Goal: Task Accomplishment & Management: Use online tool/utility

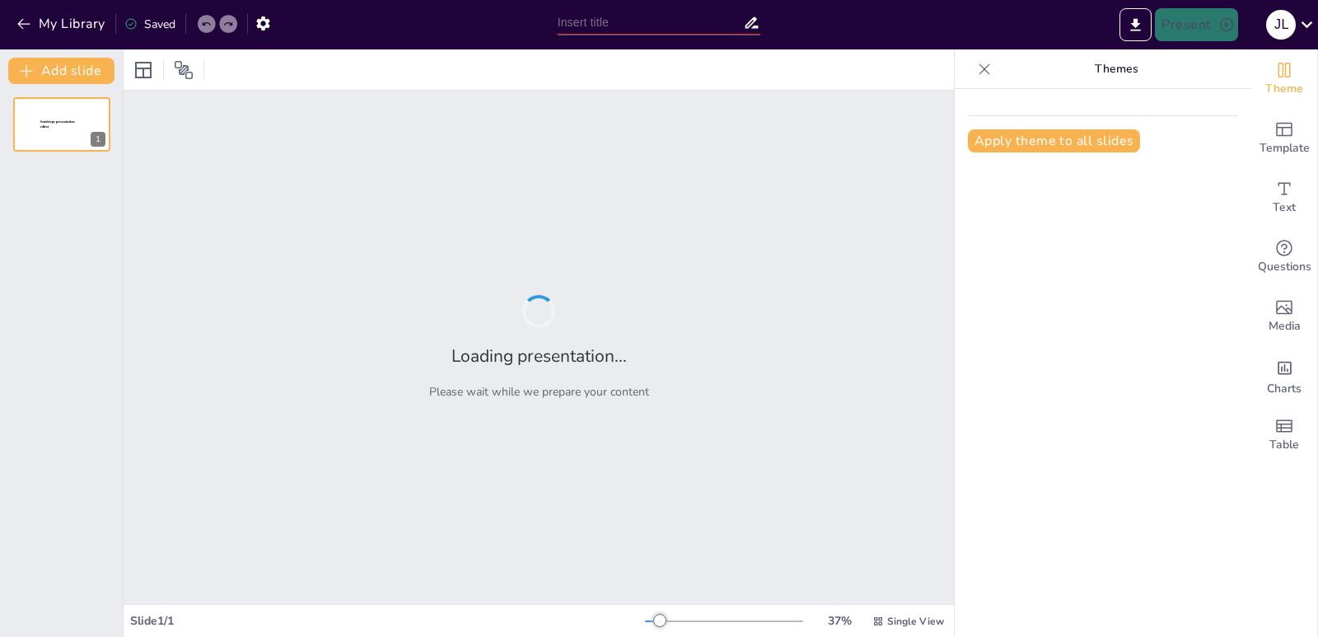
type input "Análisis de los Capítulos 8 y 9 de la Constitución del Perú"
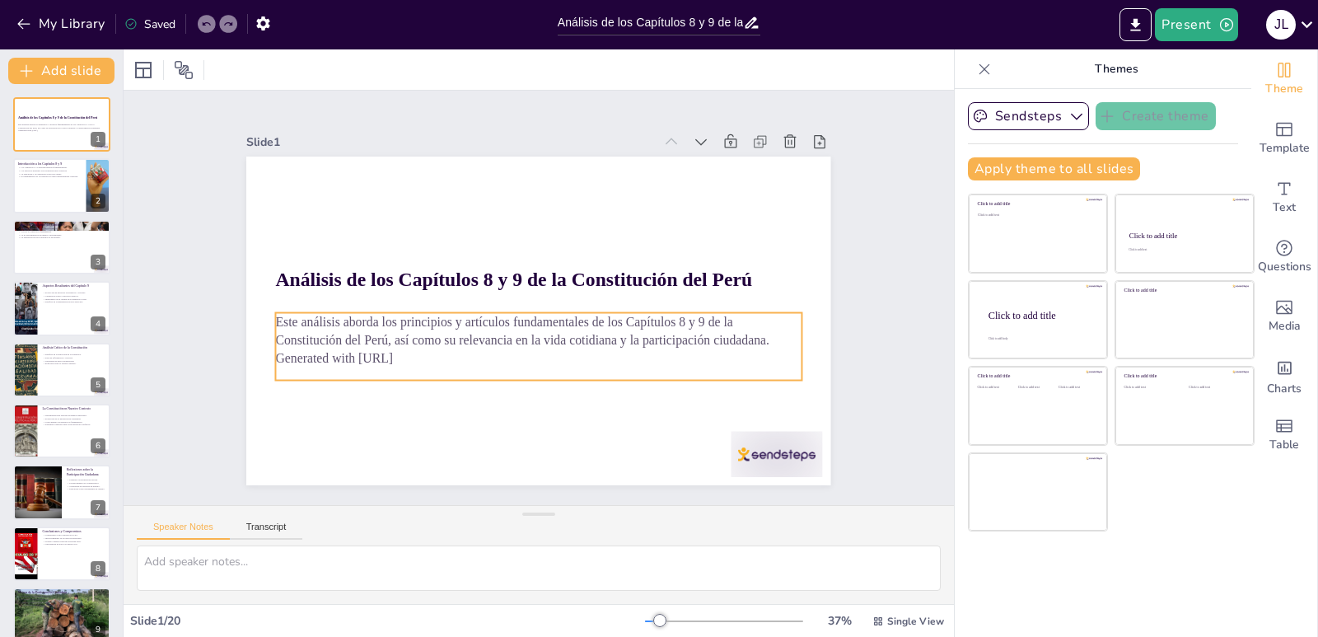
checkbox input "true"
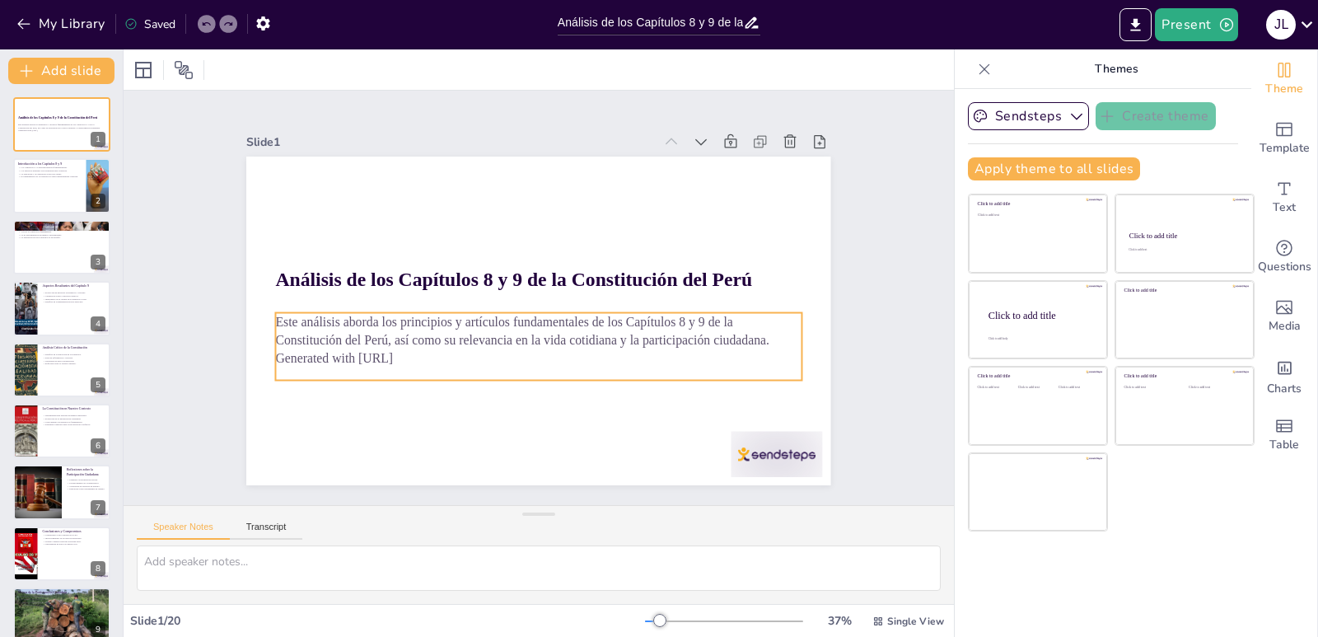
checkbox input "true"
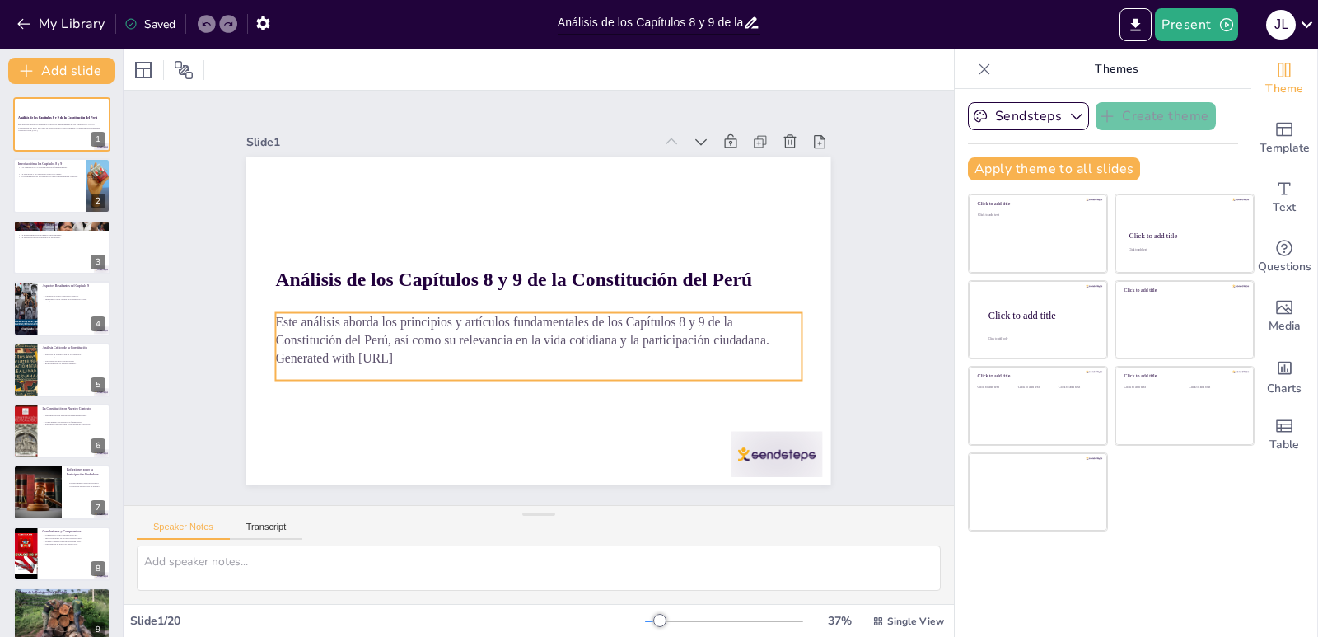
checkbox input "true"
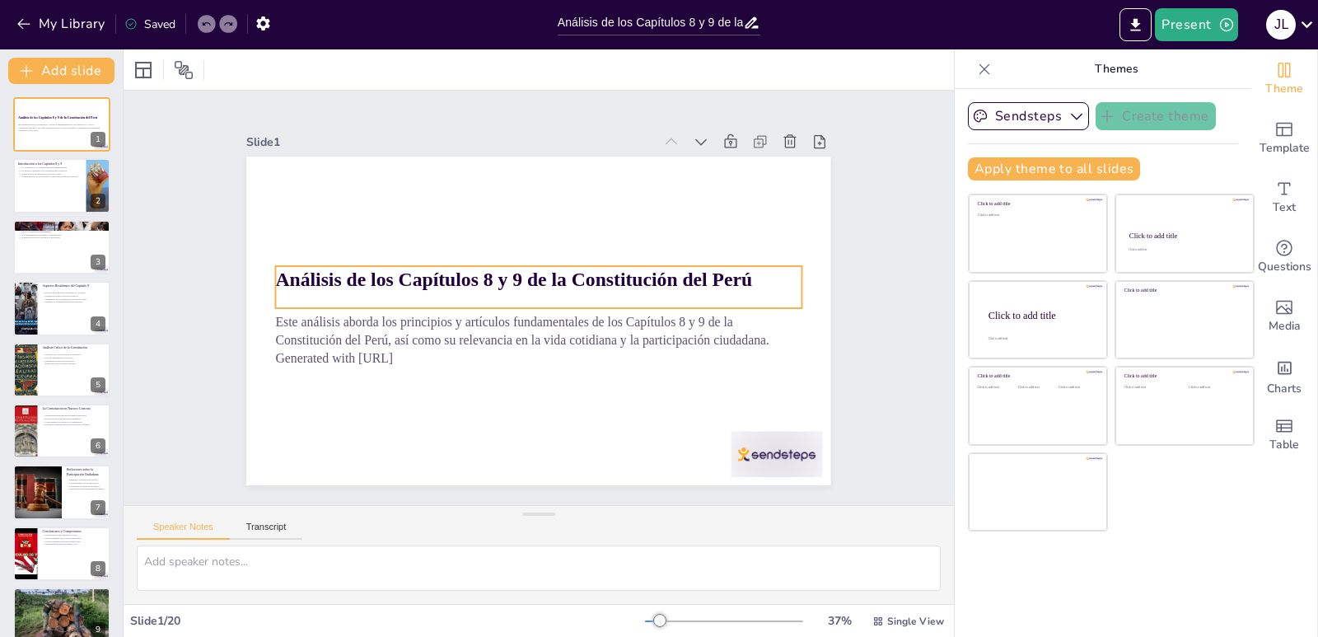
checkbox input "true"
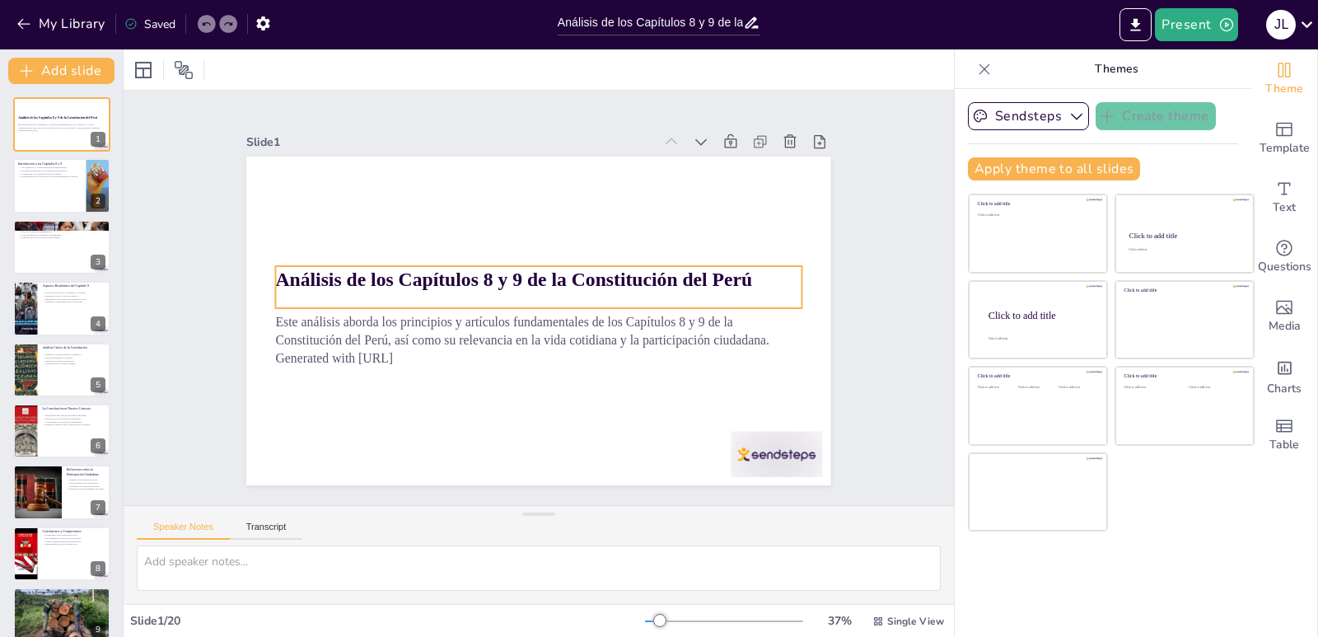
checkbox input "true"
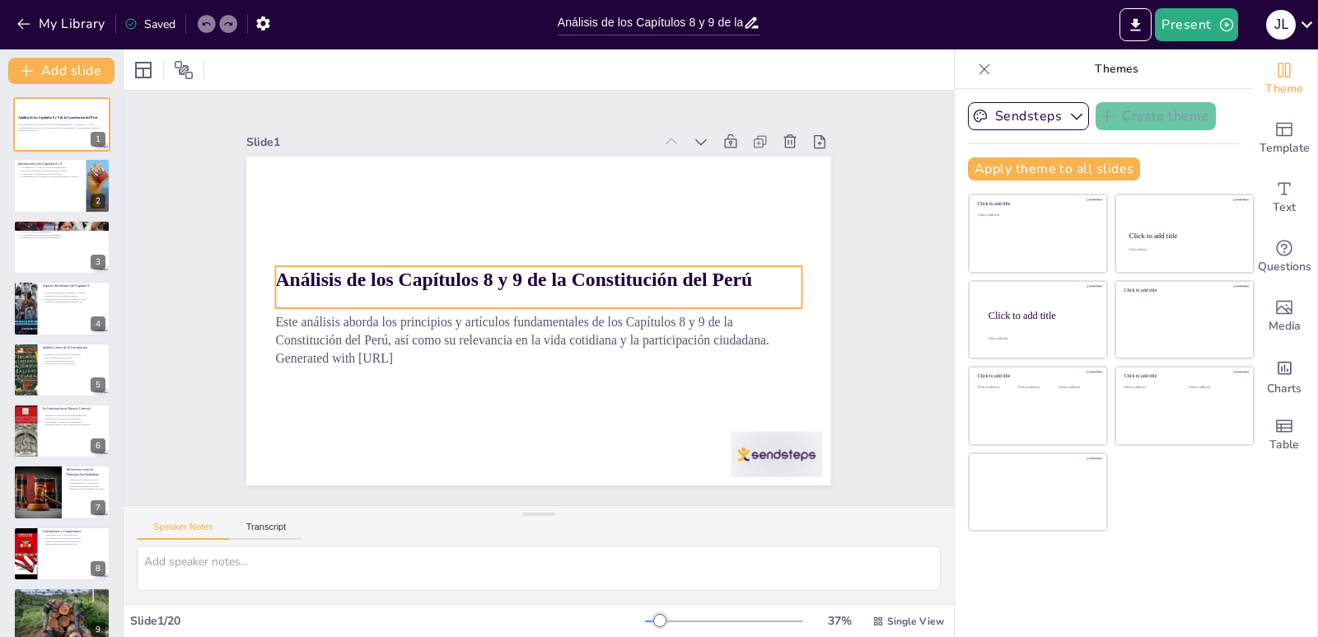
checkbox input "true"
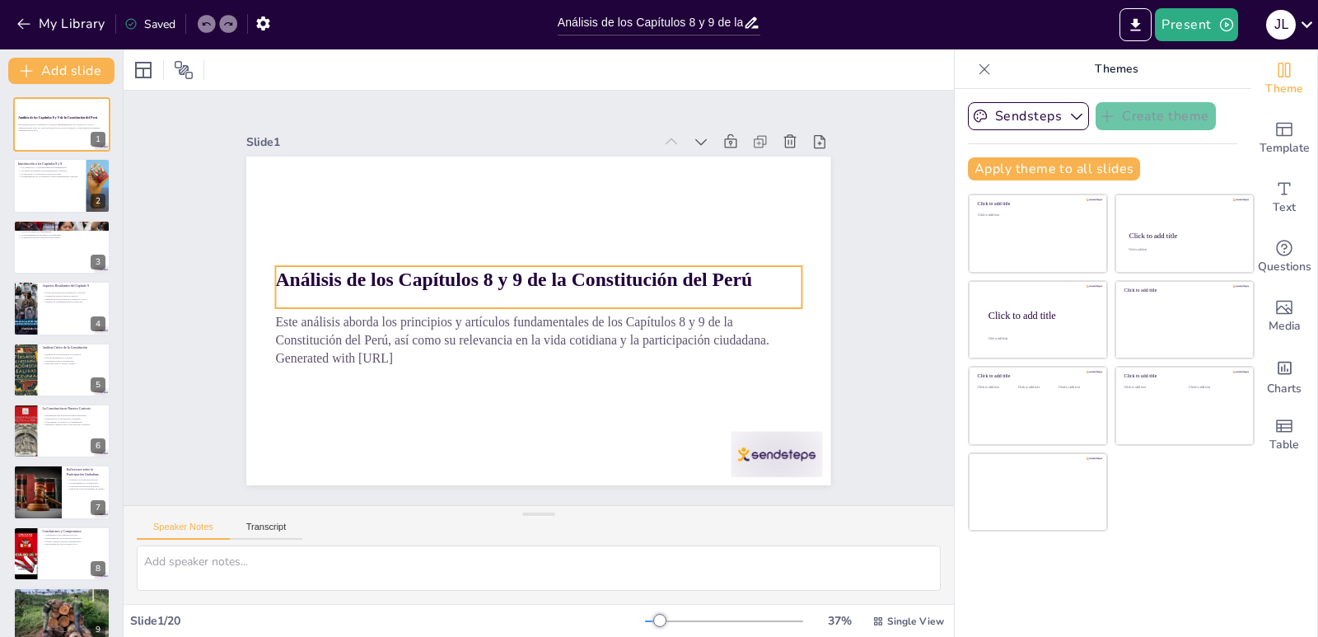
checkbox input "true"
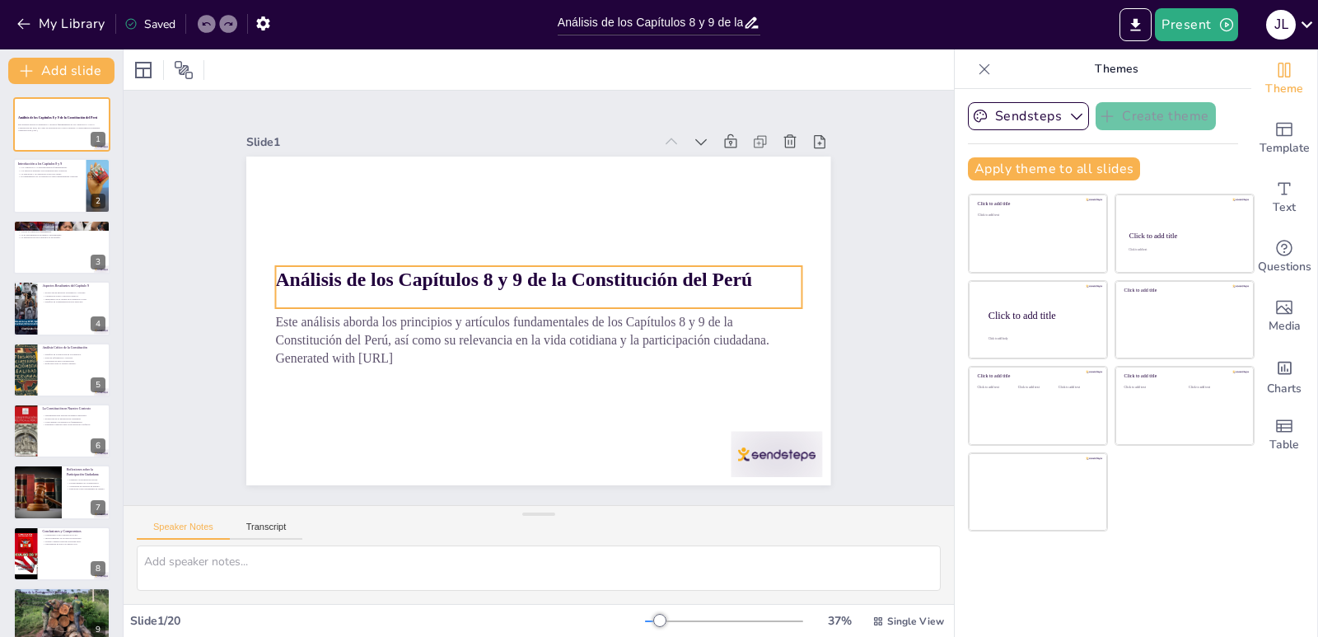
checkbox input "true"
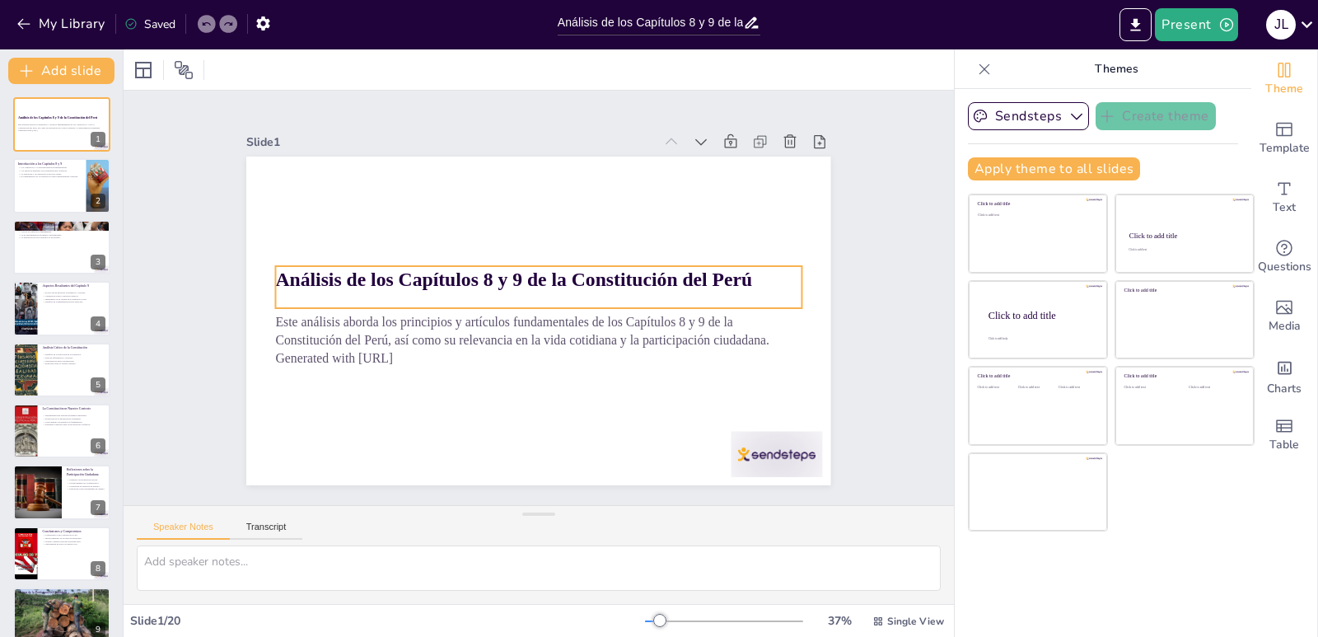
checkbox input "true"
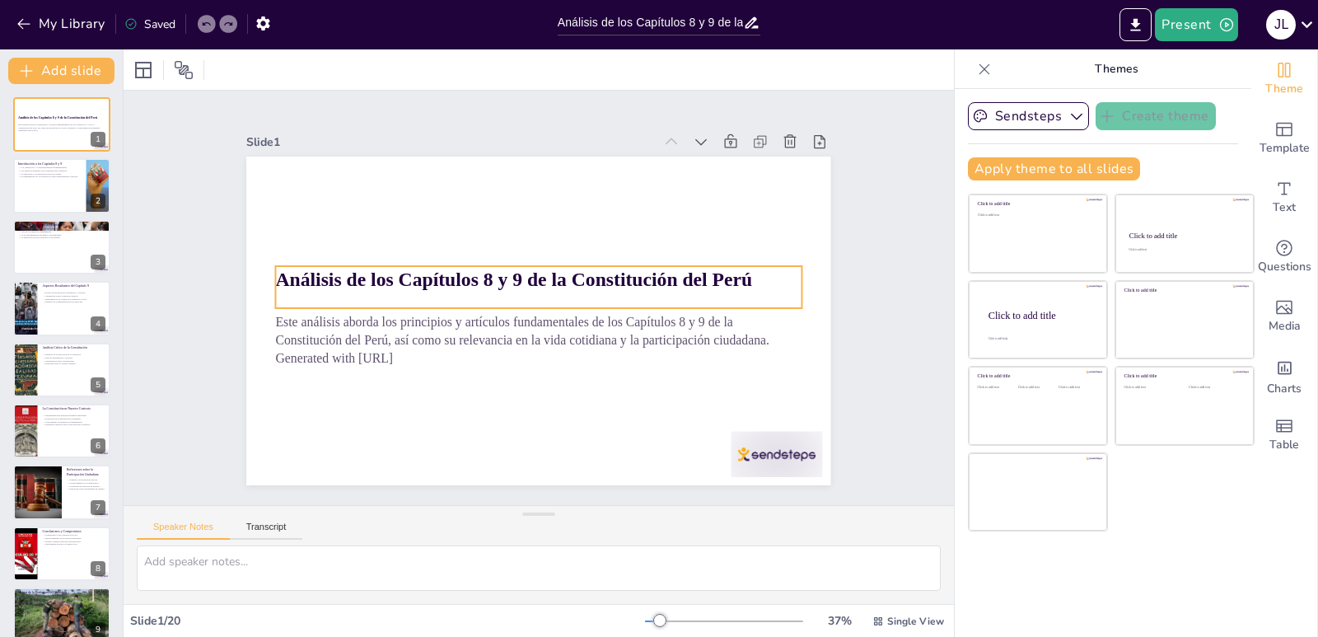
checkbox input "true"
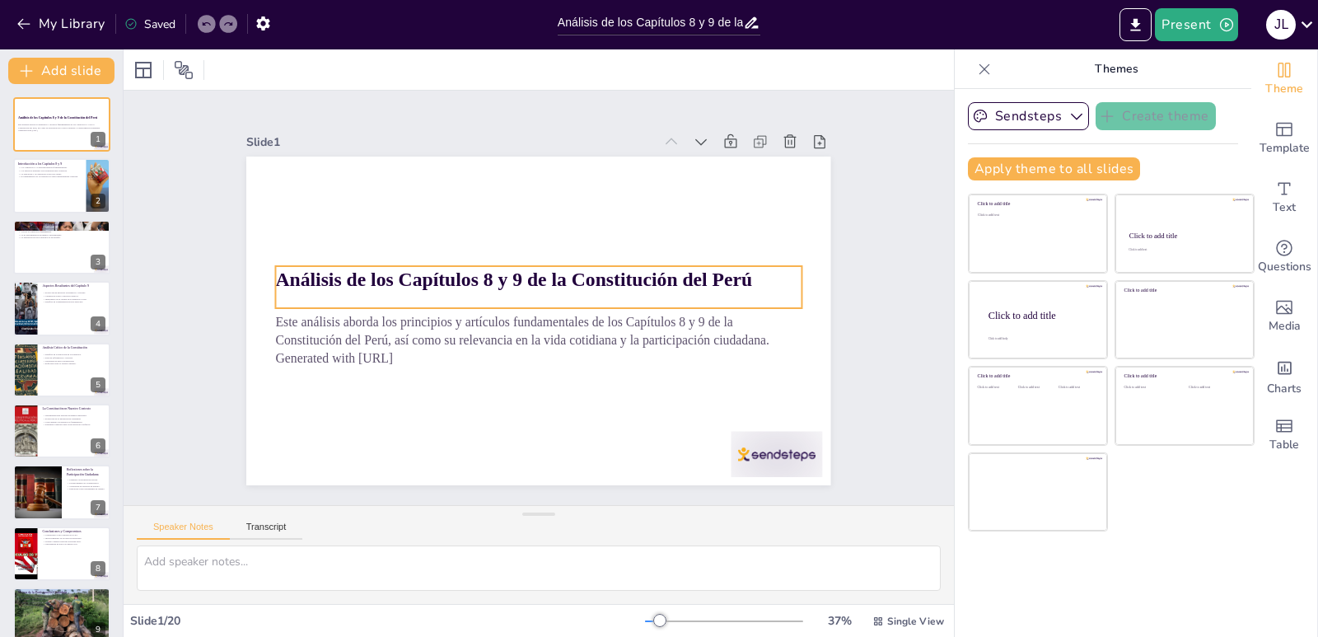
checkbox input "true"
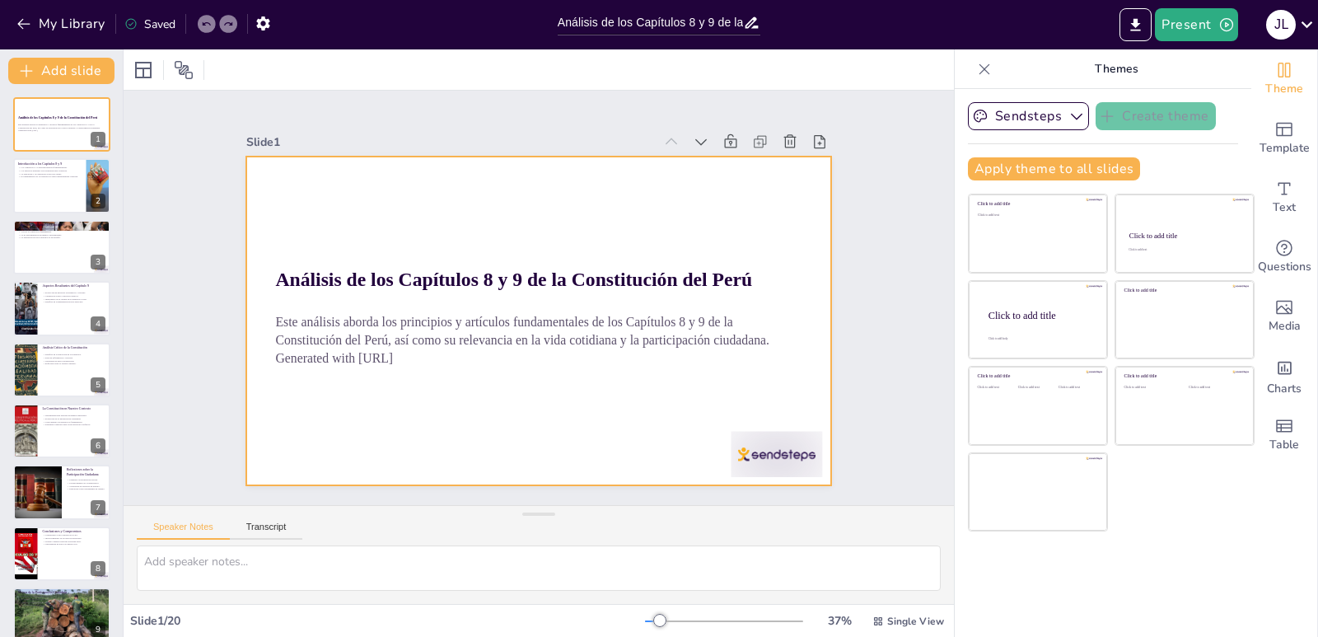
checkbox input "true"
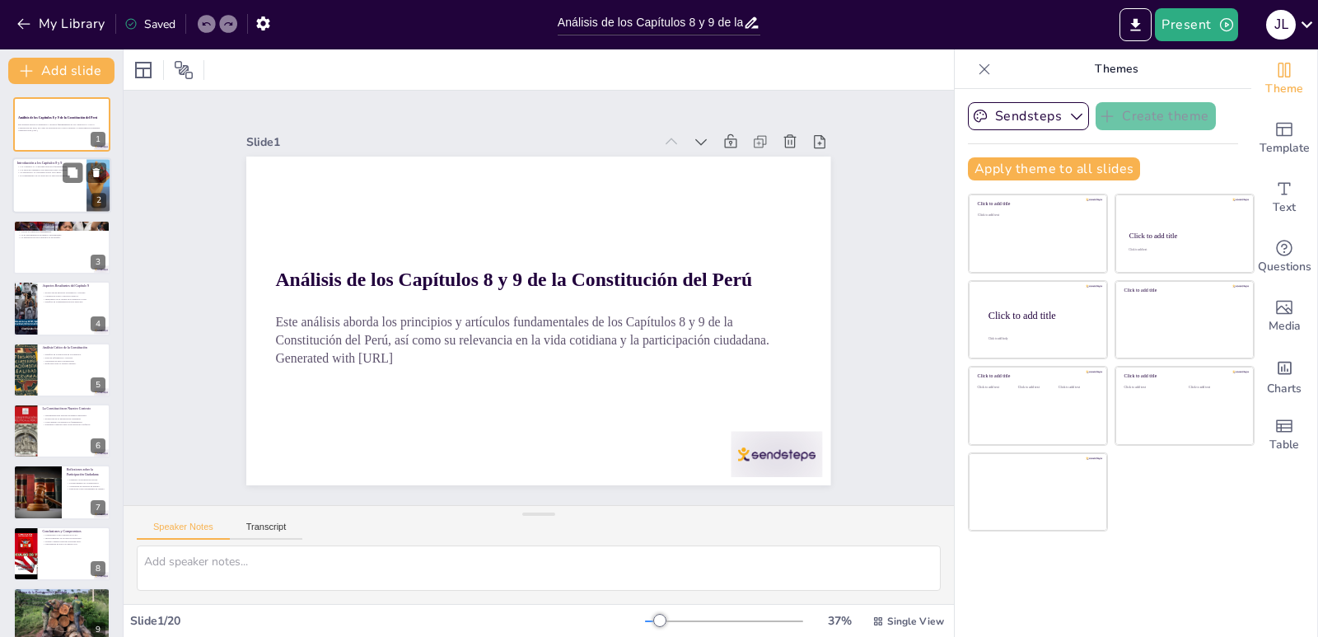
checkbox input "true"
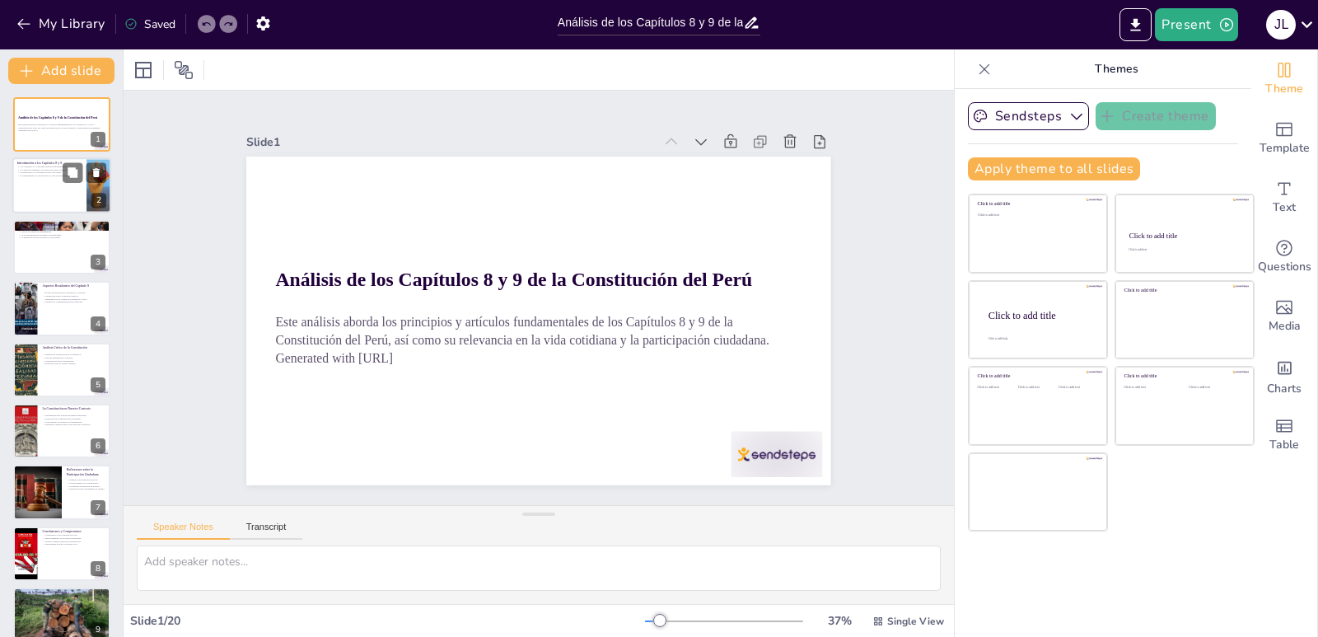
click at [70, 197] on div at bounding box center [61, 186] width 99 height 56
type textarea "Estos capítulos son cruciales porque establecen un marco legal que protege los …"
checkbox input "true"
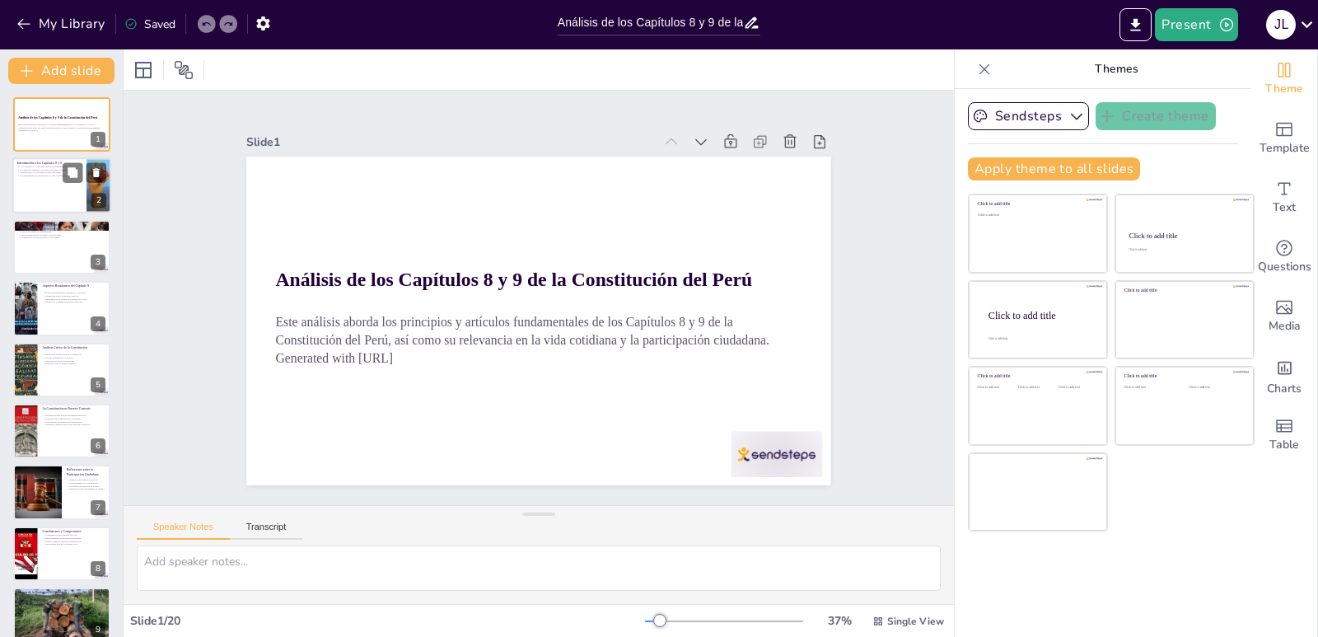
checkbox input "true"
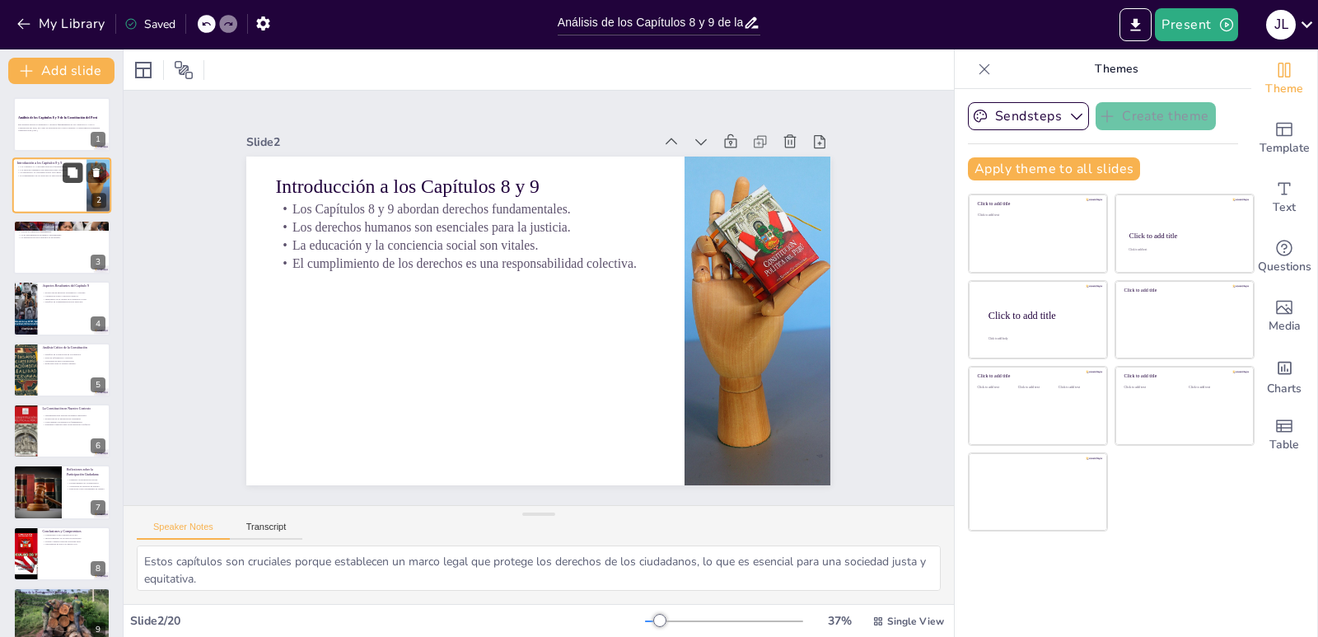
checkbox input "true"
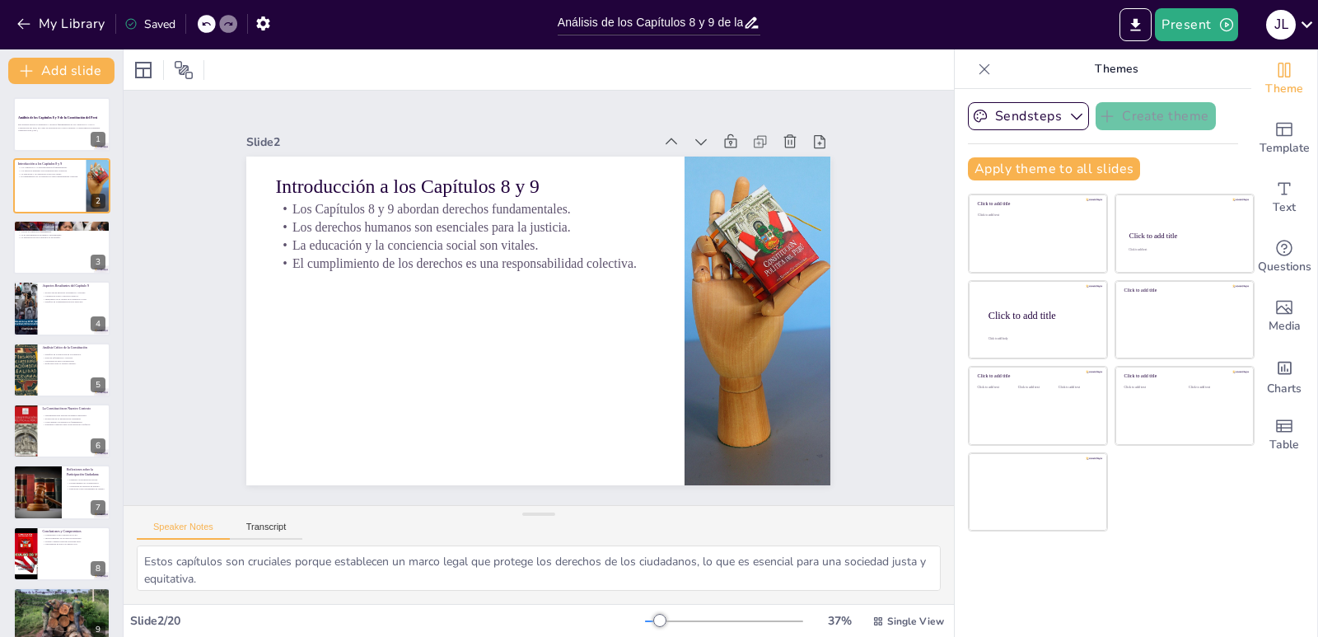
checkbox input "true"
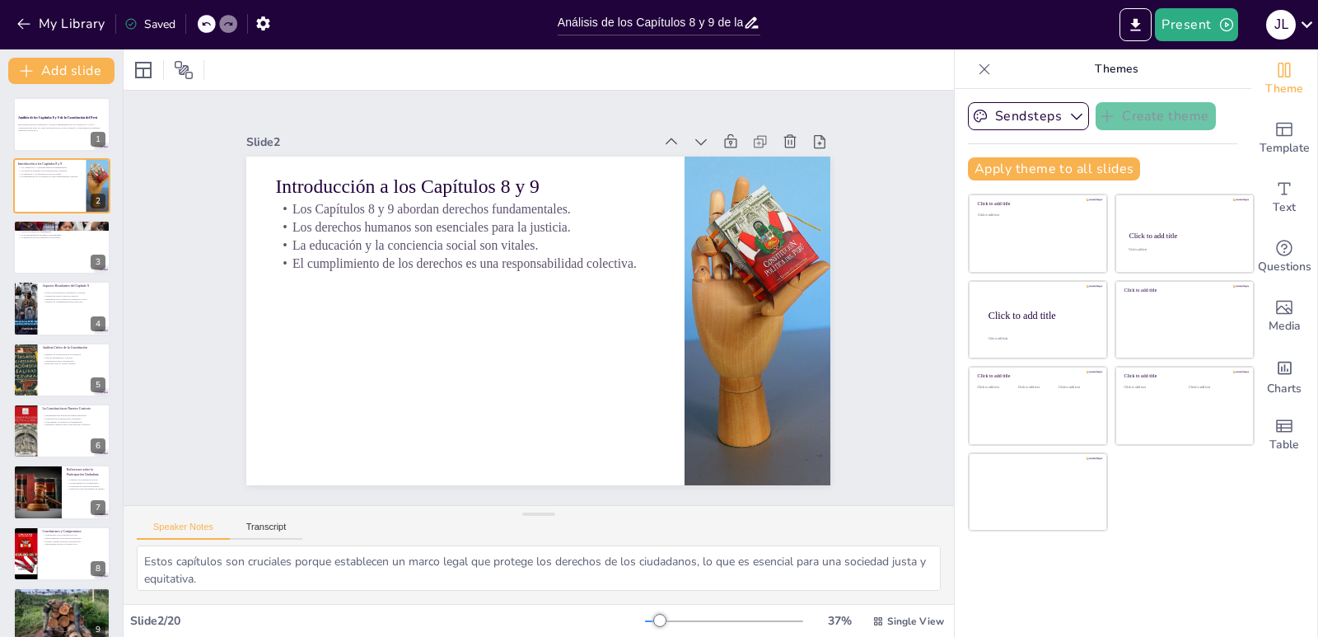
checkbox input "true"
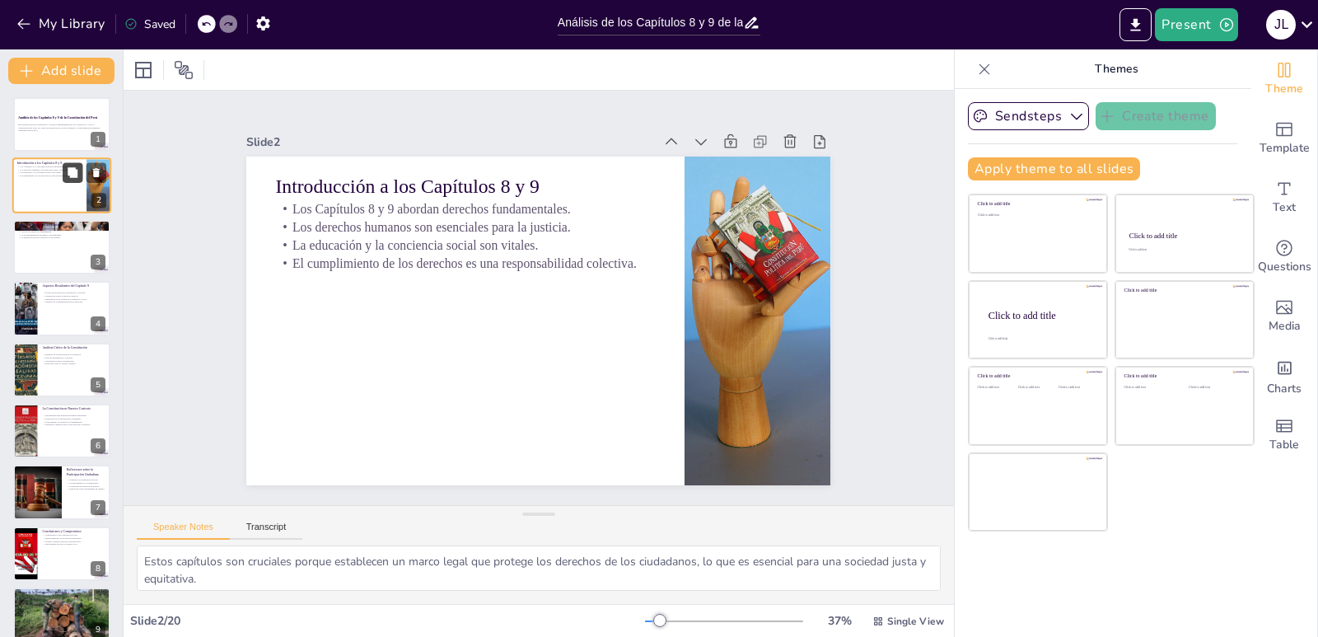
checkbox input "true"
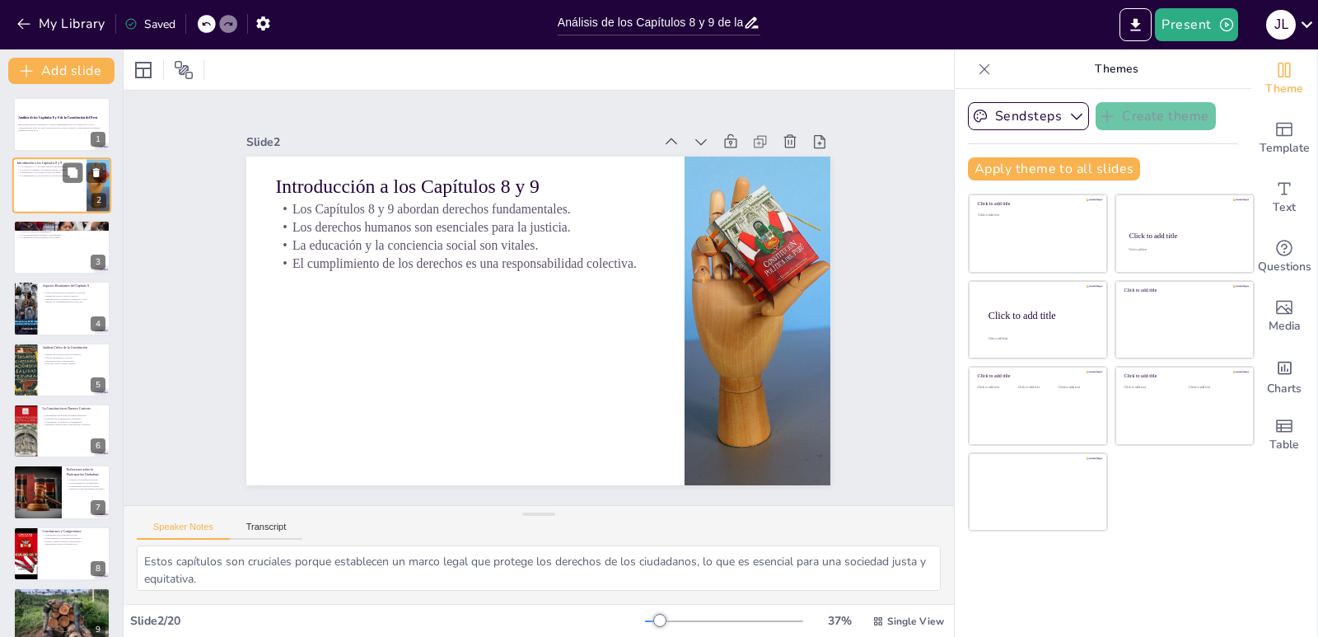
checkbox input "true"
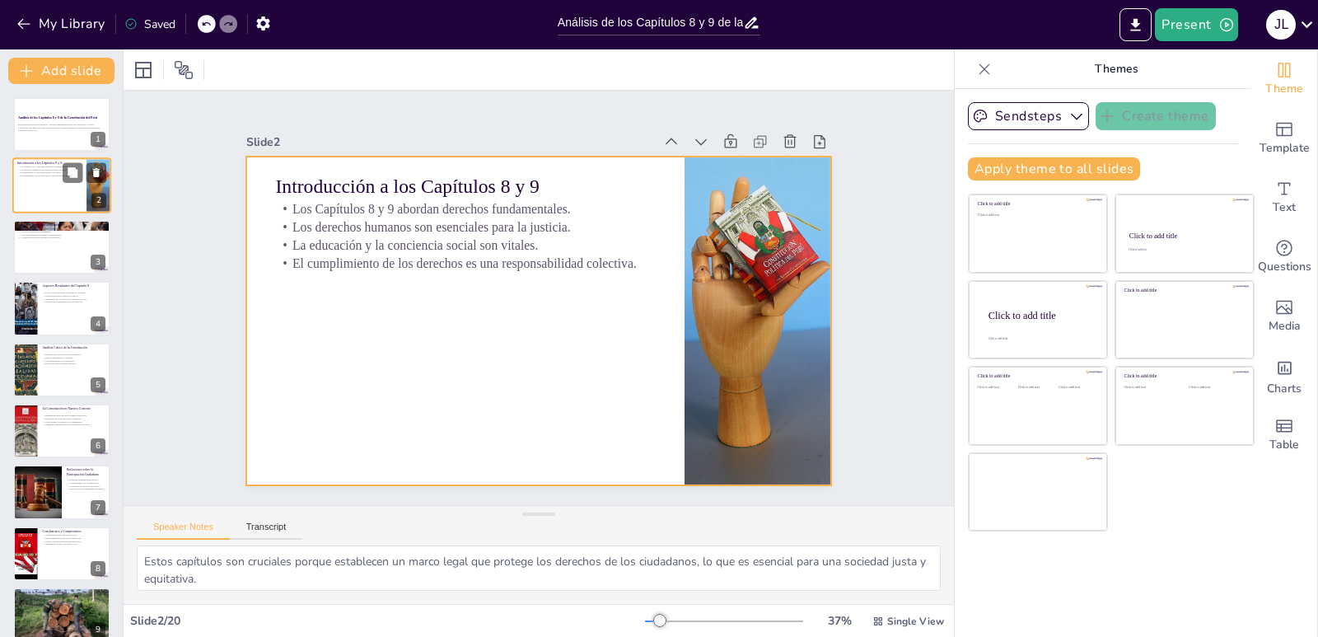
checkbox input "true"
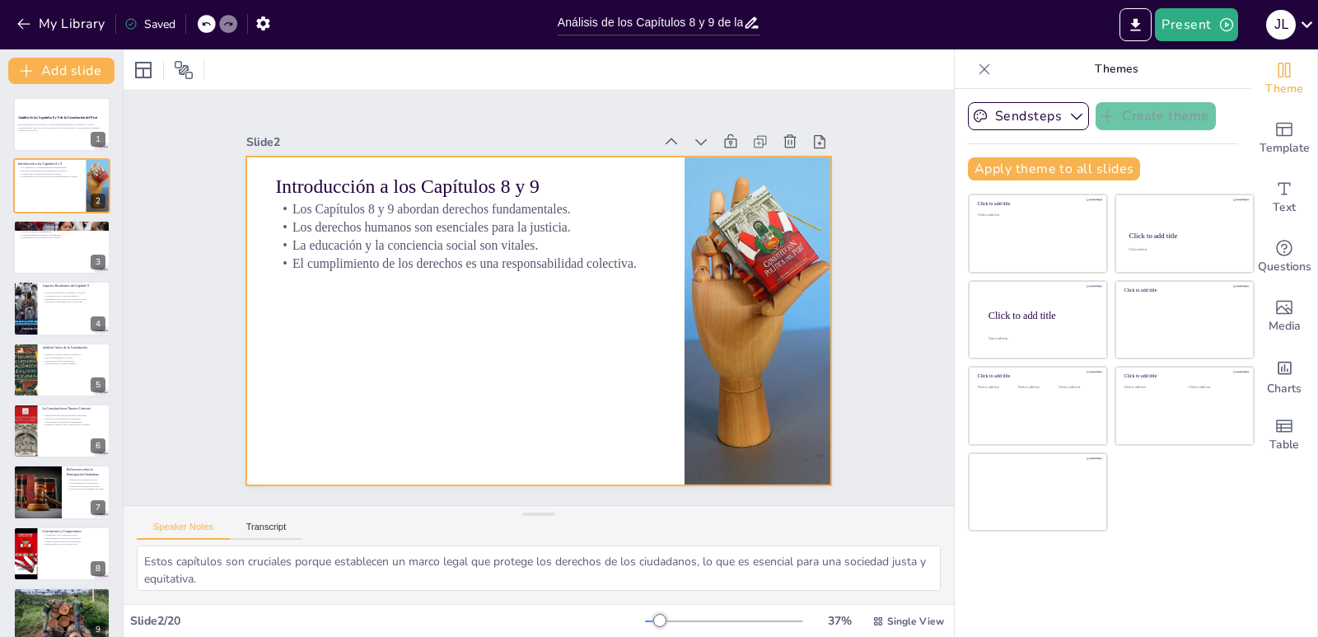
checkbox input "true"
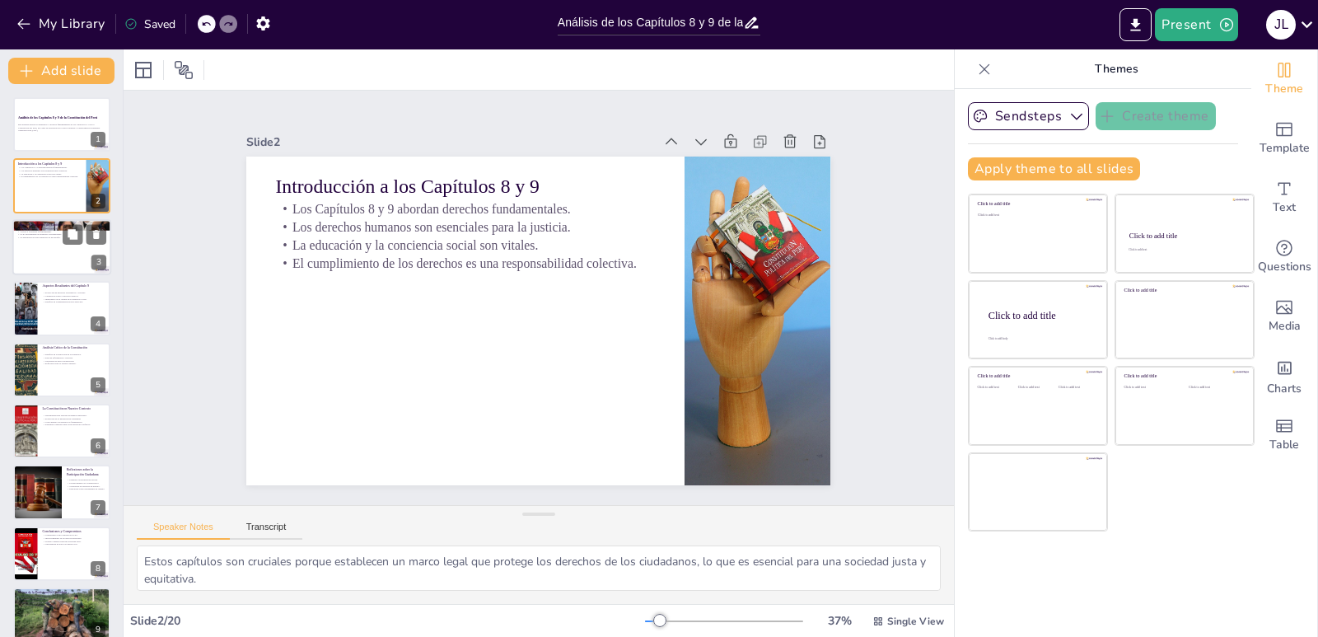
checkbox input "true"
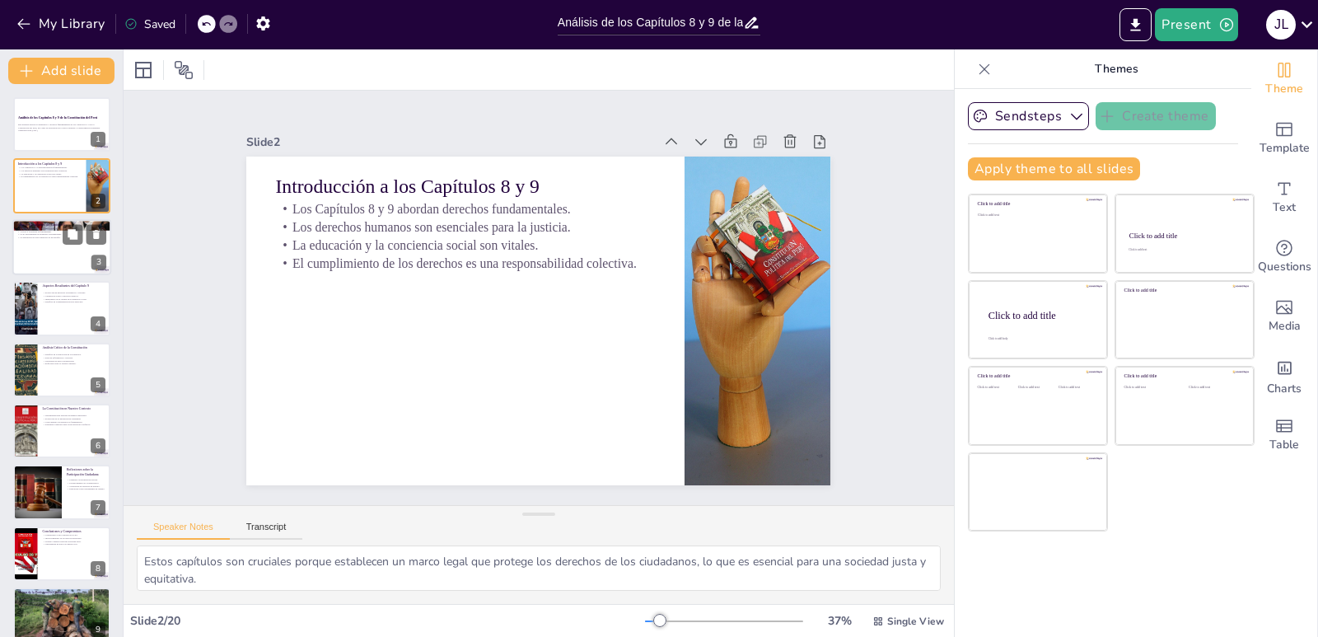
checkbox input "true"
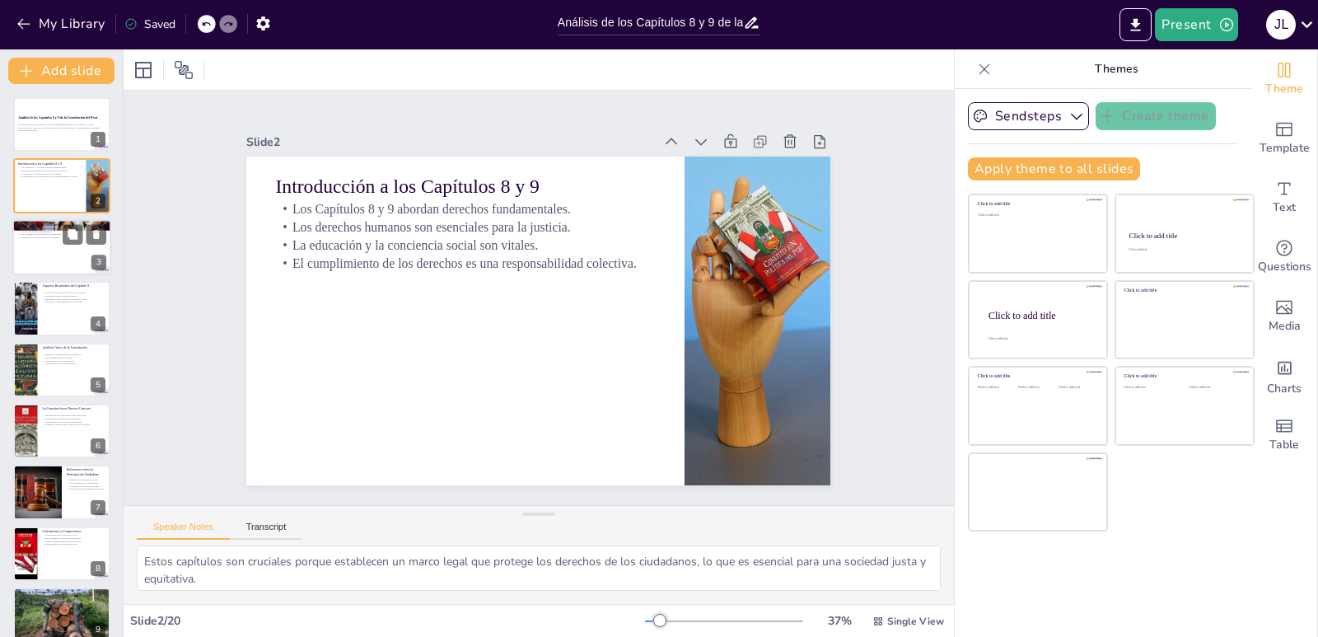
checkbox input "true"
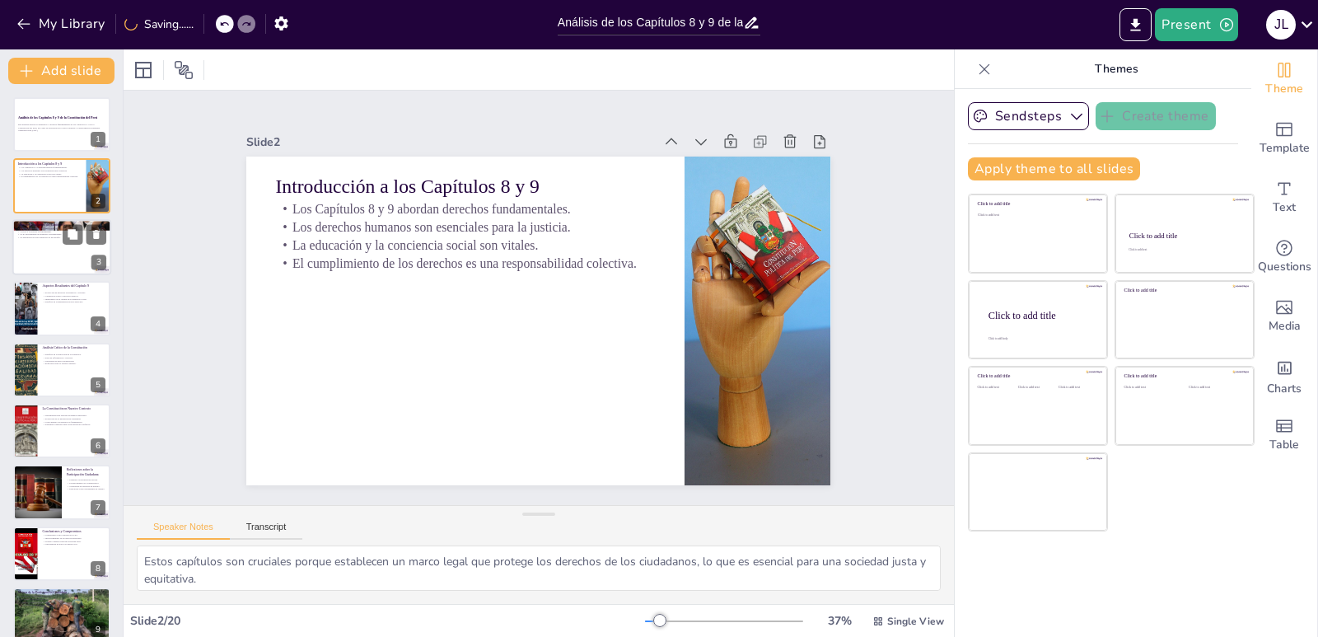
checkbox input "true"
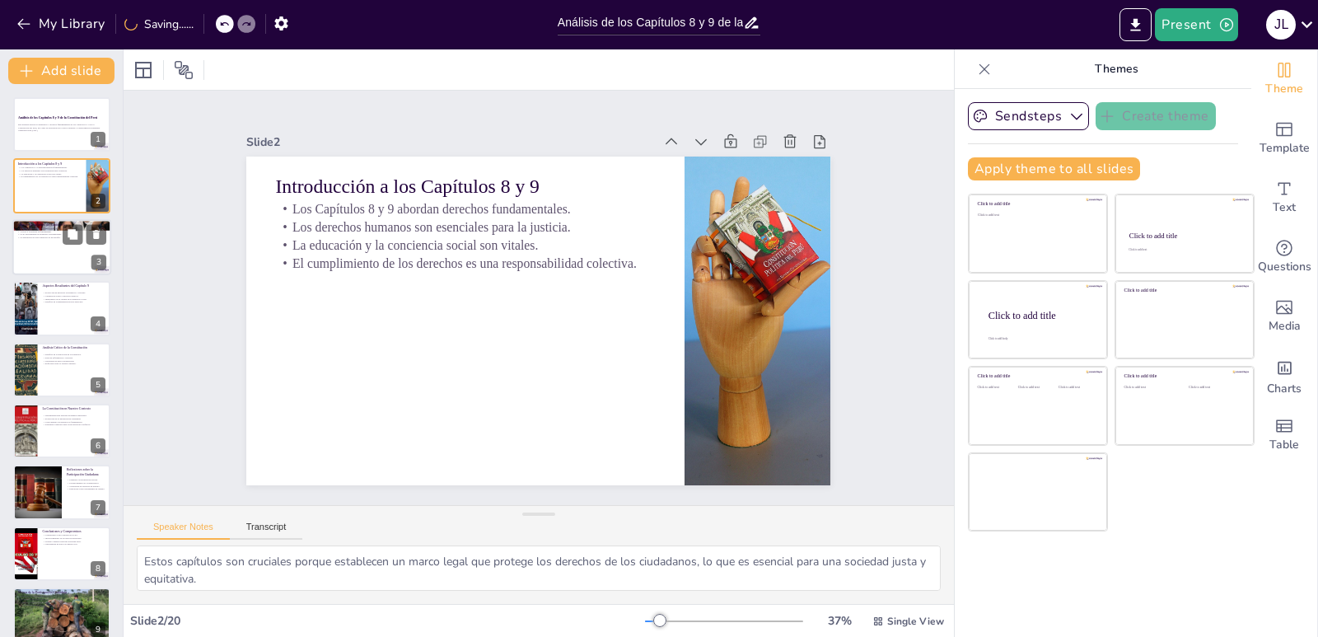
click at [36, 245] on div at bounding box center [61, 247] width 99 height 56
type textarea "La igualdad es un derecho fundamental que debe ser garantizado para todos, perm…"
checkbox input "true"
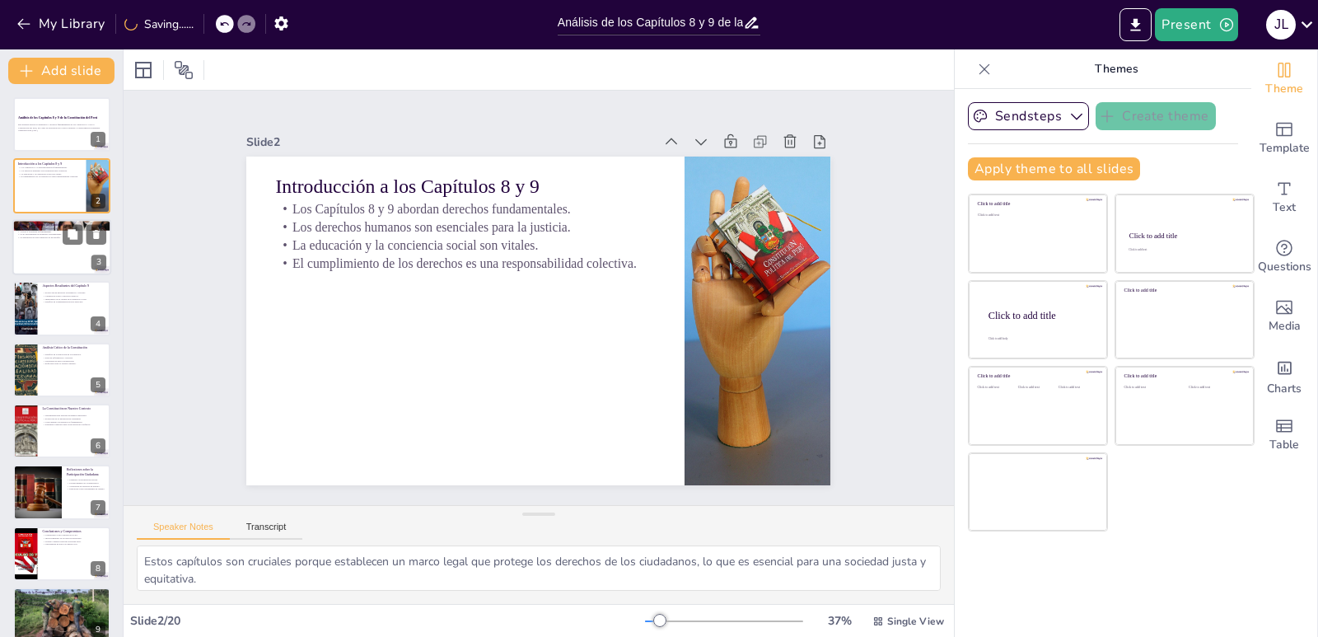
checkbox input "true"
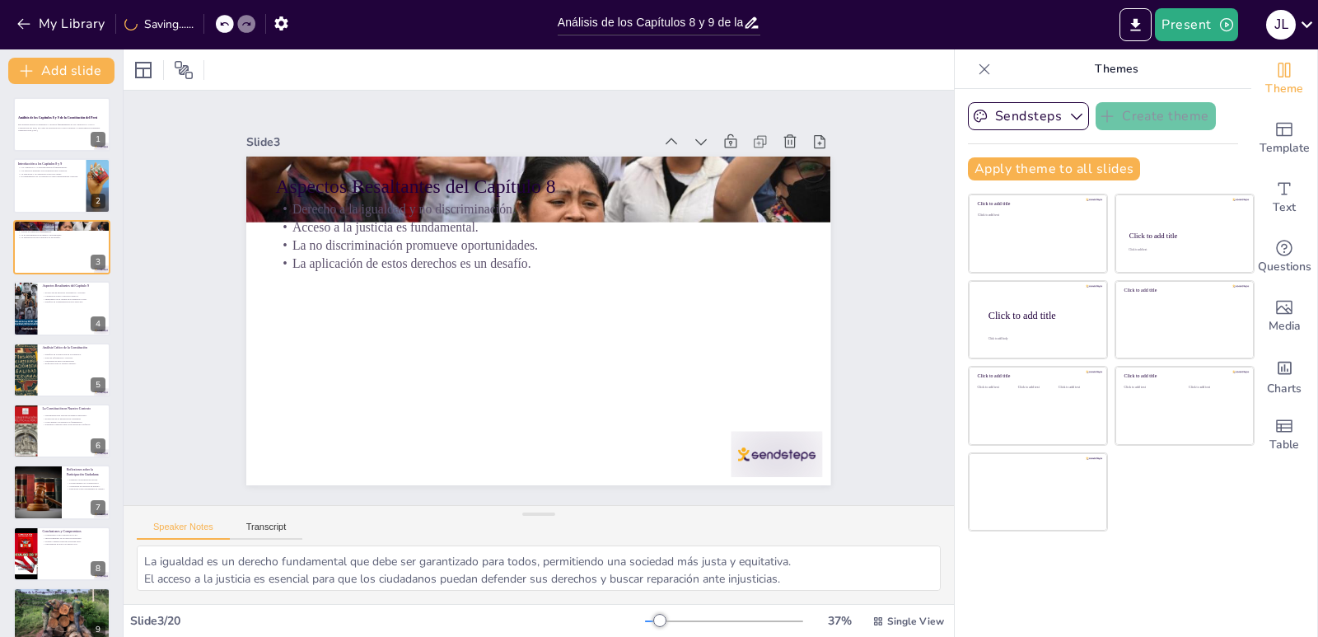
checkbox input "true"
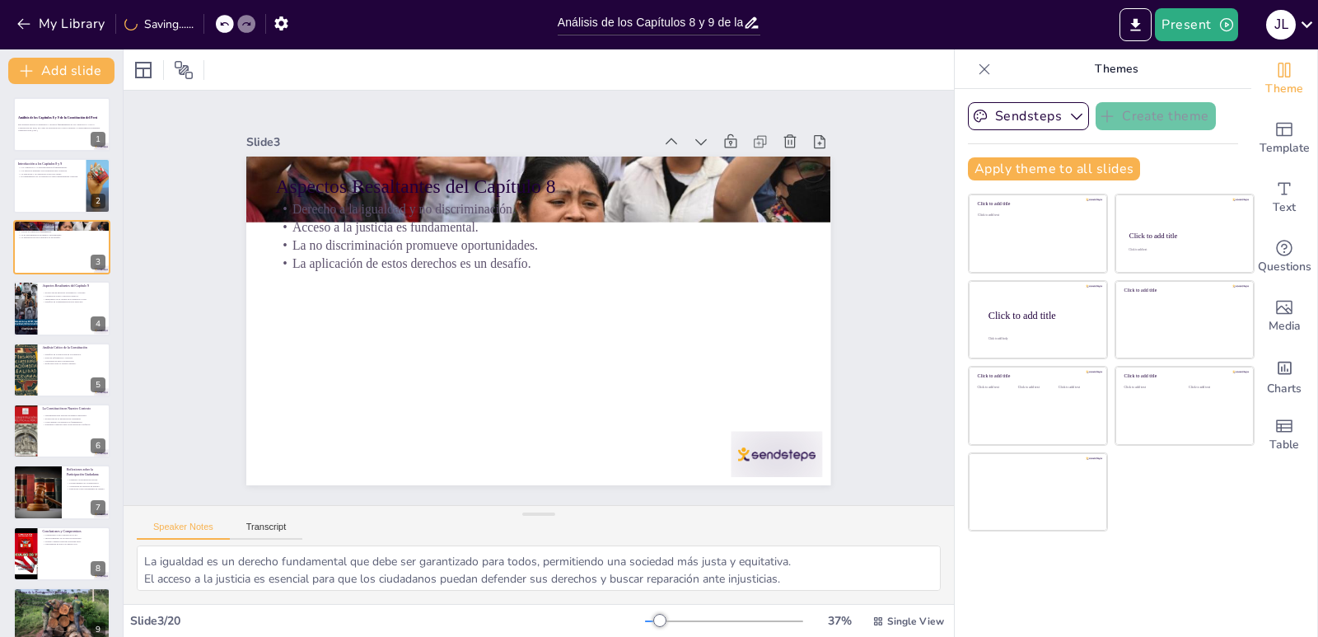
checkbox input "true"
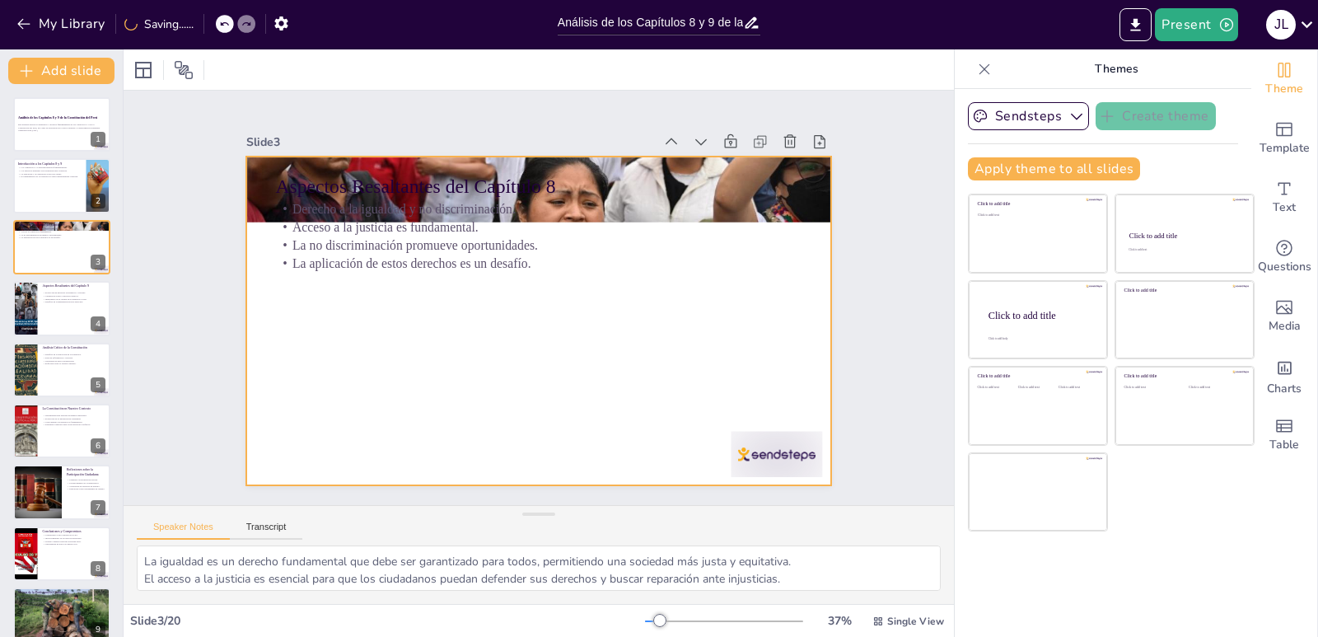
checkbox input "true"
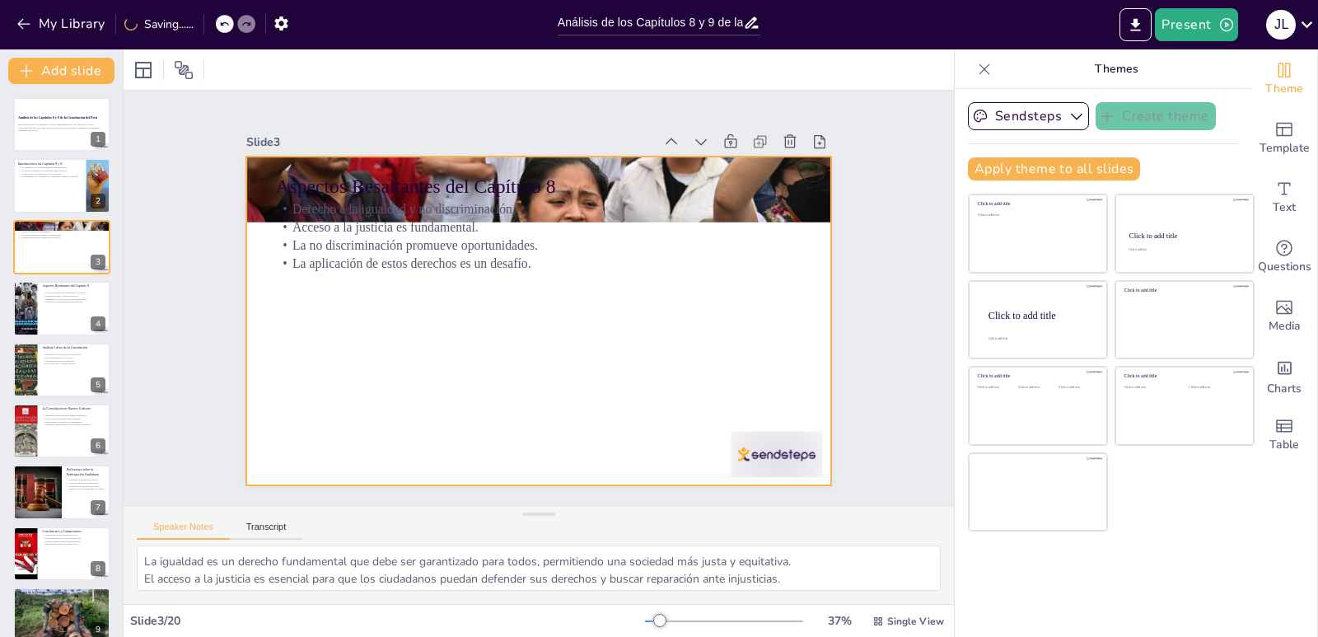
checkbox input "true"
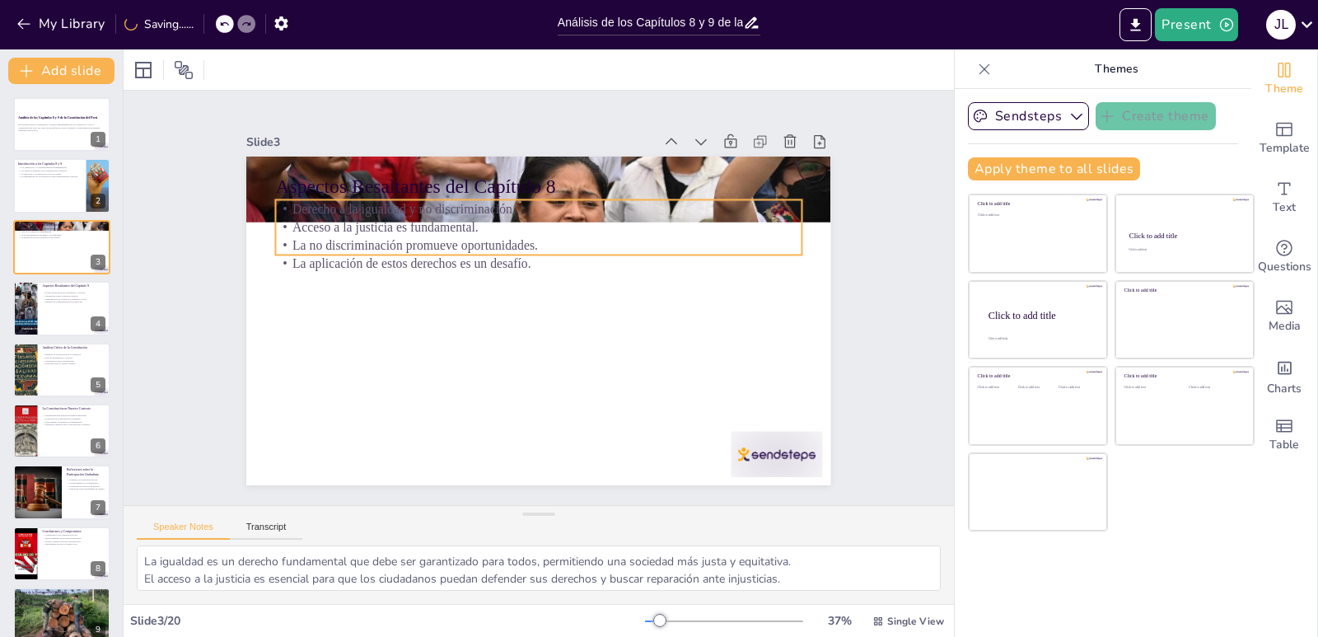
checkbox input "true"
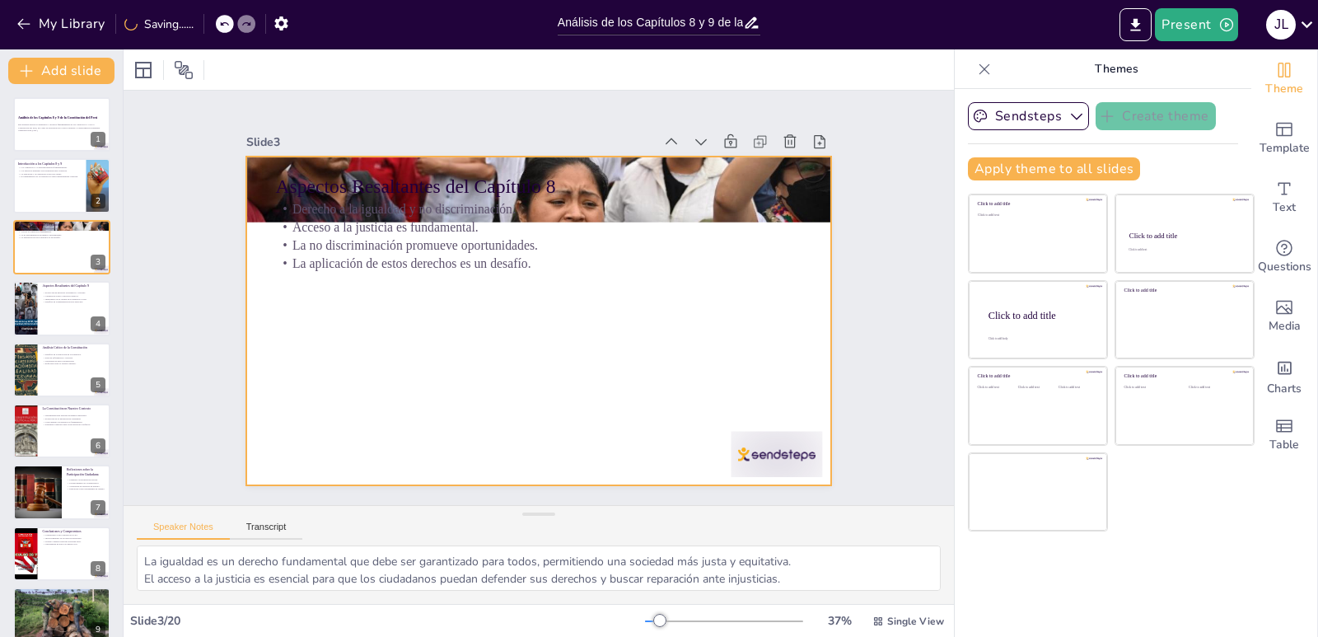
checkbox input "true"
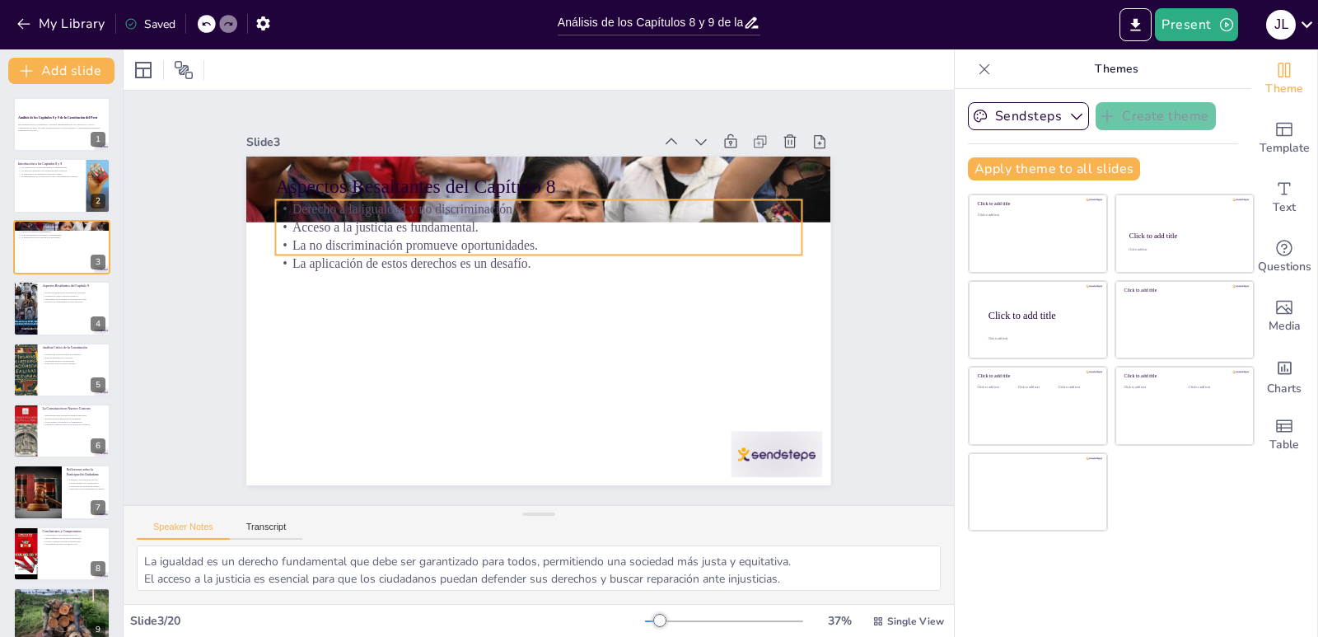
checkbox input "true"
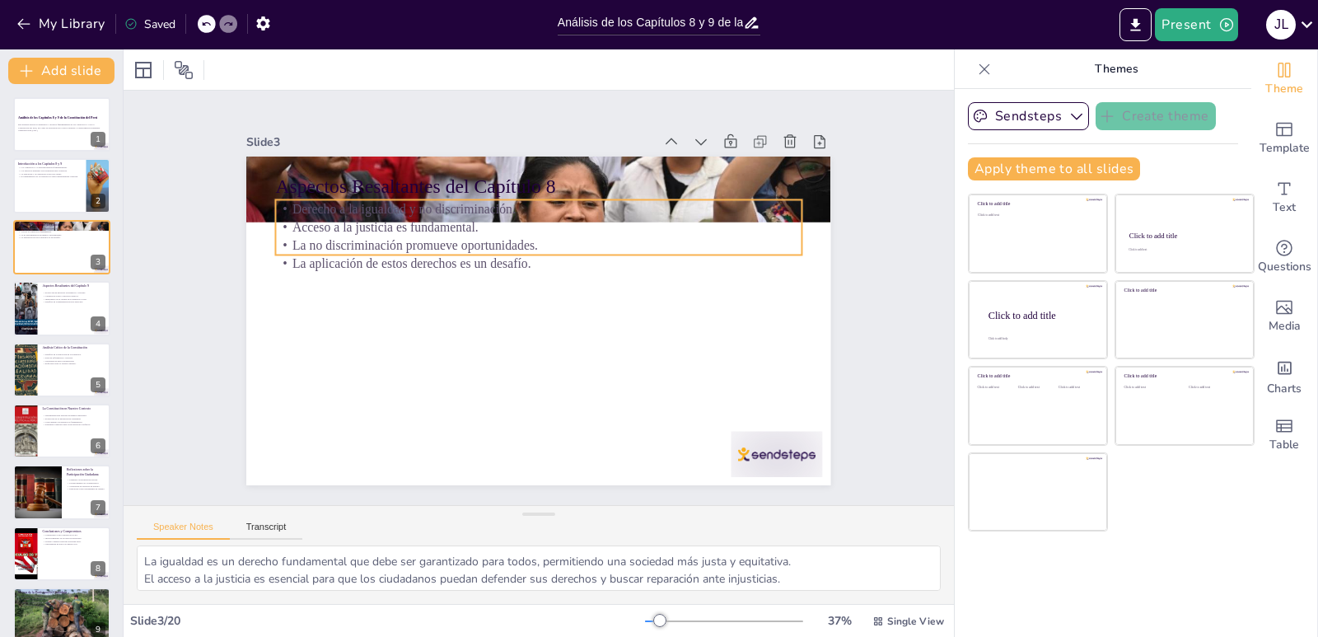
checkbox input "true"
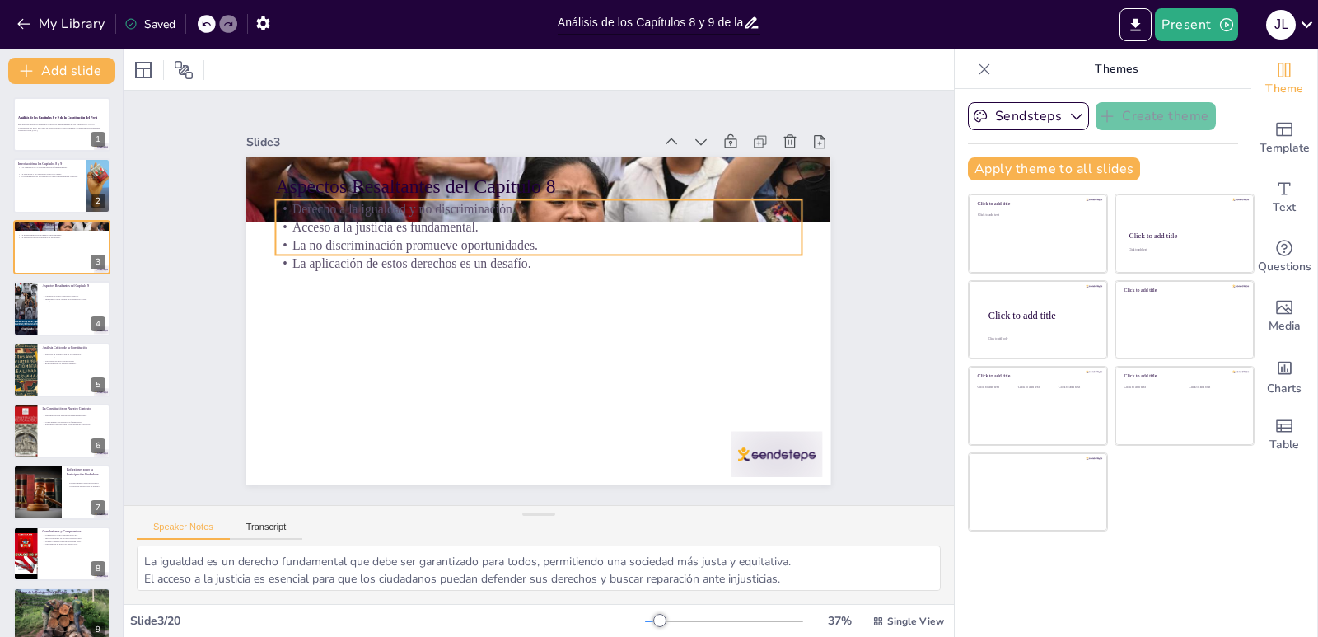
checkbox input "true"
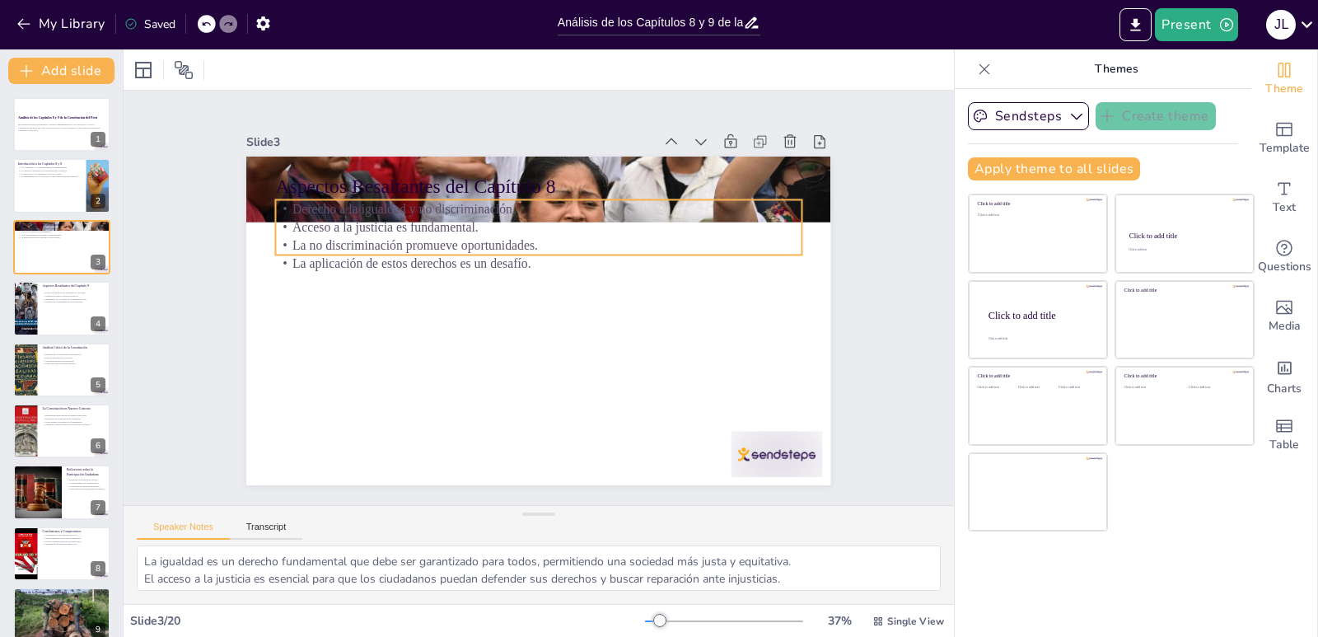
checkbox input "true"
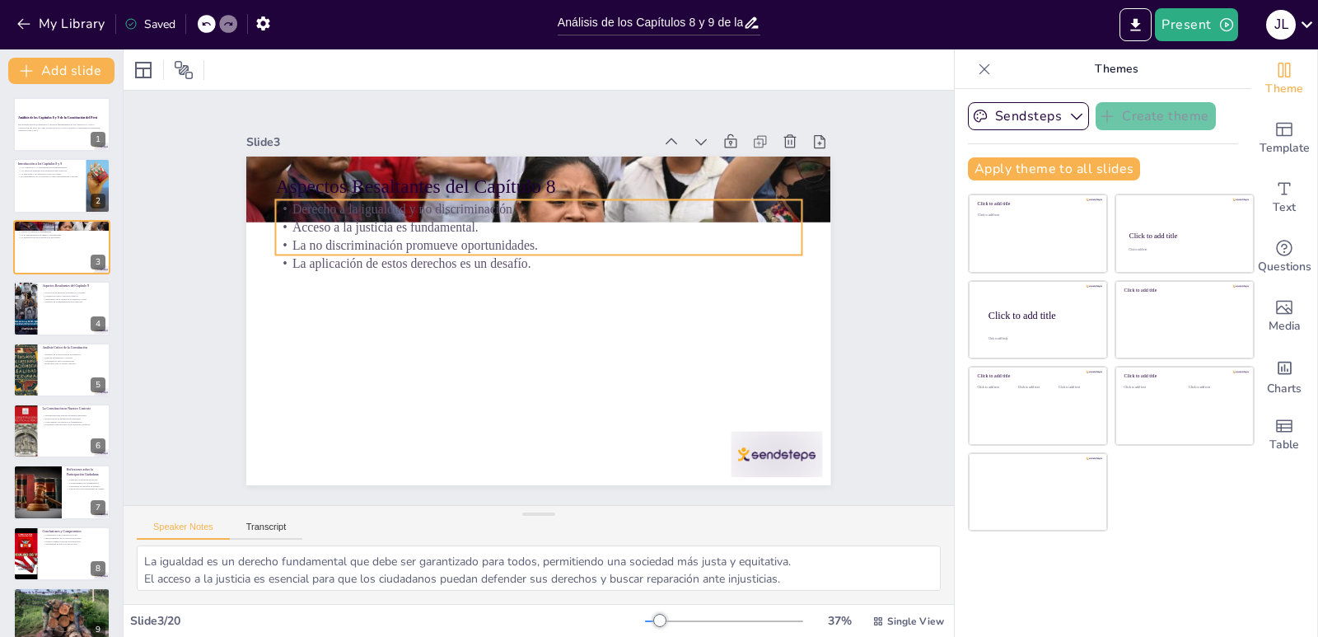
checkbox input "true"
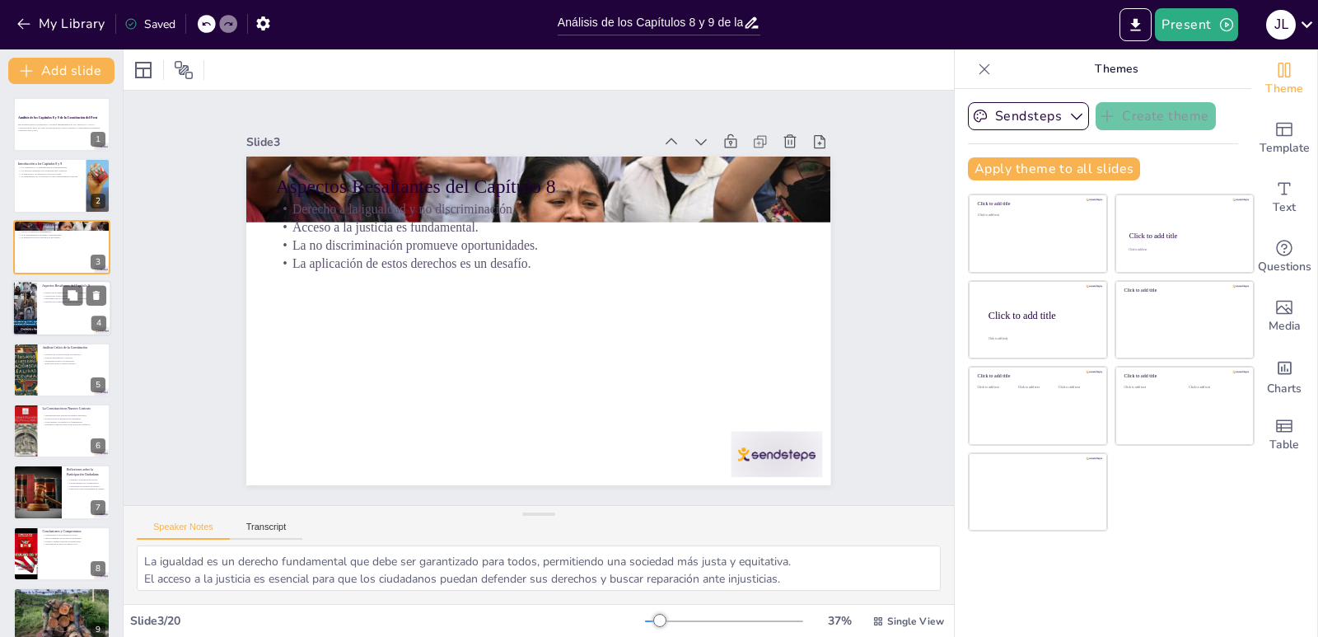
checkbox input "true"
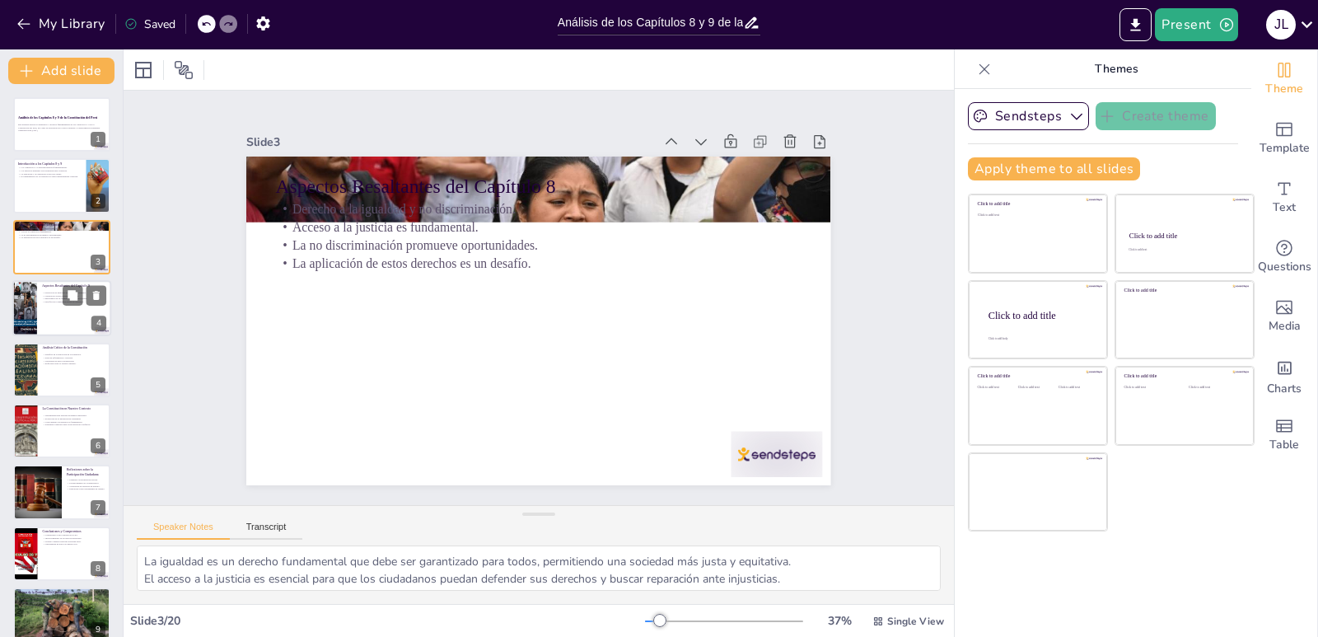
checkbox input "true"
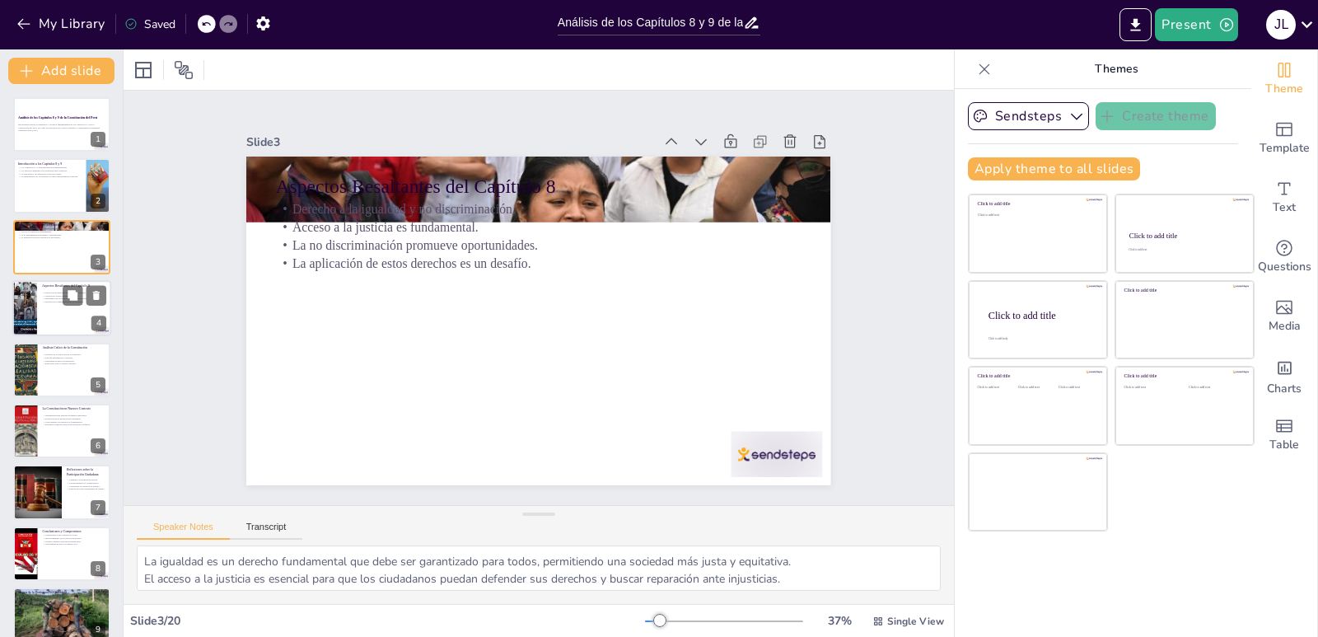
click at [40, 296] on div at bounding box center [61, 308] width 99 height 56
type textarea "La protección de los derechos económicos y sociales es esencial para garantizar…"
checkbox input "true"
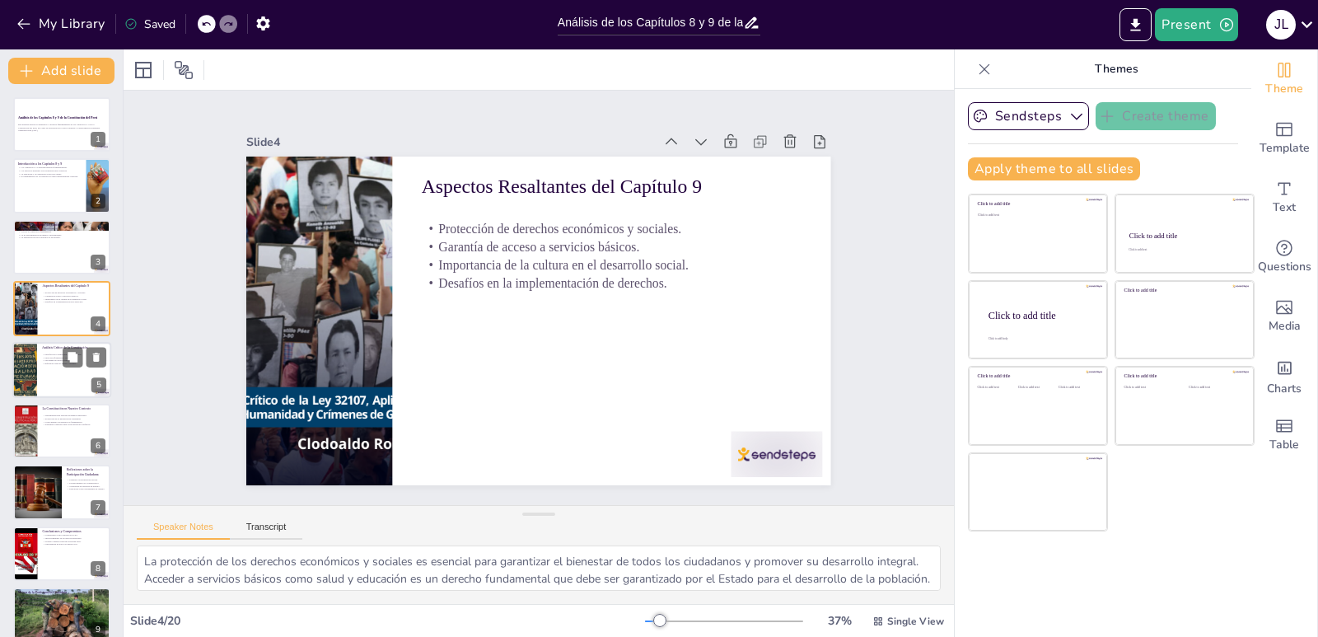
click at [49, 368] on div at bounding box center [61, 370] width 99 height 56
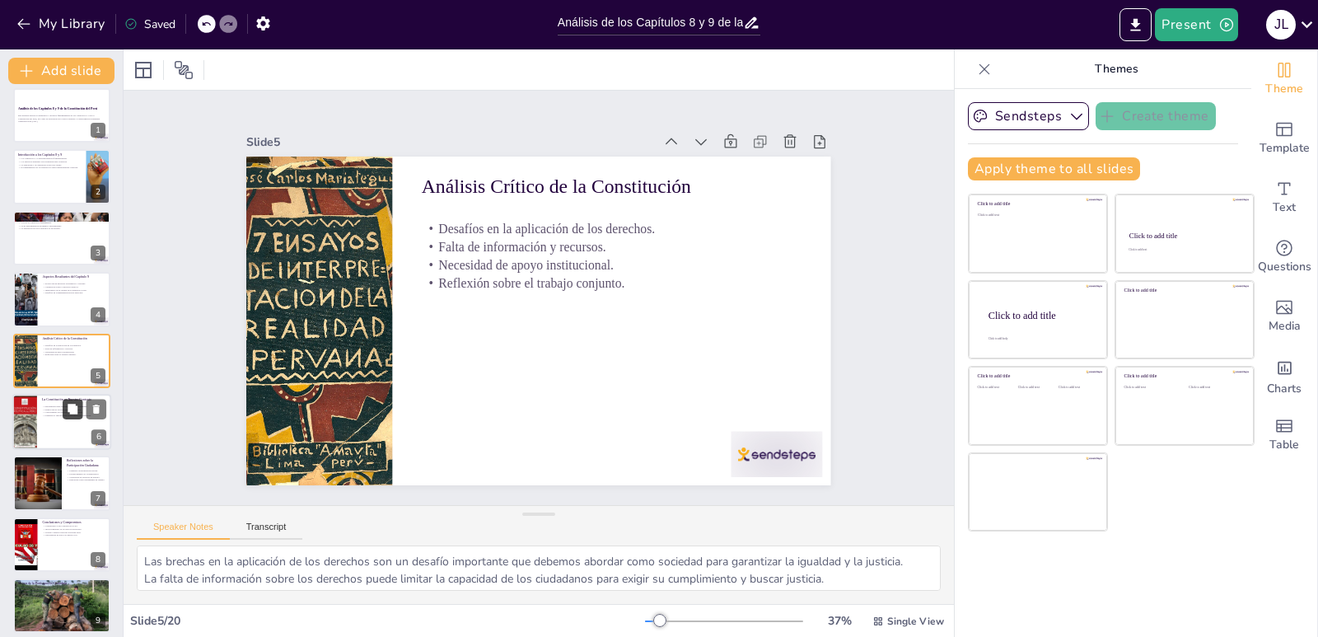
click at [63, 412] on button at bounding box center [73, 409] width 20 height 20
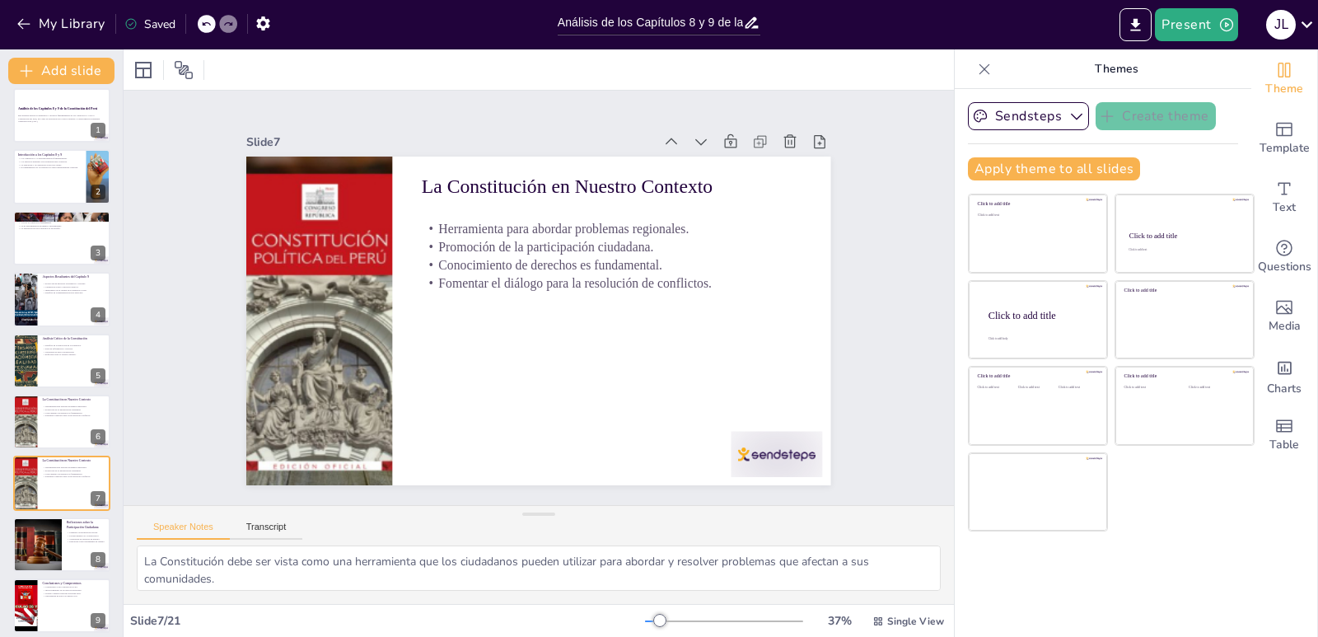
scroll to position [132, 0]
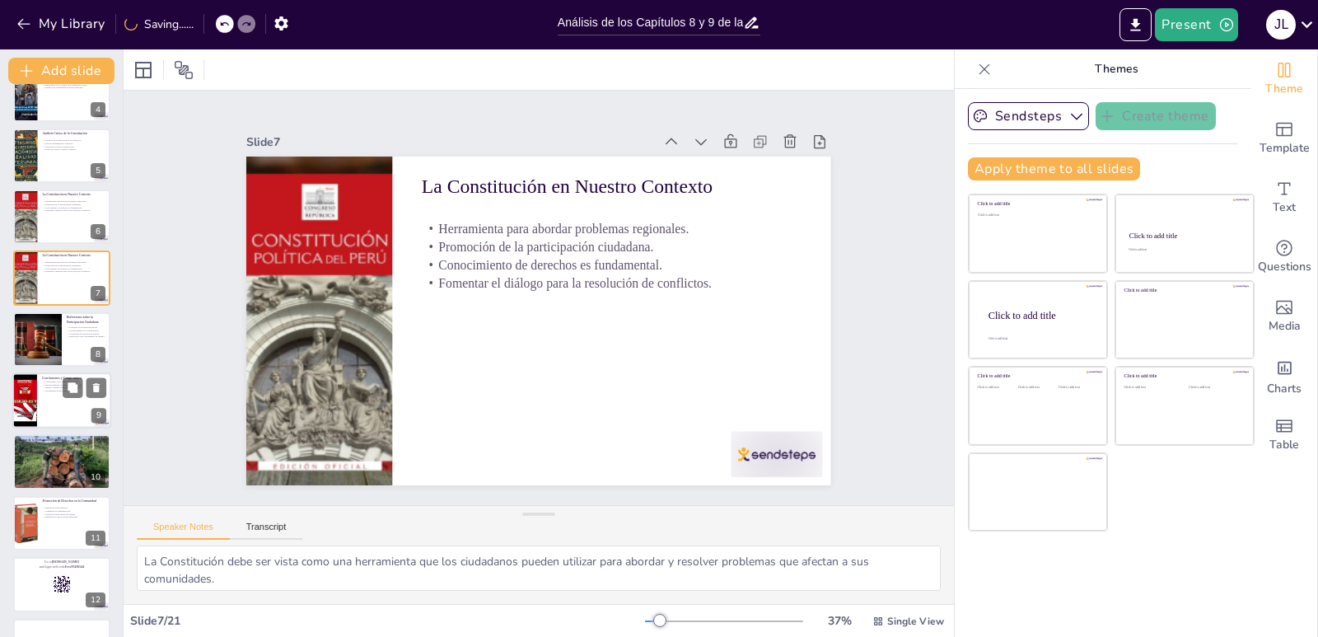
click at [50, 408] on div at bounding box center [61, 400] width 99 height 56
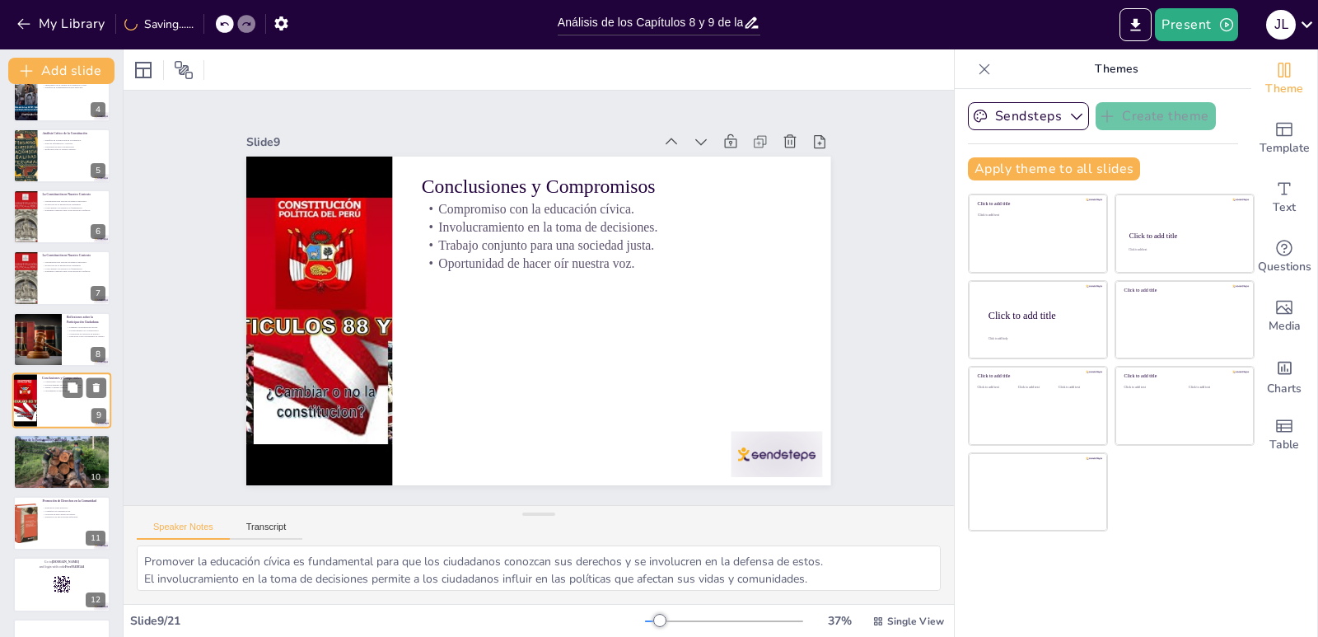
scroll to position [255, 0]
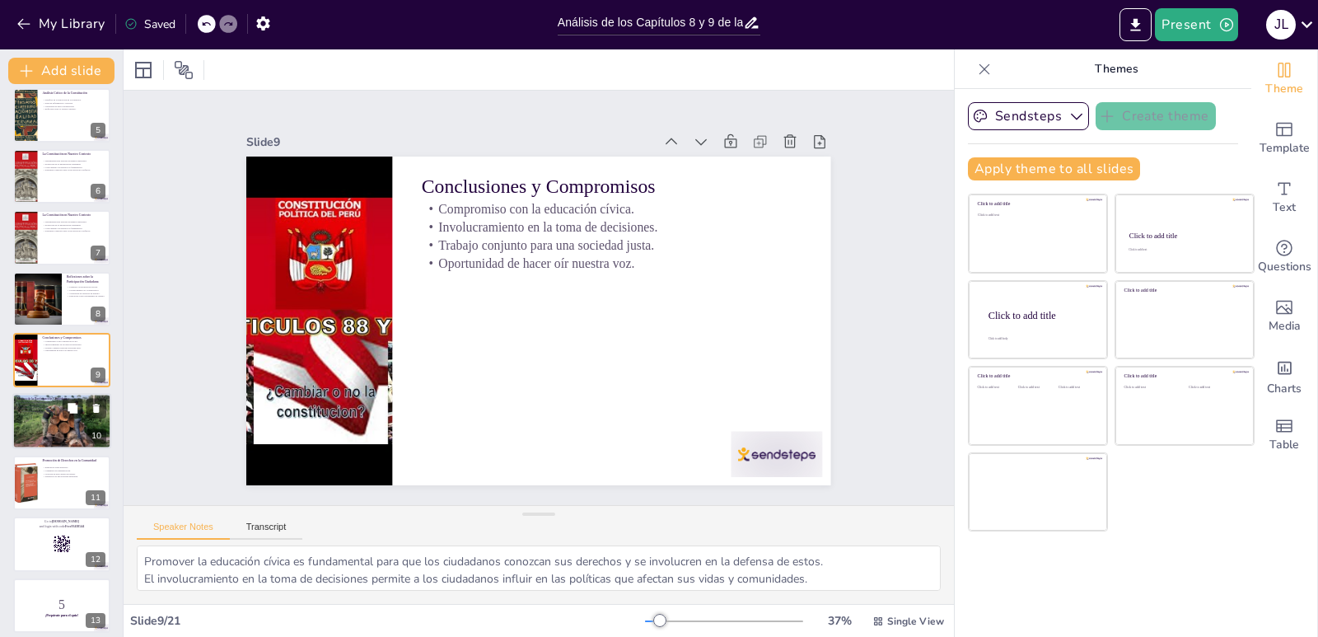
click at [30, 442] on div at bounding box center [61, 422] width 99 height 56
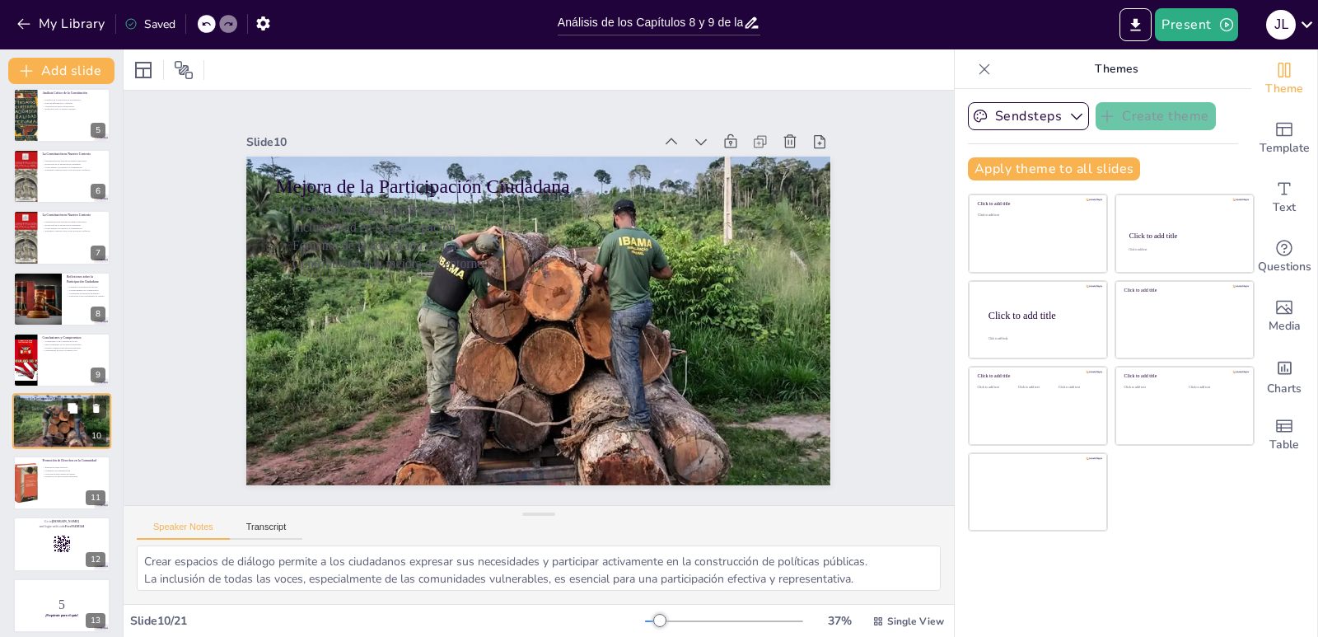
scroll to position [316, 0]
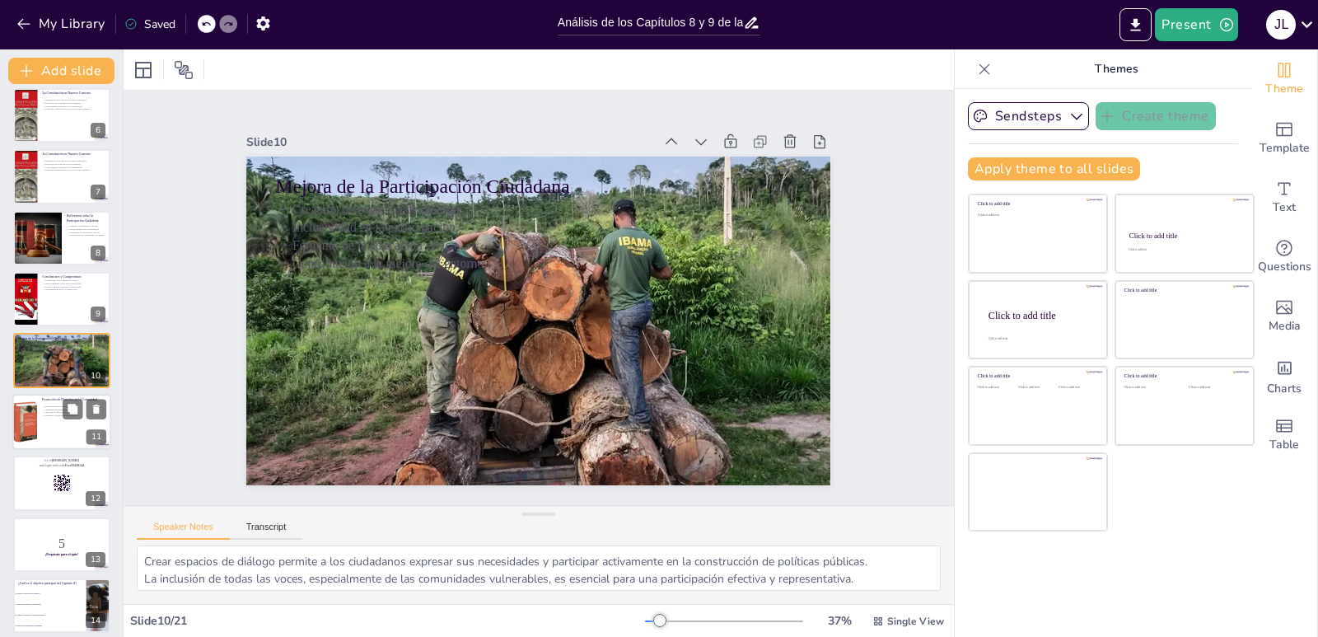
click at [68, 431] on div at bounding box center [61, 422] width 99 height 56
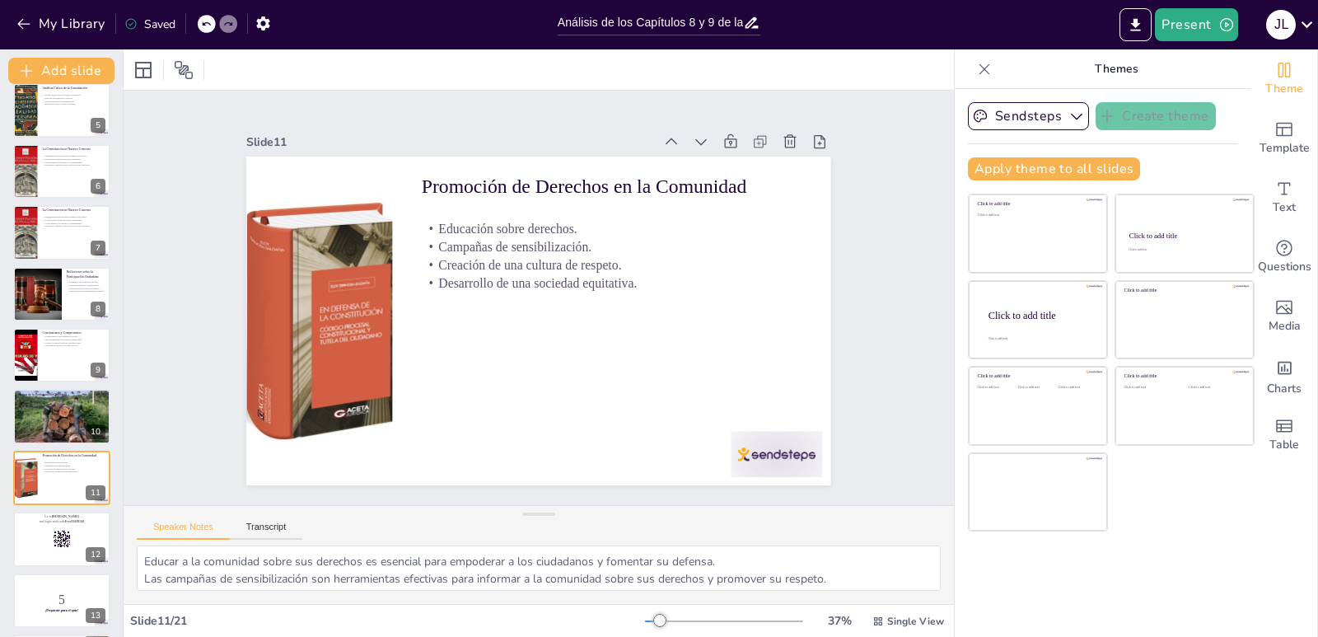
scroll to position [0, 0]
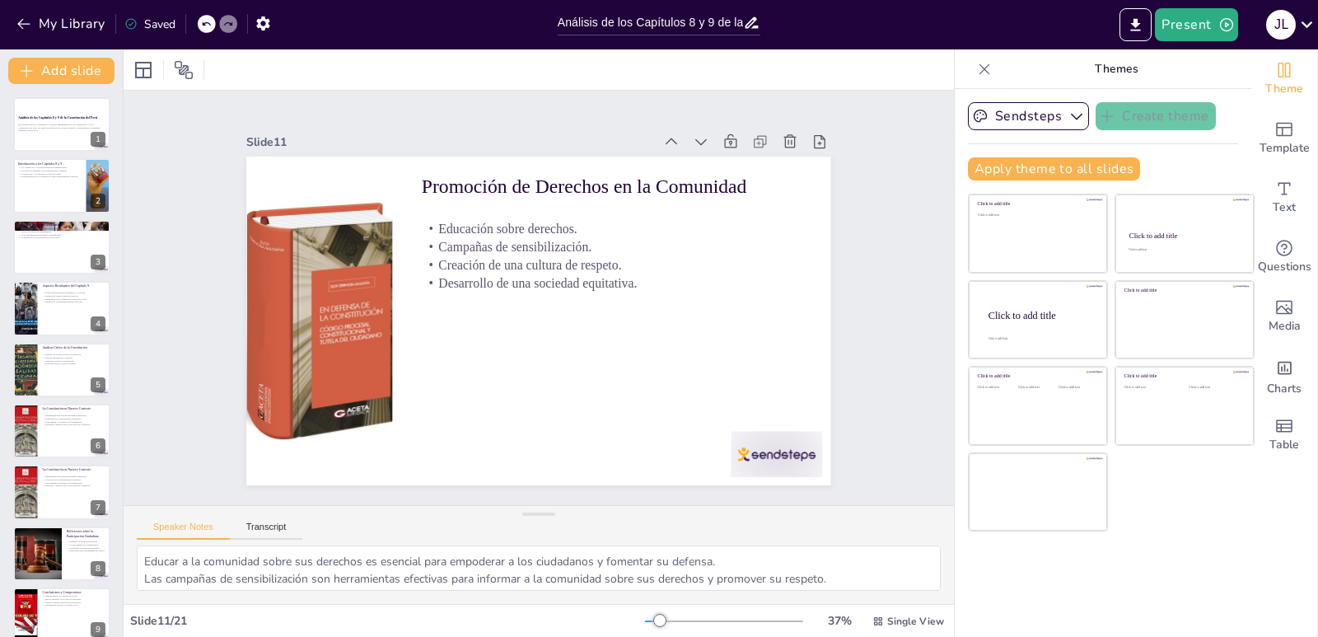
click at [61, 138] on div at bounding box center [61, 124] width 99 height 56
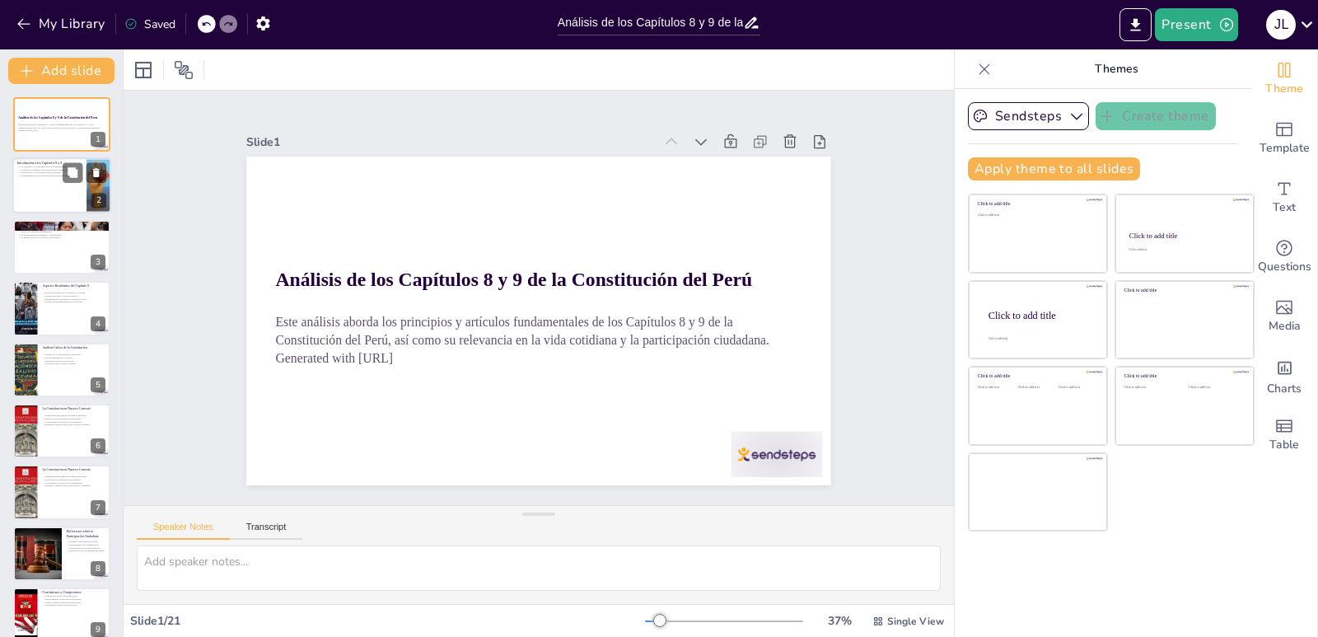
click at [73, 184] on div at bounding box center [61, 186] width 99 height 56
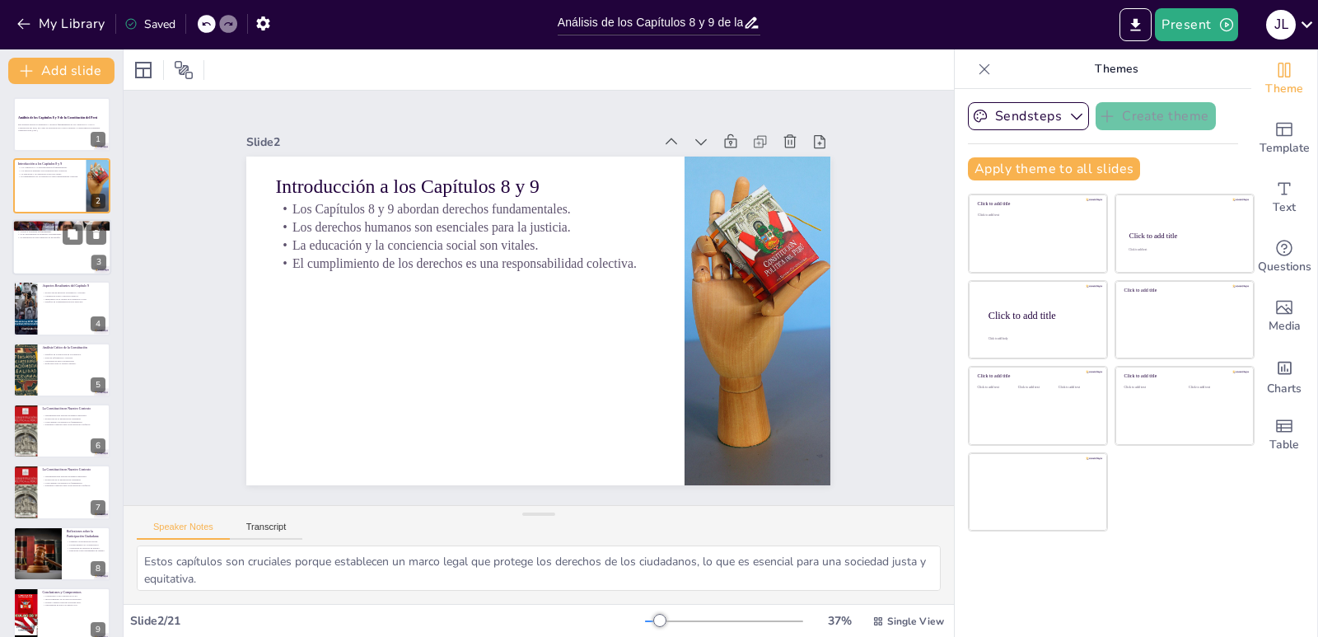
click at [68, 265] on div at bounding box center [61, 247] width 99 height 56
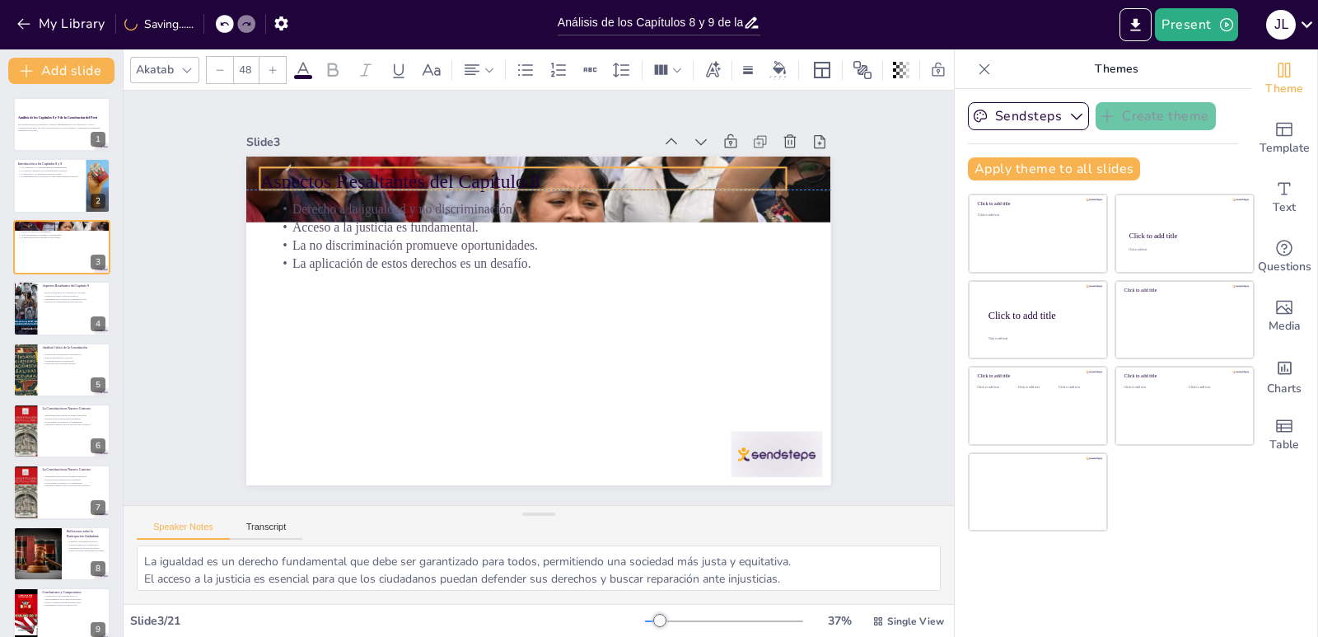
drag, startPoint x: 545, startPoint y: 184, endPoint x: 529, endPoint y: 177, distance: 17.0
click at [529, 177] on p "Aspectos Resaltantes del Capítulo 8" at bounding box center [595, 194] width 442 height 331
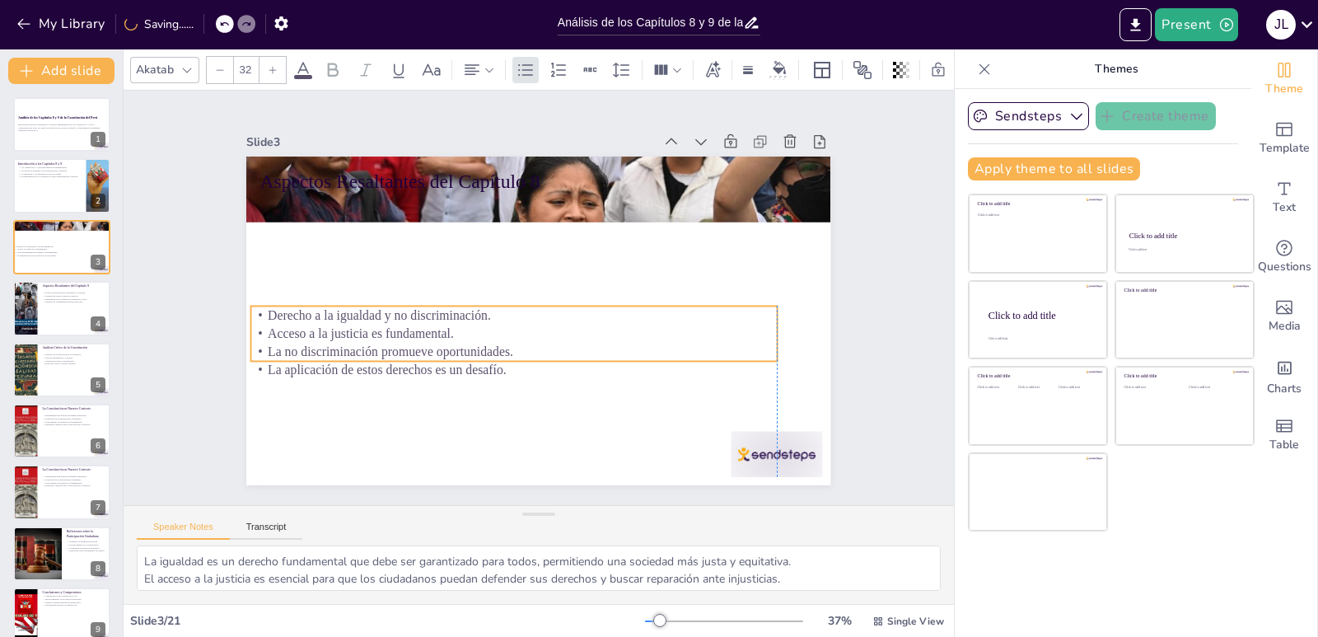
drag, startPoint x: 386, startPoint y: 235, endPoint x: 369, endPoint y: 309, distance: 76.0
click at [364, 341] on p "La no discriminación promueve oportunidades." at bounding box center [479, 298] width 231 height 488
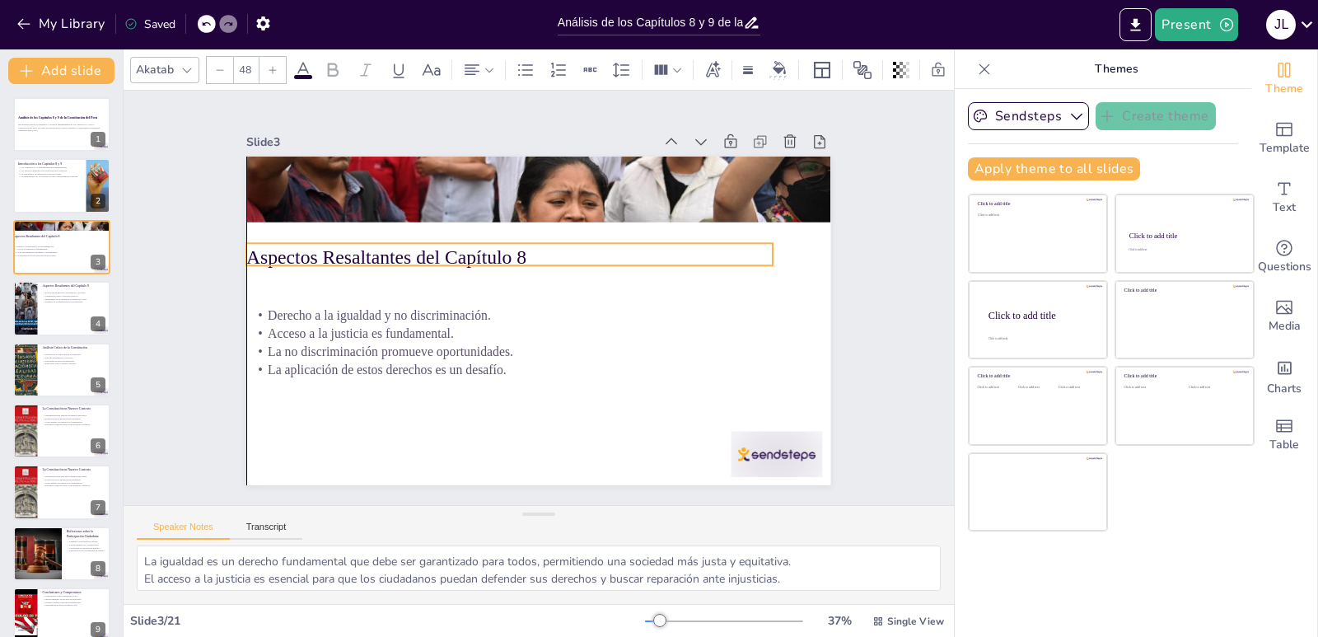
drag, startPoint x: 386, startPoint y: 208, endPoint x: 377, endPoint y: 247, distance: 39.8
click at [377, 247] on p "Aspectos Resaltantes del Capítulo 8" at bounding box center [534, 348] width 410 height 372
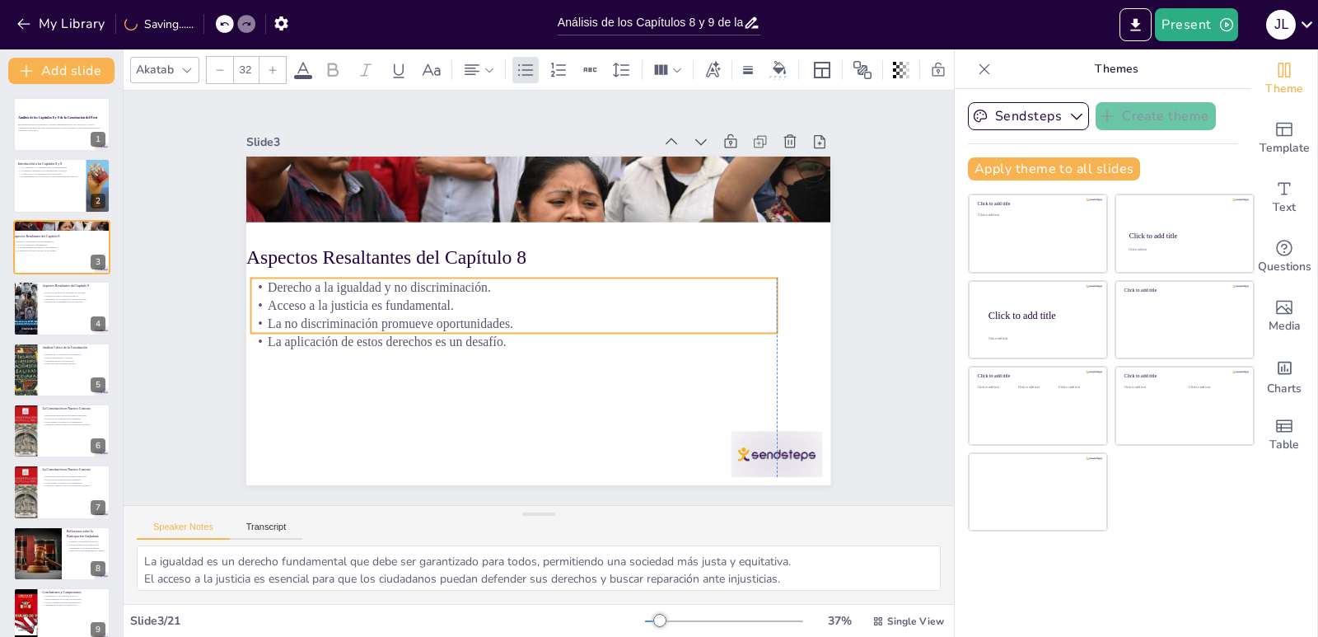
drag, startPoint x: 369, startPoint y: 322, endPoint x: 371, endPoint y: 294, distance: 28.1
click at [371, 294] on p "Acceso a la justicia es fundamental." at bounding box center [515, 287] width 403 height 366
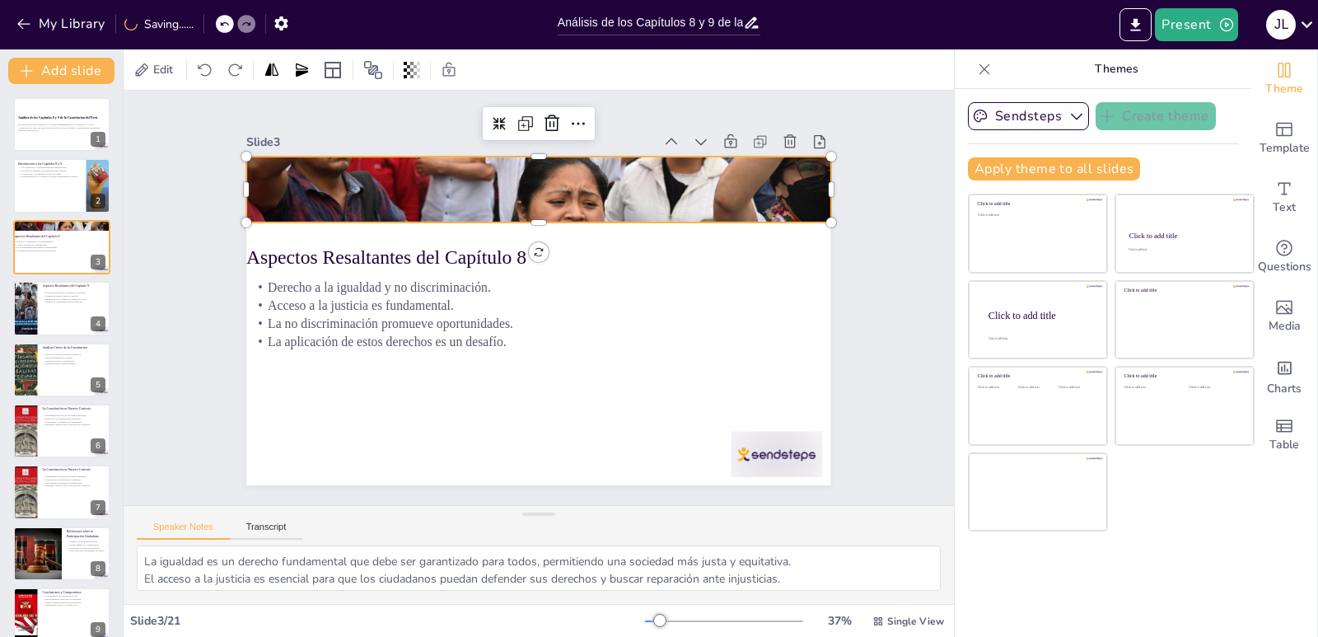
click at [647, 202] on div at bounding box center [572, 194] width 691 height 597
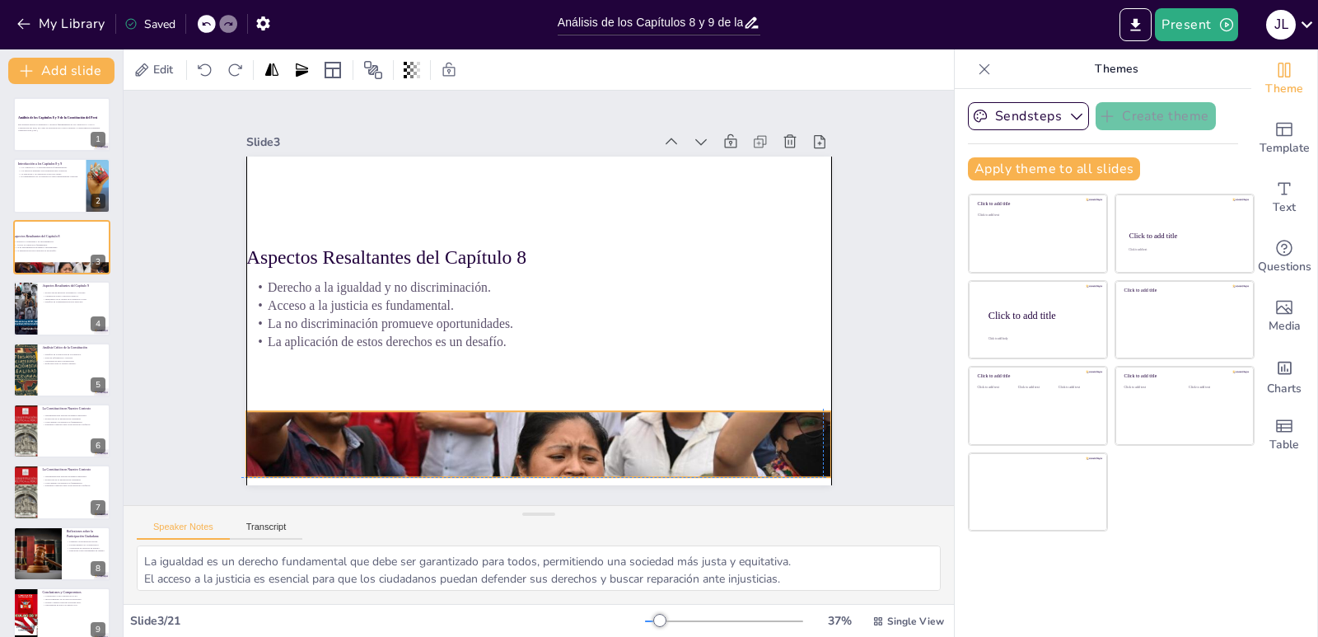
drag, startPoint x: 647, startPoint y: 202, endPoint x: 642, endPoint y: 453, distance: 251.4
click at [642, 453] on div at bounding box center [441, 189] width 728 height 717
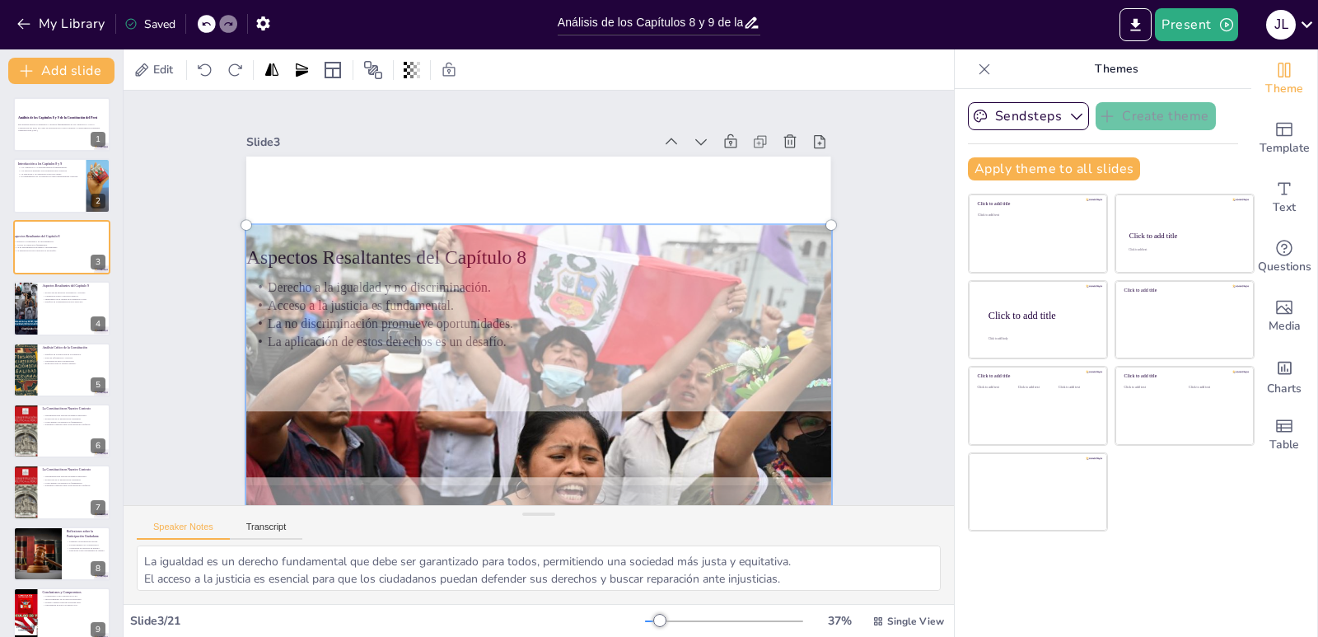
click at [634, 255] on div at bounding box center [466, 424] width 752 height 699
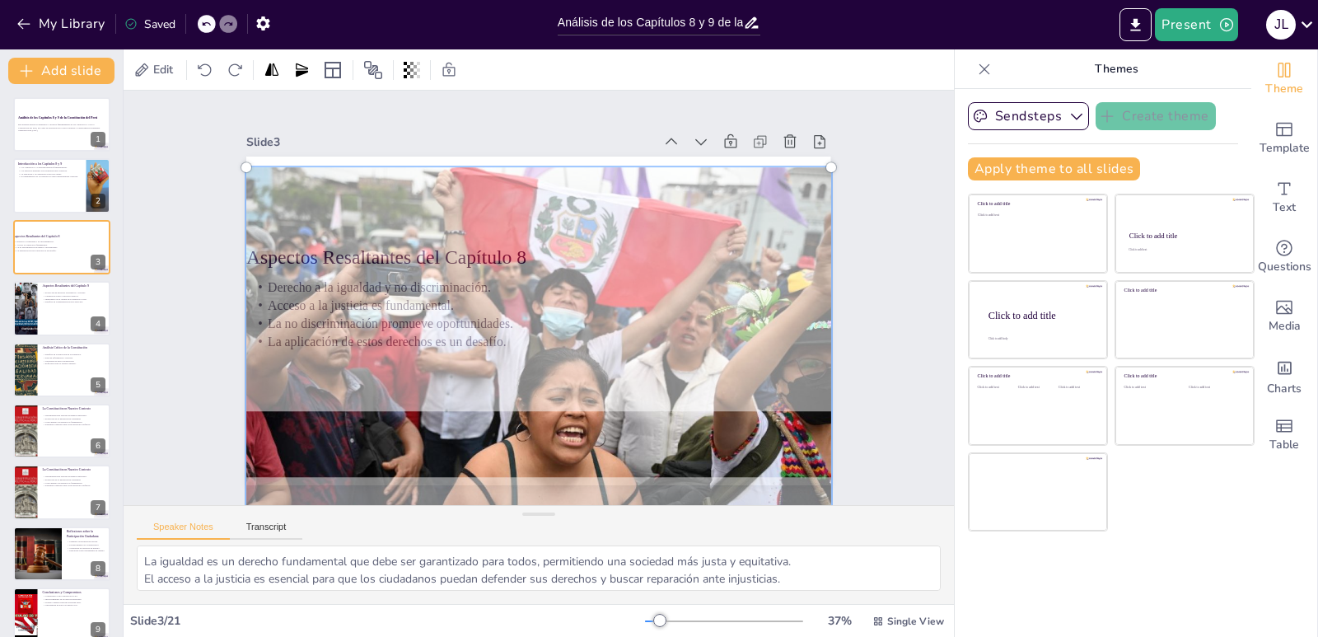
drag, startPoint x: 601, startPoint y: 213, endPoint x: 620, endPoint y: 156, distance: 61.0
click at [620, 156] on div at bounding box center [467, 350] width 726 height 758
click at [745, 385] on div at bounding box center [454, 271] width 622 height 716
click at [746, 386] on div at bounding box center [454, 325] width 622 height 716
drag, startPoint x: 737, startPoint y: 380, endPoint x: 746, endPoint y: 355, distance: 26.1
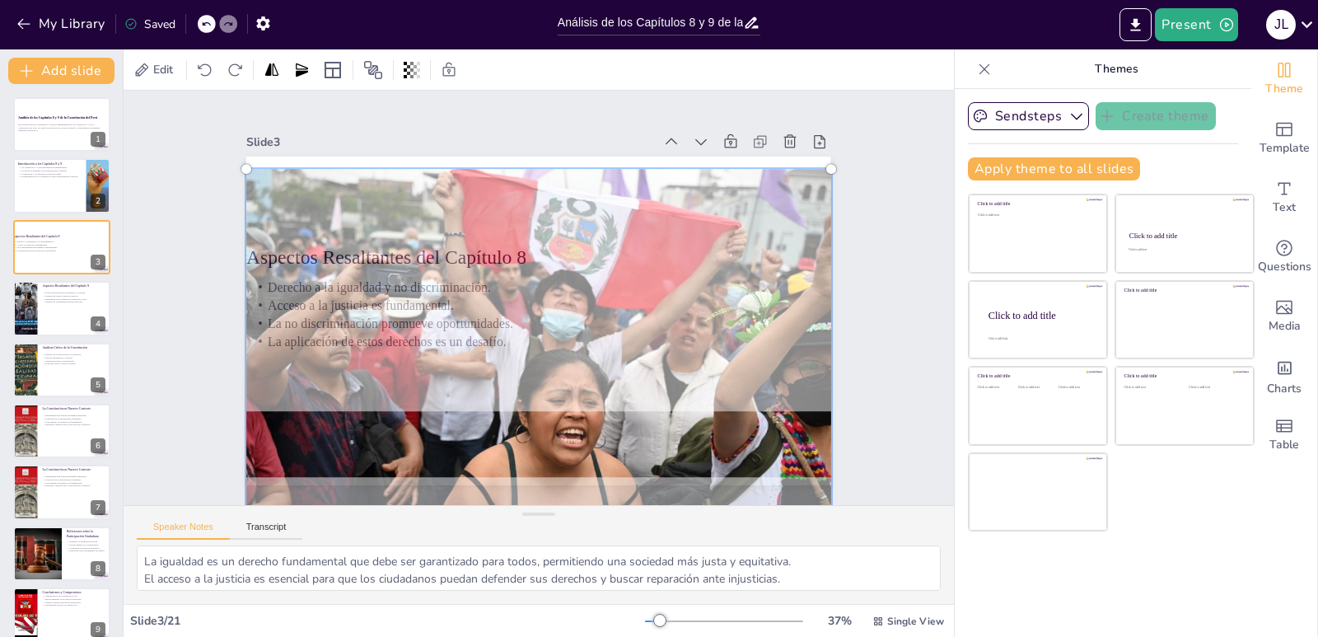
click at [739, 377] on div at bounding box center [479, 230] width 756 height 745
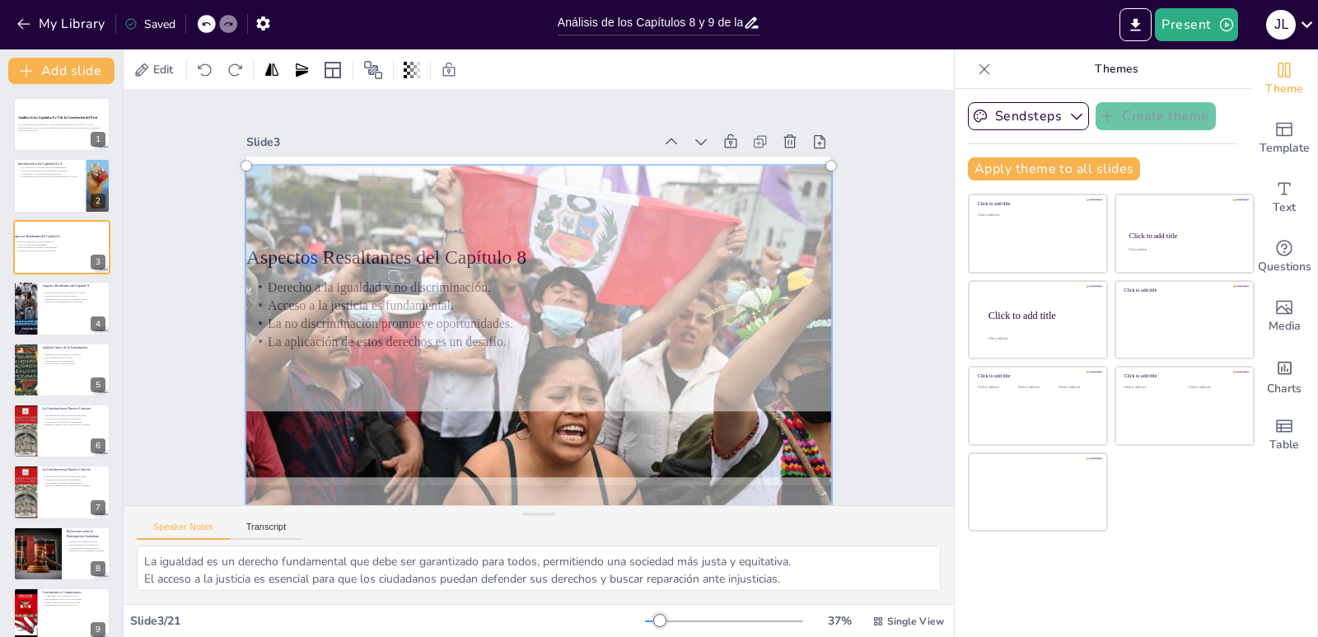
drag, startPoint x: 746, startPoint y: 355, endPoint x: 745, endPoint y: 408, distance: 52.7
click at [745, 408] on div at bounding box center [463, 254] width 699 height 752
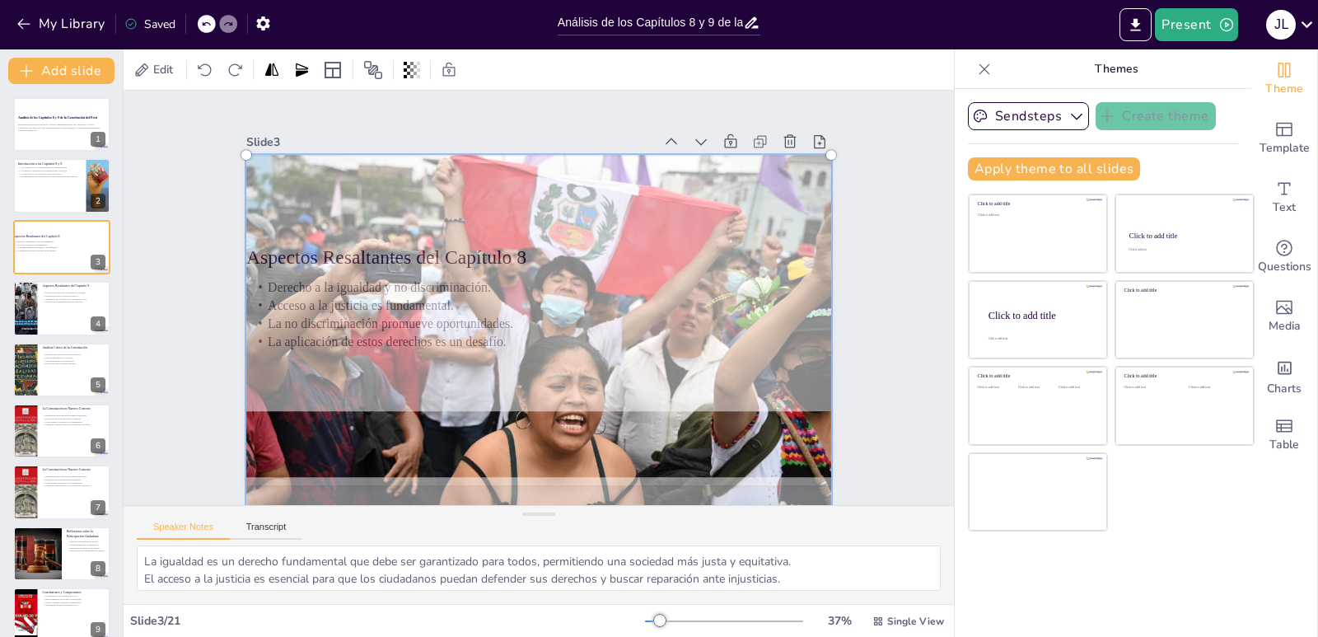
drag, startPoint x: 806, startPoint y: 469, endPoint x: 814, endPoint y: 383, distance: 86.1
click at [808, 437] on div at bounding box center [494, 360] width 758 height 726
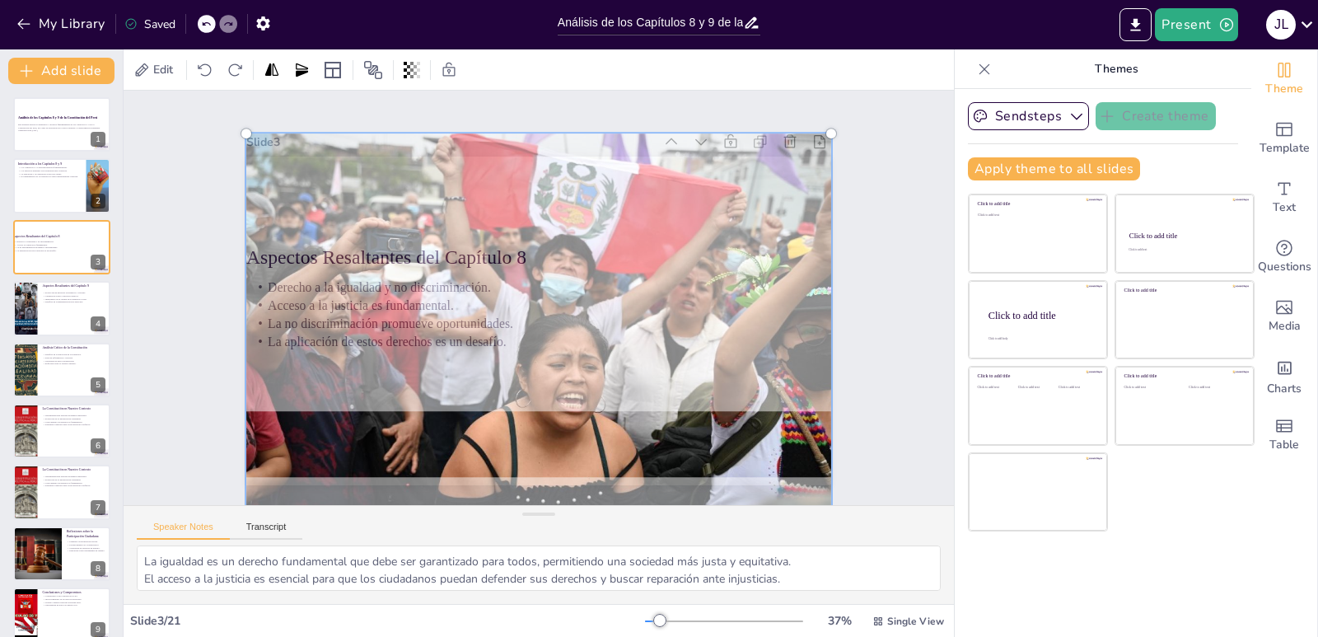
drag, startPoint x: 819, startPoint y: 129, endPoint x: 802, endPoint y: 217, distance: 89.9
click at [761, 218] on div at bounding box center [485, 309] width 550 height 663
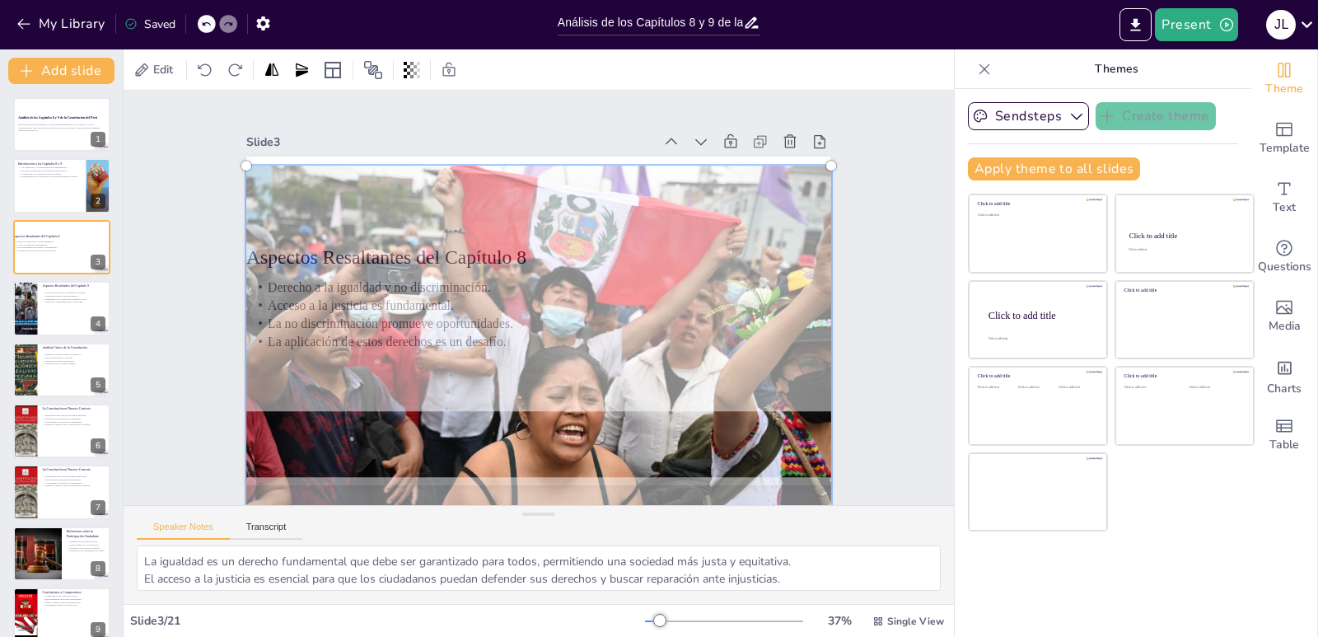
drag, startPoint x: 686, startPoint y: 187, endPoint x: 681, endPoint y: 219, distance: 32.5
click at [681, 219] on div at bounding box center [503, 377] width 738 height 664
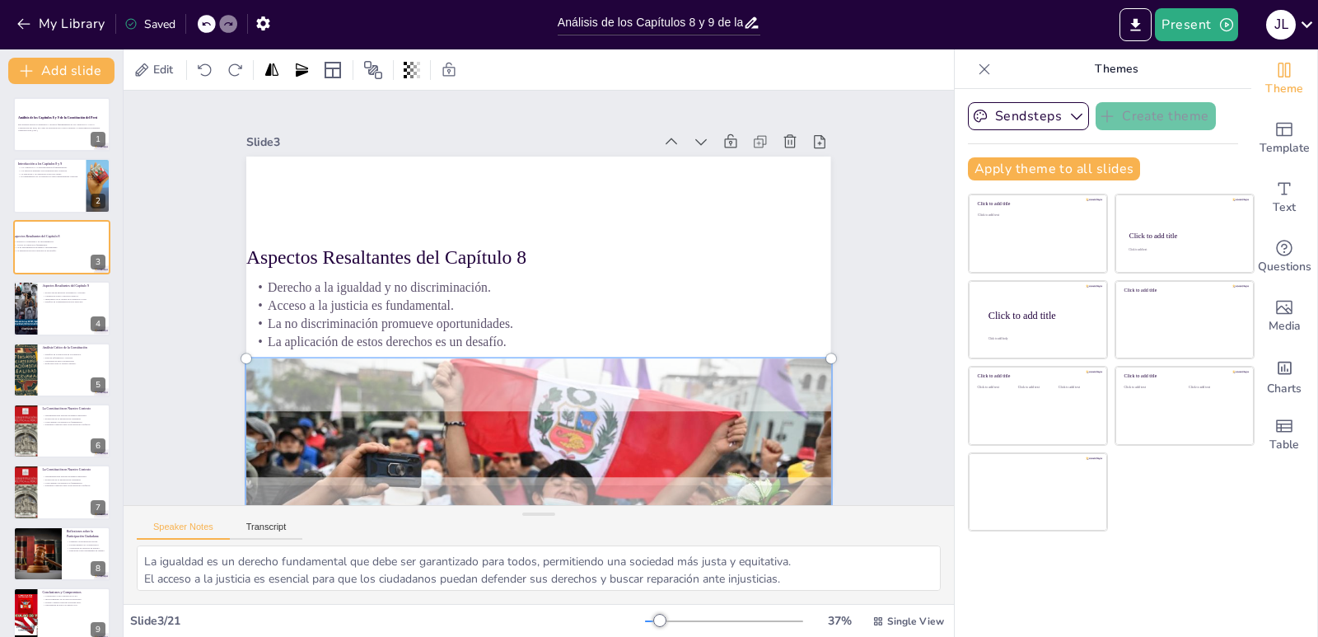
drag, startPoint x: 681, startPoint y: 219, endPoint x: 641, endPoint y: 411, distance: 196.2
click at [639, 413] on div at bounding box center [425, 554] width 738 height 664
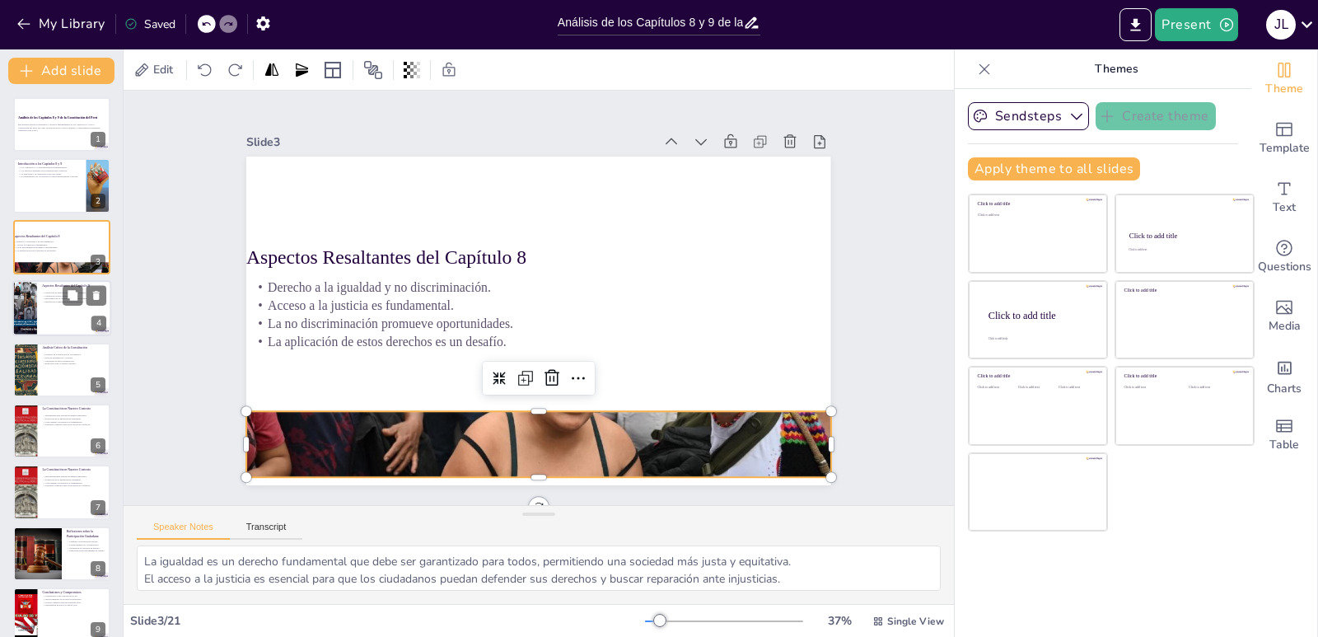
click at [45, 327] on div at bounding box center [61, 308] width 99 height 56
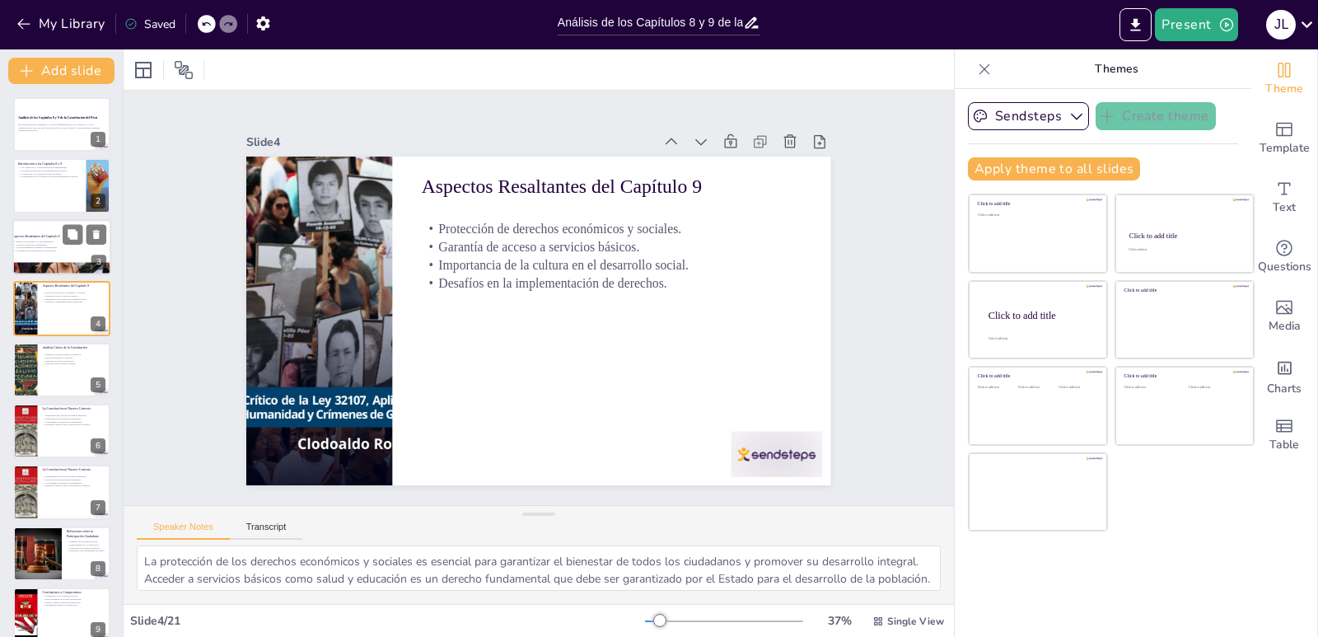
click at [53, 221] on div at bounding box center [61, 247] width 99 height 56
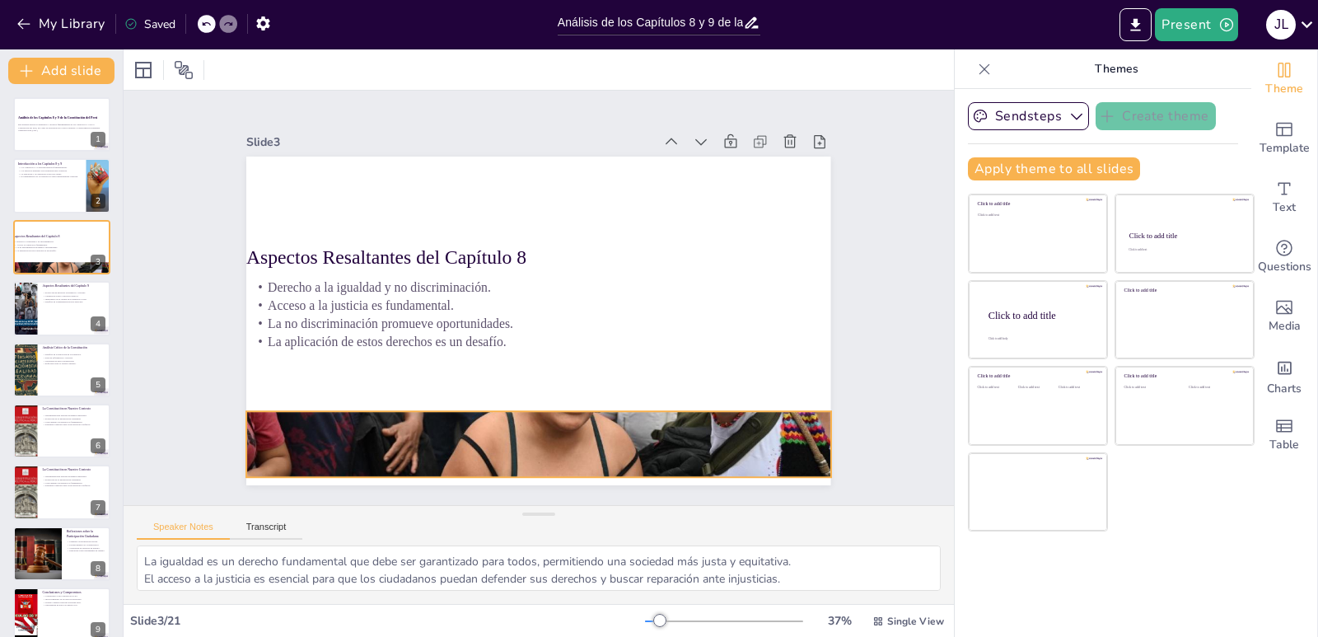
click at [522, 424] on div at bounding box center [538, 243] width 584 height 438
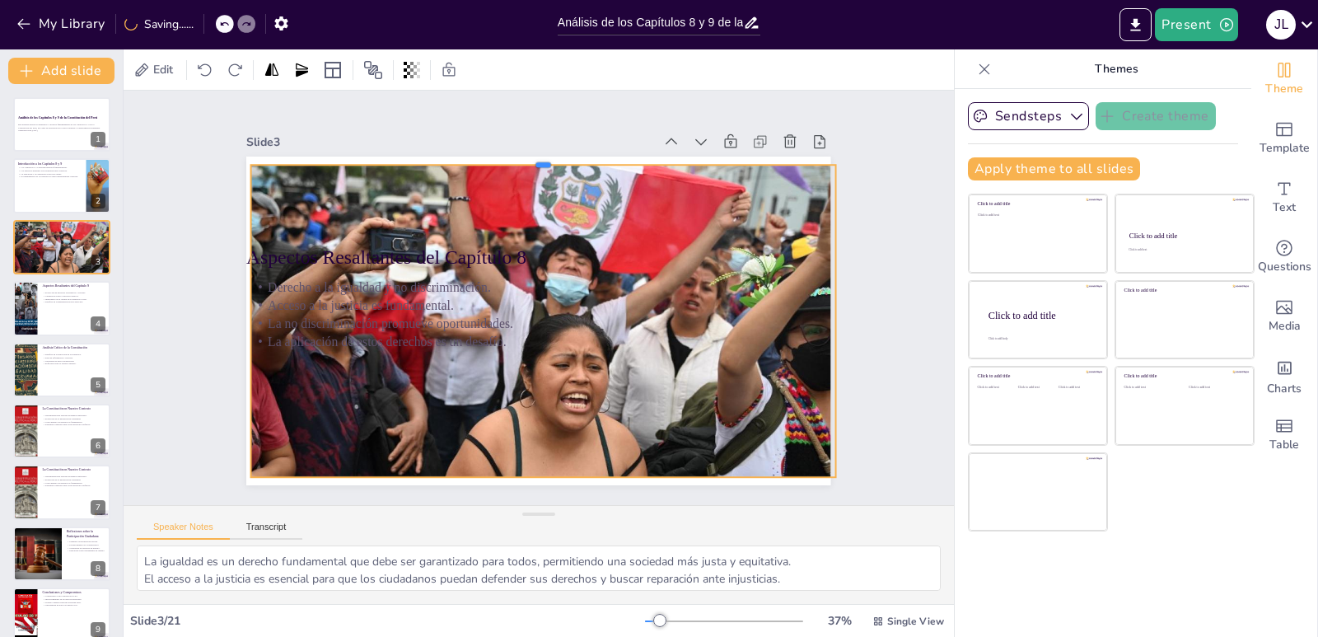
drag, startPoint x: 530, startPoint y: 403, endPoint x: 549, endPoint y: 157, distance: 247.1
click at [549, 157] on div at bounding box center [624, 188] width 480 height 354
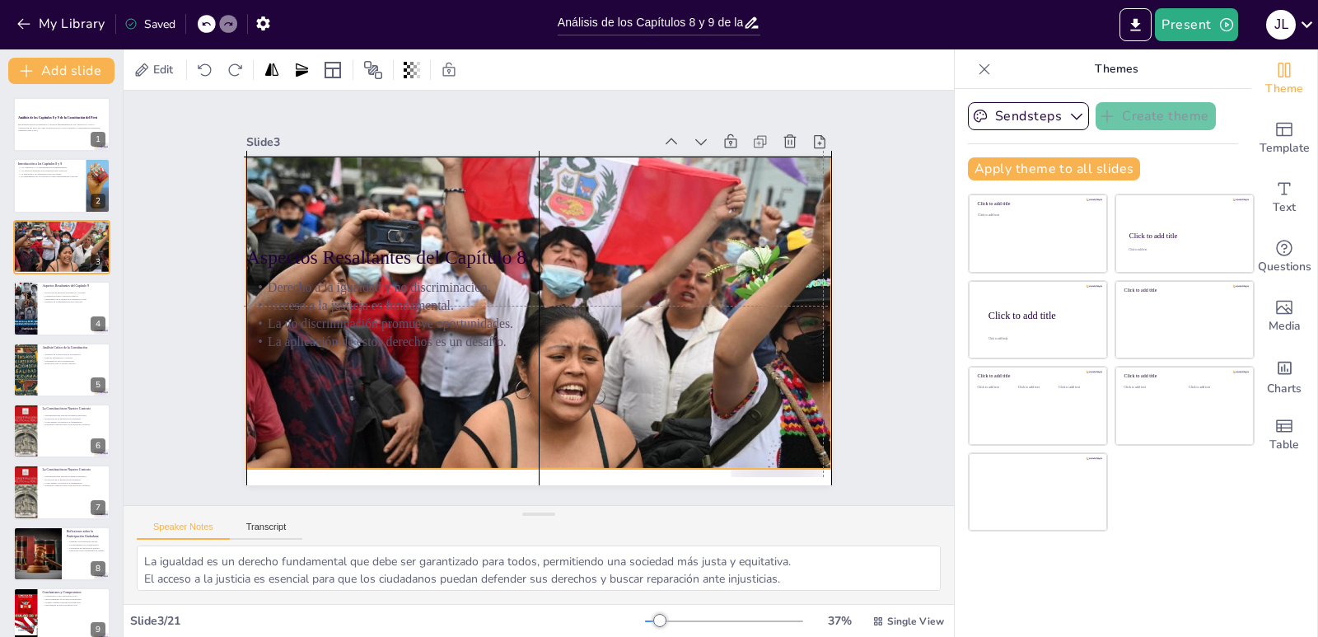
drag, startPoint x: 532, startPoint y: 470, endPoint x: 525, endPoint y: 456, distance: 15.9
click at [525, 456] on div at bounding box center [520, 340] width 712 height 639
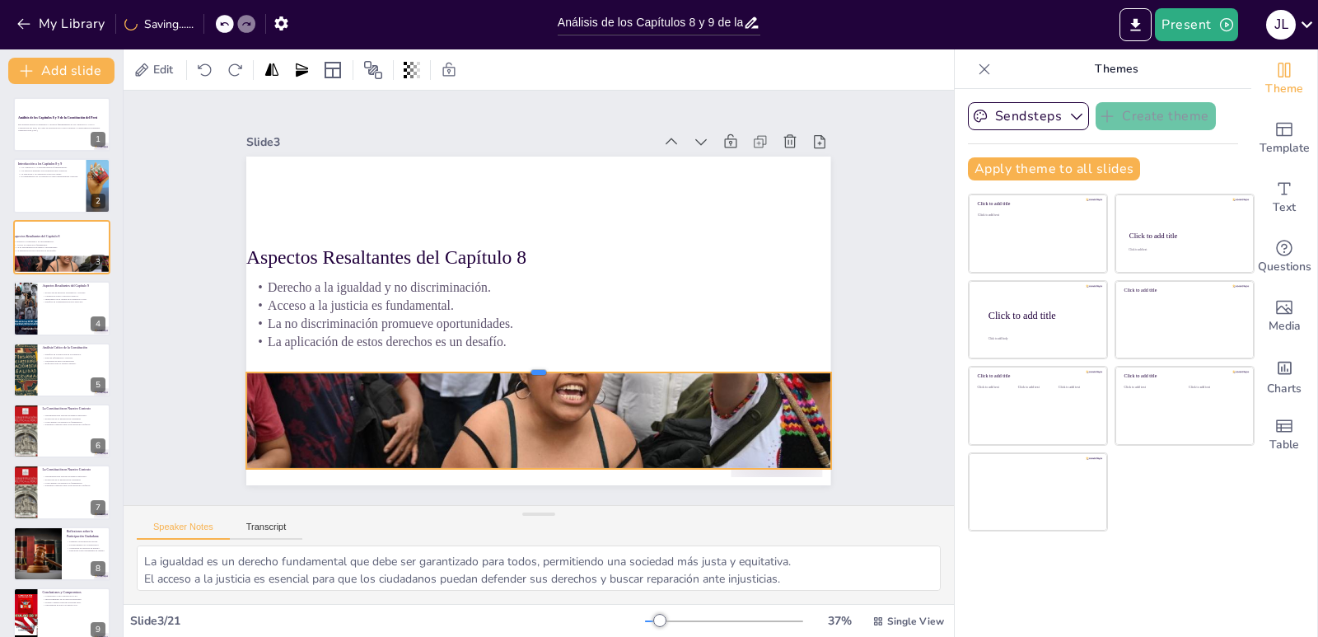
drag, startPoint x: 527, startPoint y: 150, endPoint x: 526, endPoint y: 366, distance: 215.9
click at [526, 366] on div at bounding box center [505, 357] width 513 height 304
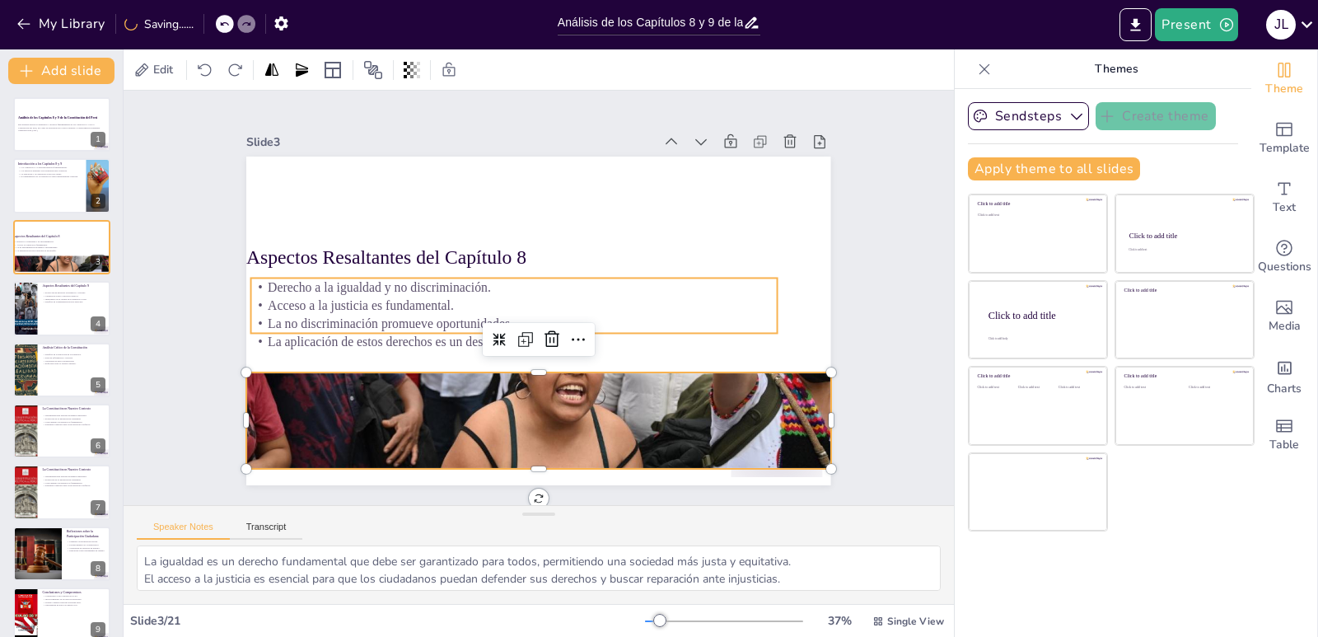
click at [622, 268] on div at bounding box center [532, 277] width 658 height 494
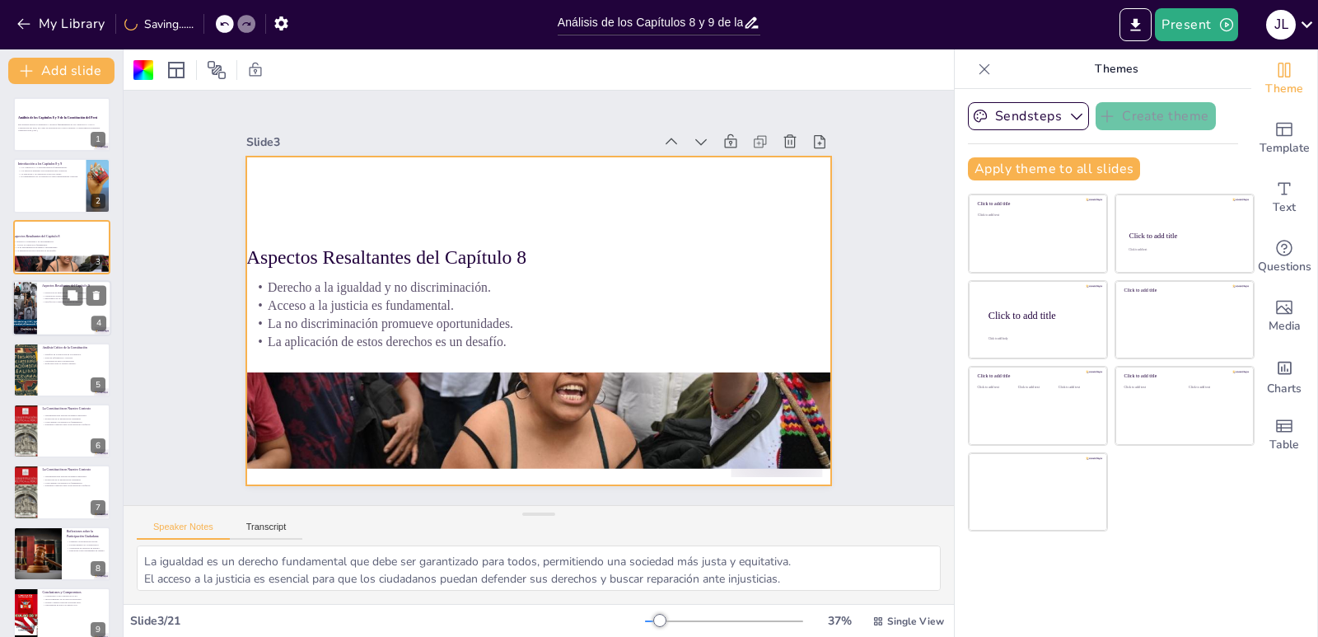
click at [61, 317] on div at bounding box center [61, 308] width 99 height 56
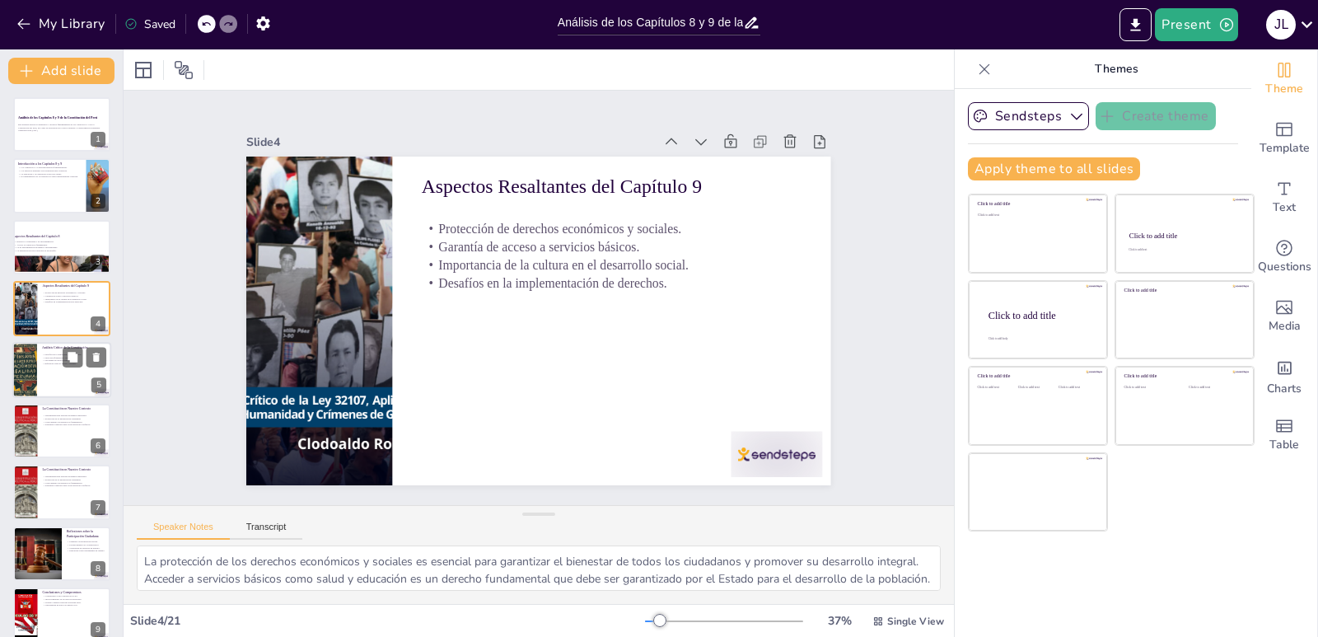
click at [17, 394] on div at bounding box center [25, 370] width 39 height 56
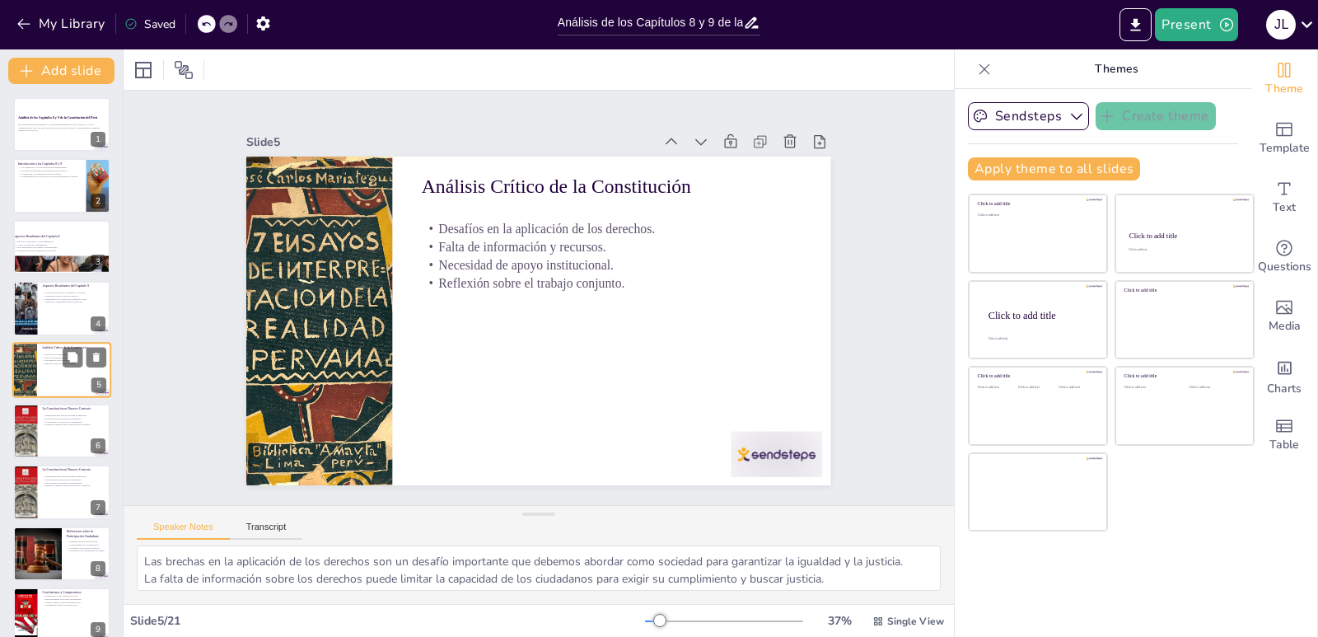
scroll to position [9, 0]
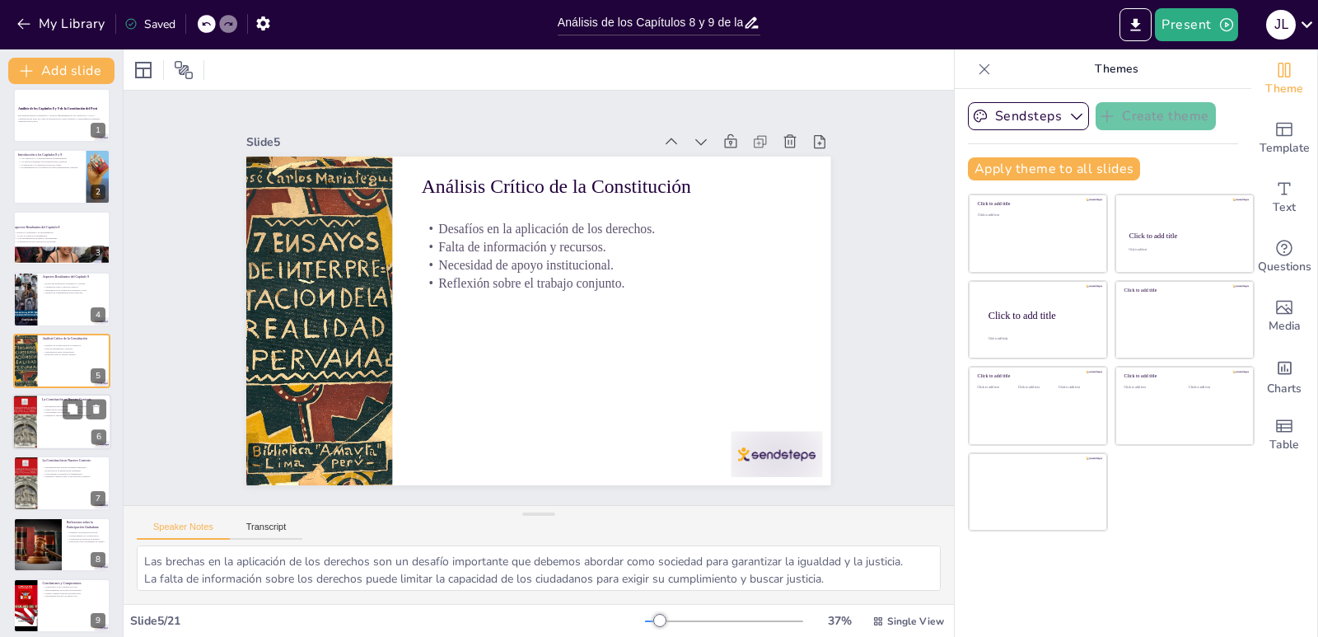
click at [59, 419] on div at bounding box center [61, 422] width 99 height 56
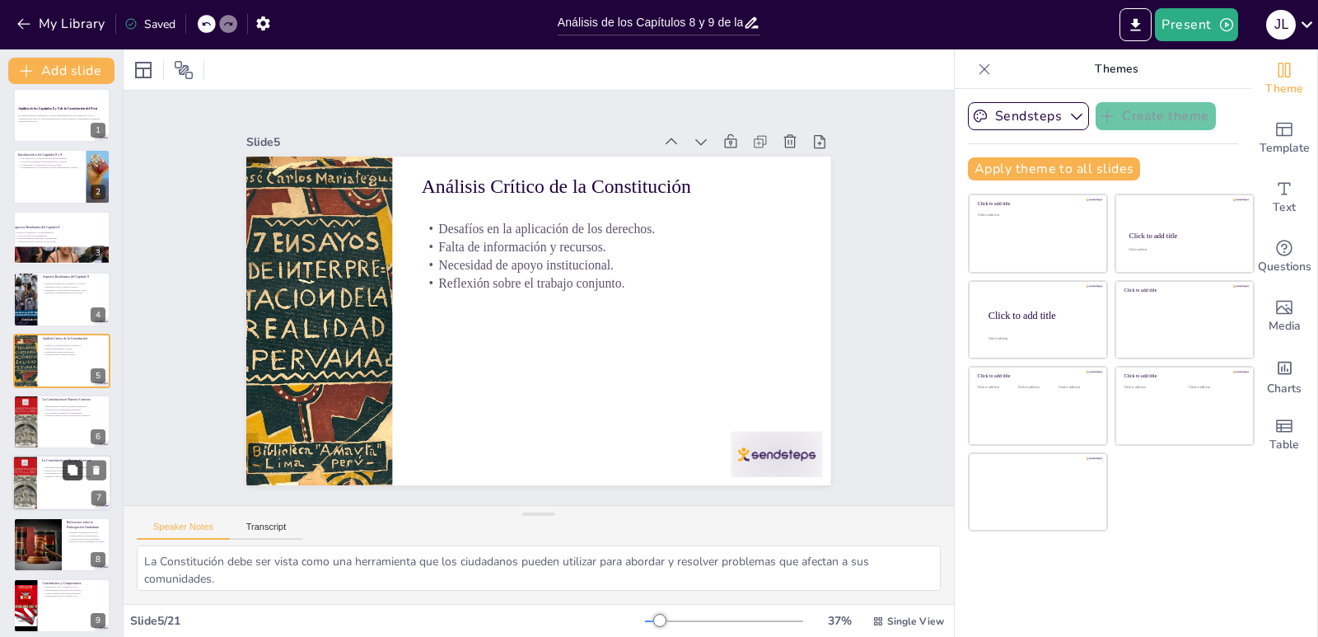
scroll to position [71, 0]
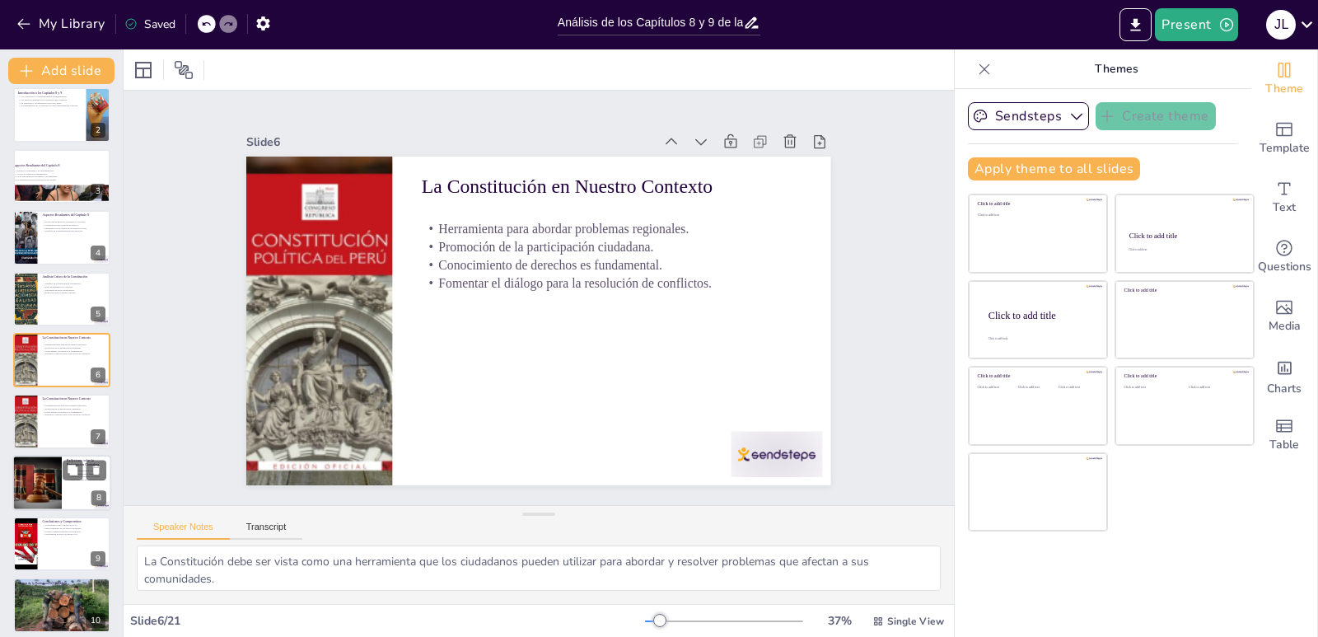
click at [35, 484] on div at bounding box center [37, 483] width 84 height 56
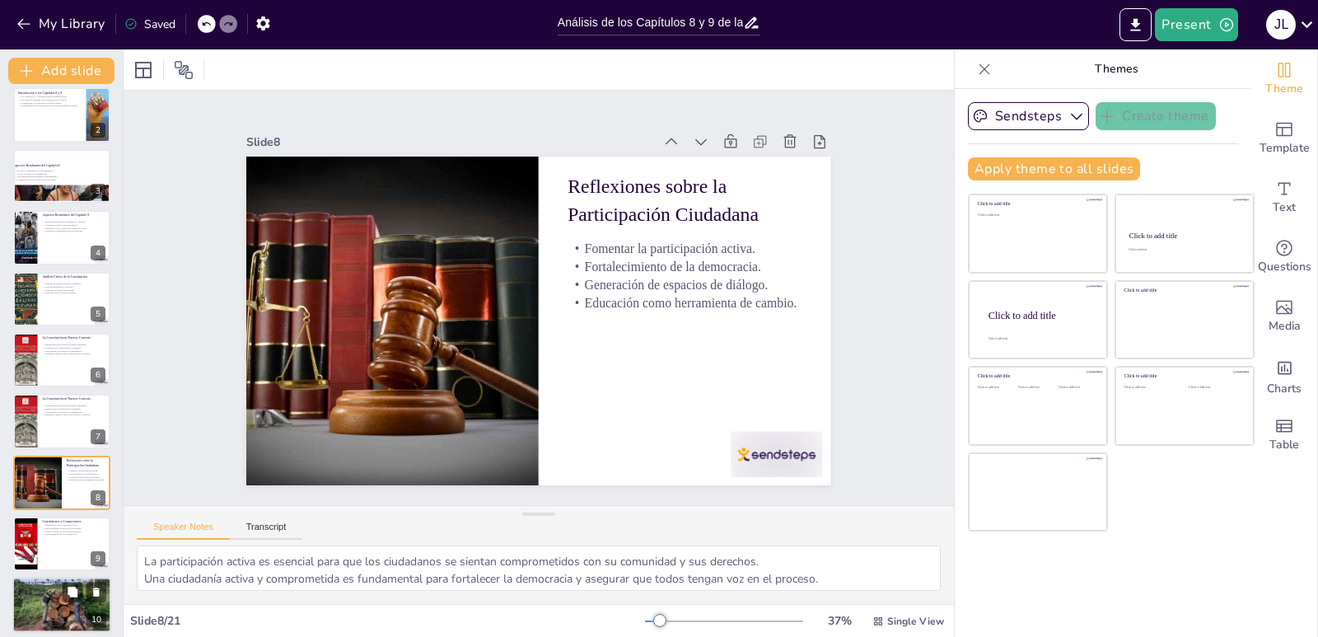
scroll to position [193, 0]
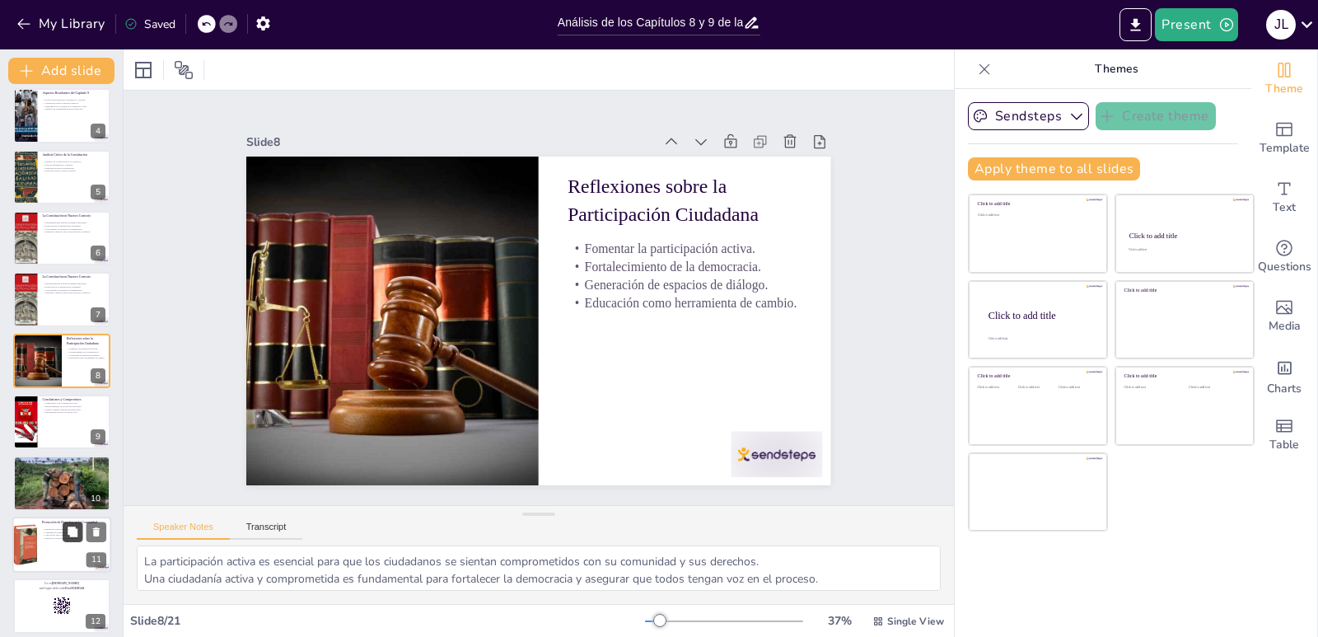
click at [78, 536] on icon at bounding box center [73, 532] width 12 height 12
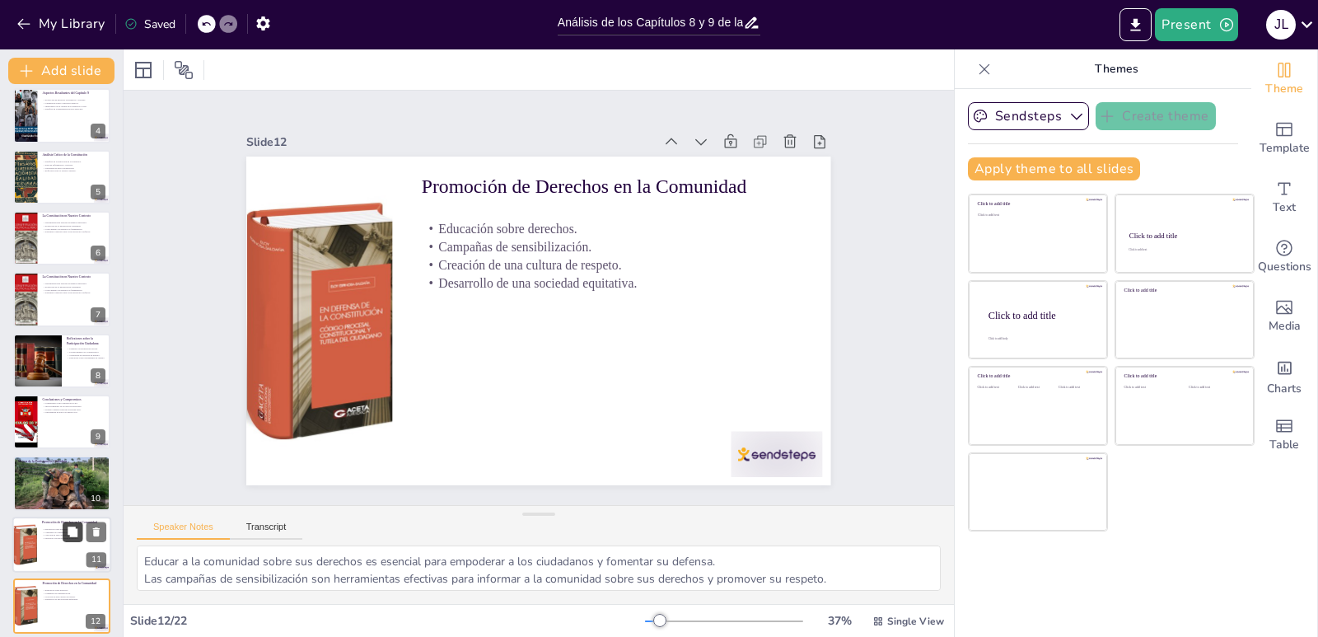
scroll to position [438, 0]
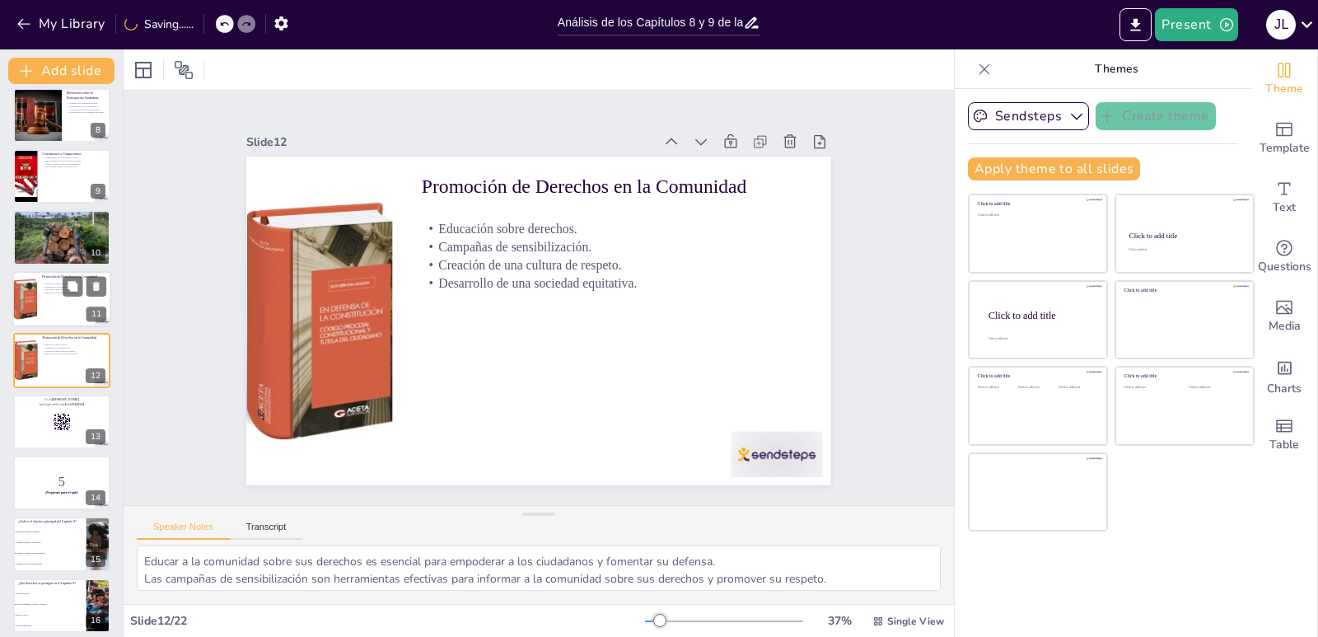
click at [42, 307] on div at bounding box center [61, 299] width 99 height 56
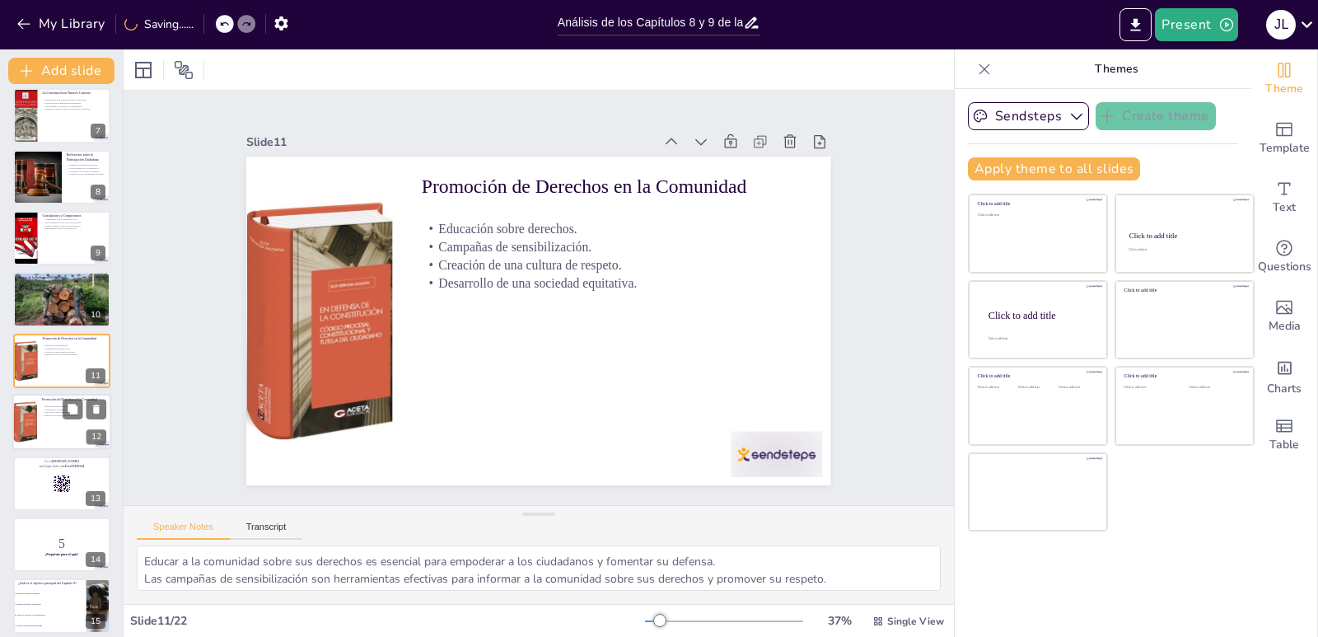
click at [42, 403] on div "Promoción de Derechos en la Comunidad" at bounding box center [74, 400] width 64 height 7
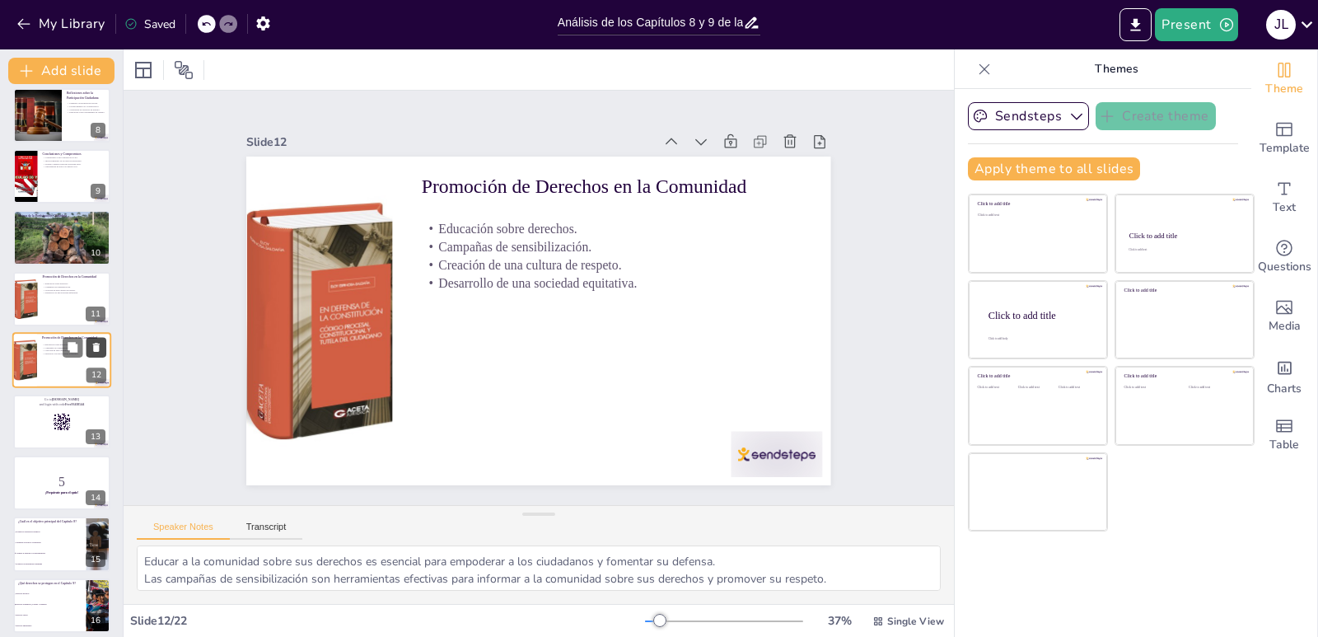
click at [102, 351] on button at bounding box center [97, 348] width 20 height 20
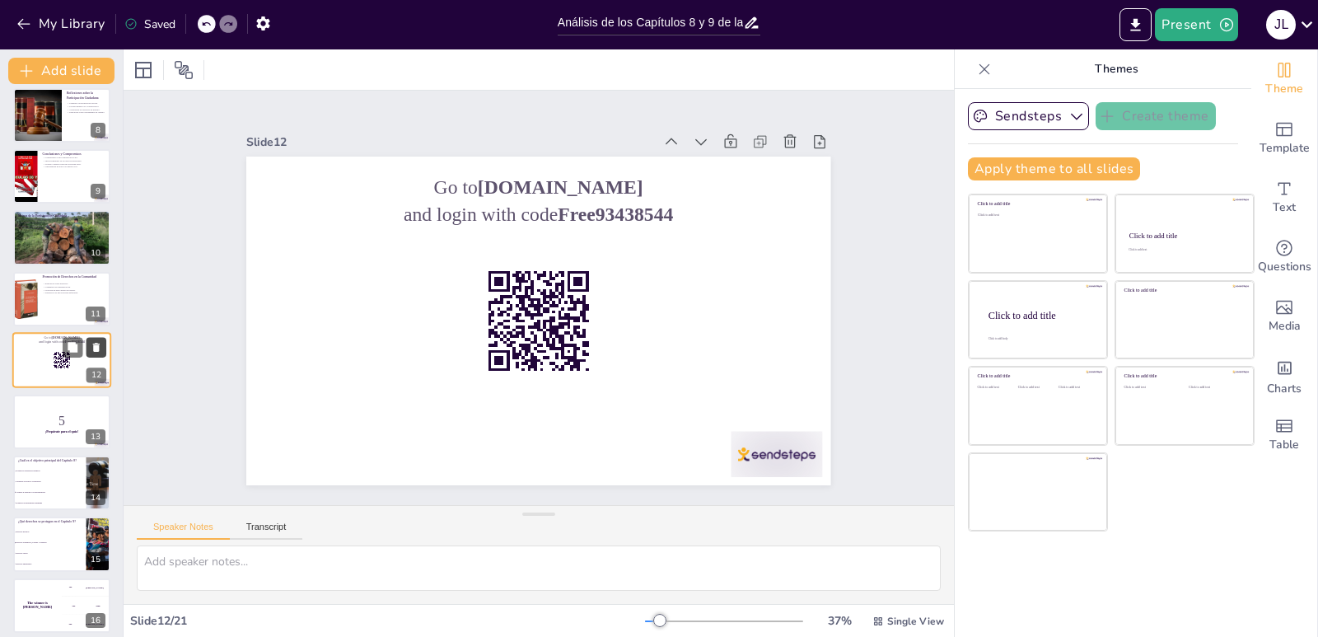
click at [102, 351] on button at bounding box center [97, 348] width 20 height 20
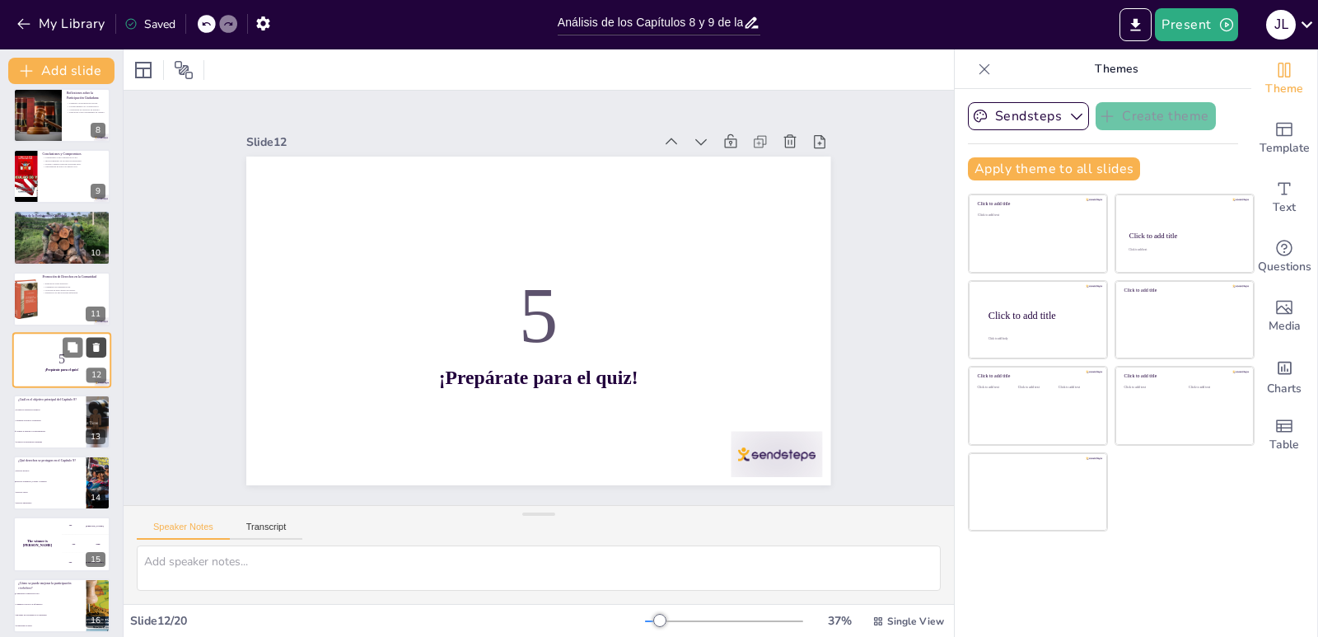
click at [102, 351] on button at bounding box center [97, 348] width 20 height 20
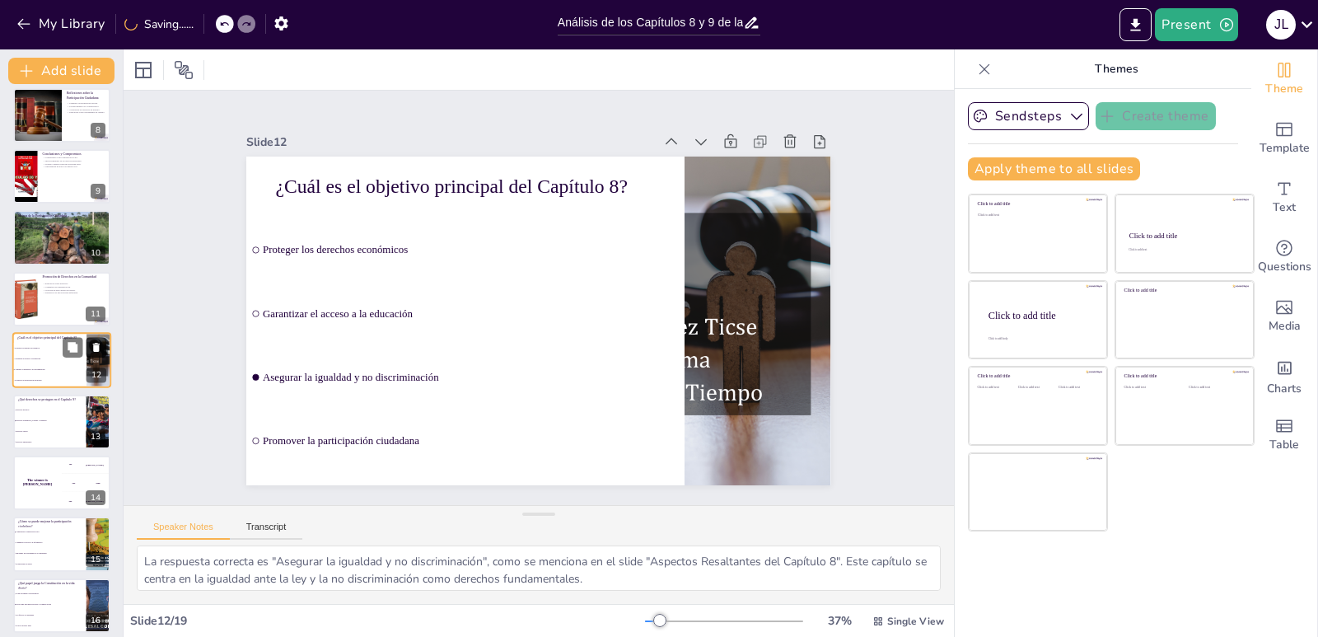
click at [102, 351] on button at bounding box center [97, 348] width 20 height 20
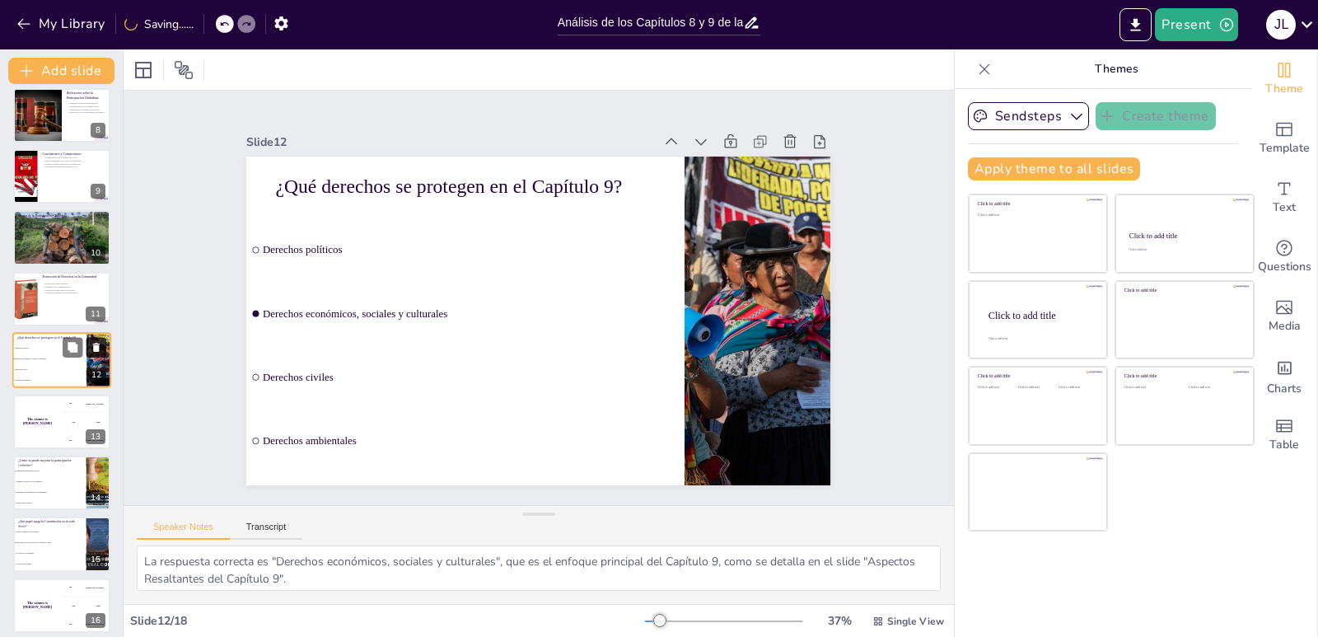
click at [102, 351] on button at bounding box center [97, 348] width 20 height 20
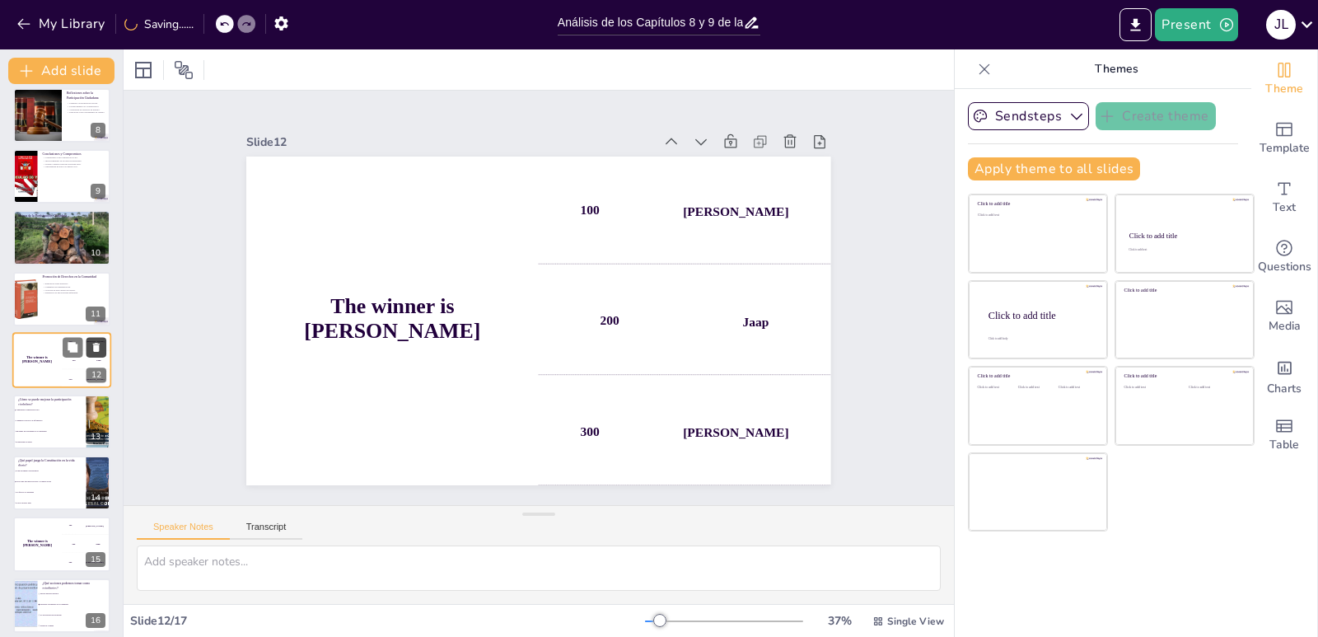
click at [102, 351] on button at bounding box center [97, 348] width 20 height 20
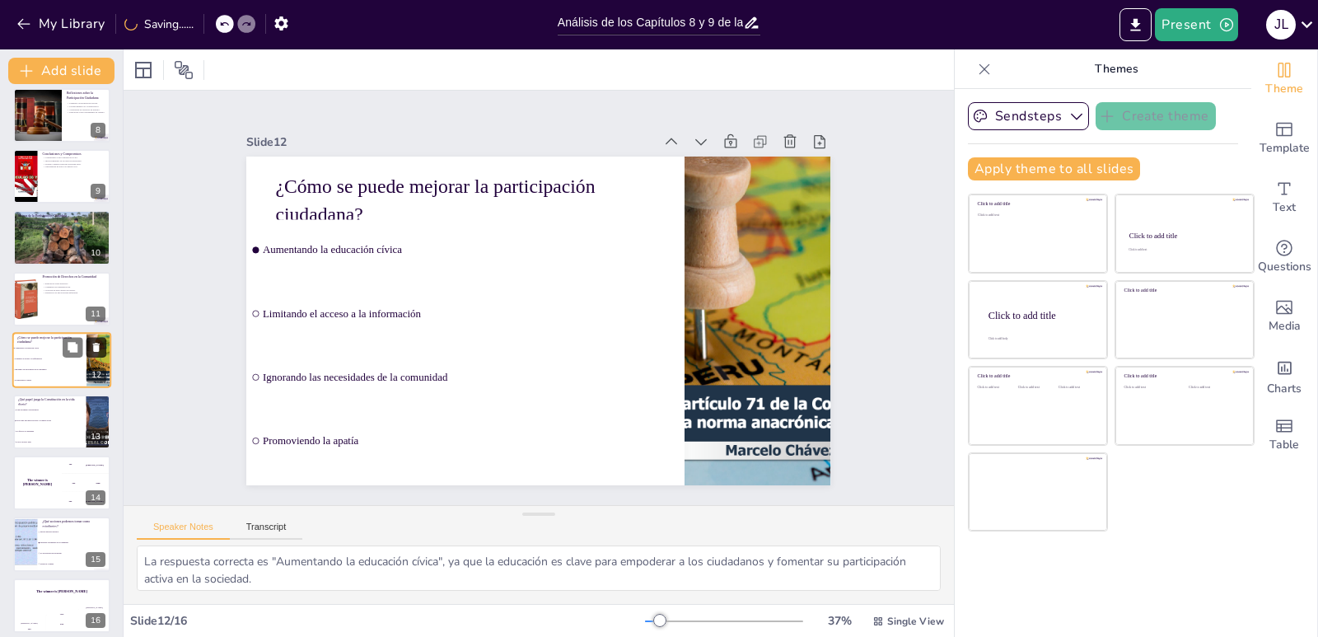
click at [102, 351] on button at bounding box center [97, 348] width 20 height 20
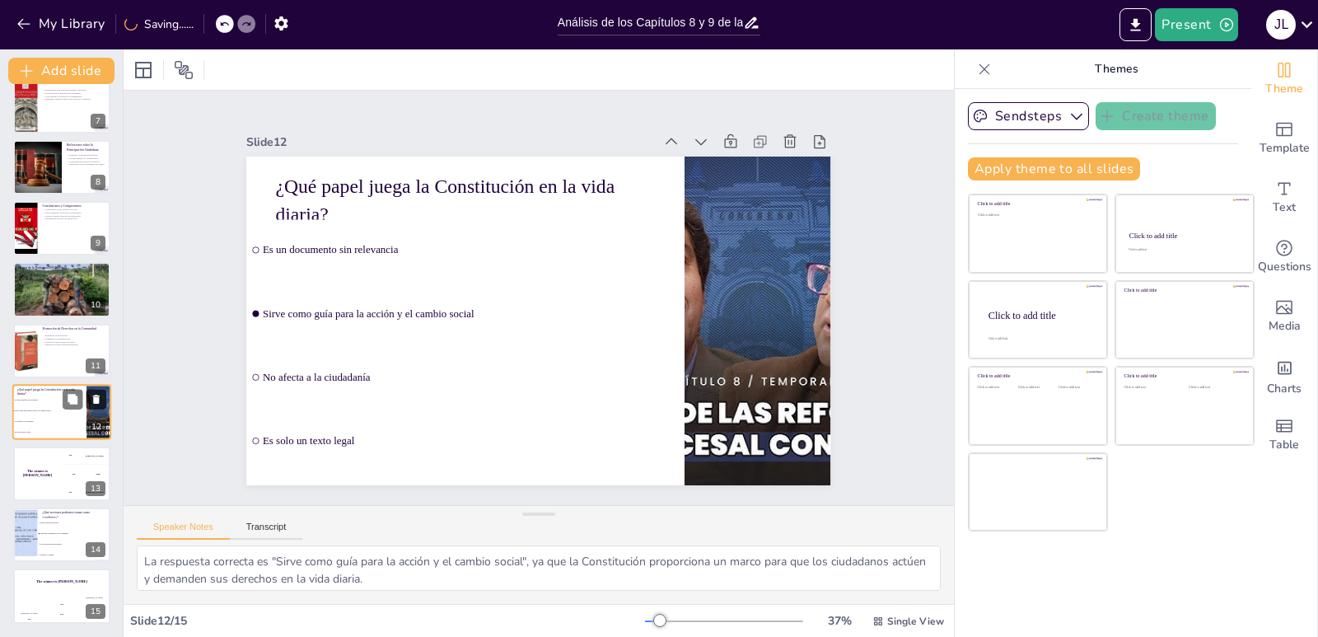
click at [102, 351] on div at bounding box center [61, 351] width 97 height 54
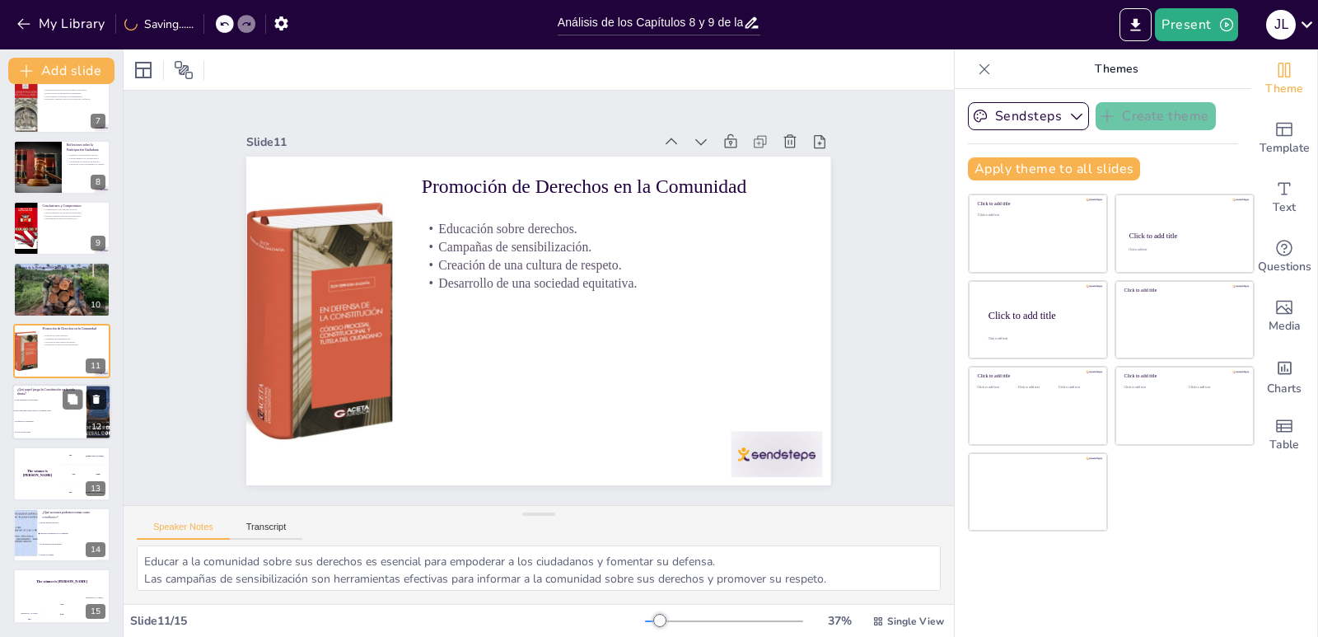
scroll to position [377, 0]
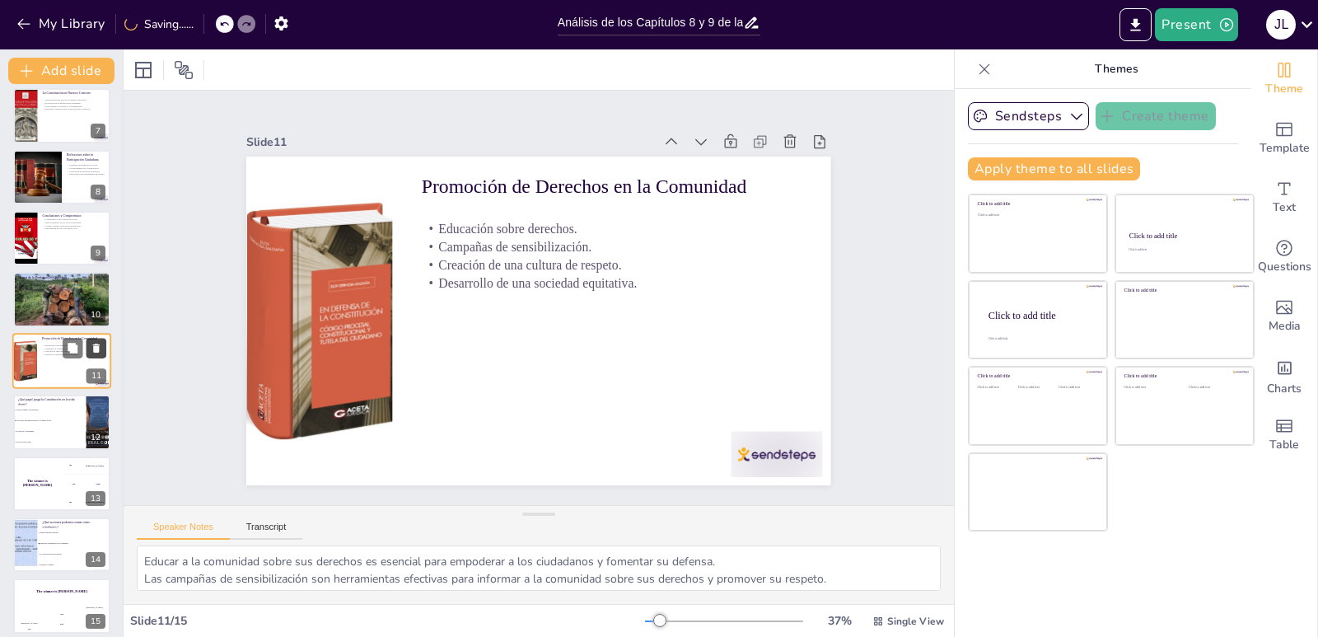
click at [102, 351] on button at bounding box center [97, 348] width 20 height 20
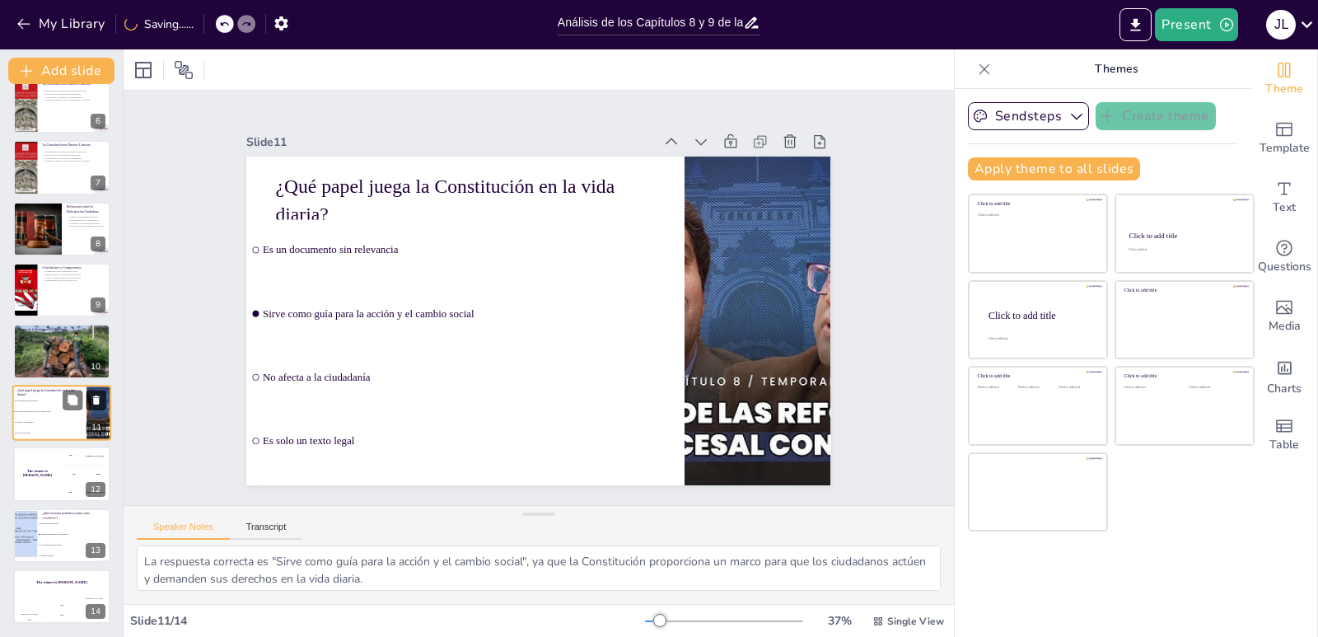
scroll to position [325, 0]
click at [99, 398] on icon at bounding box center [96, 400] width 7 height 9
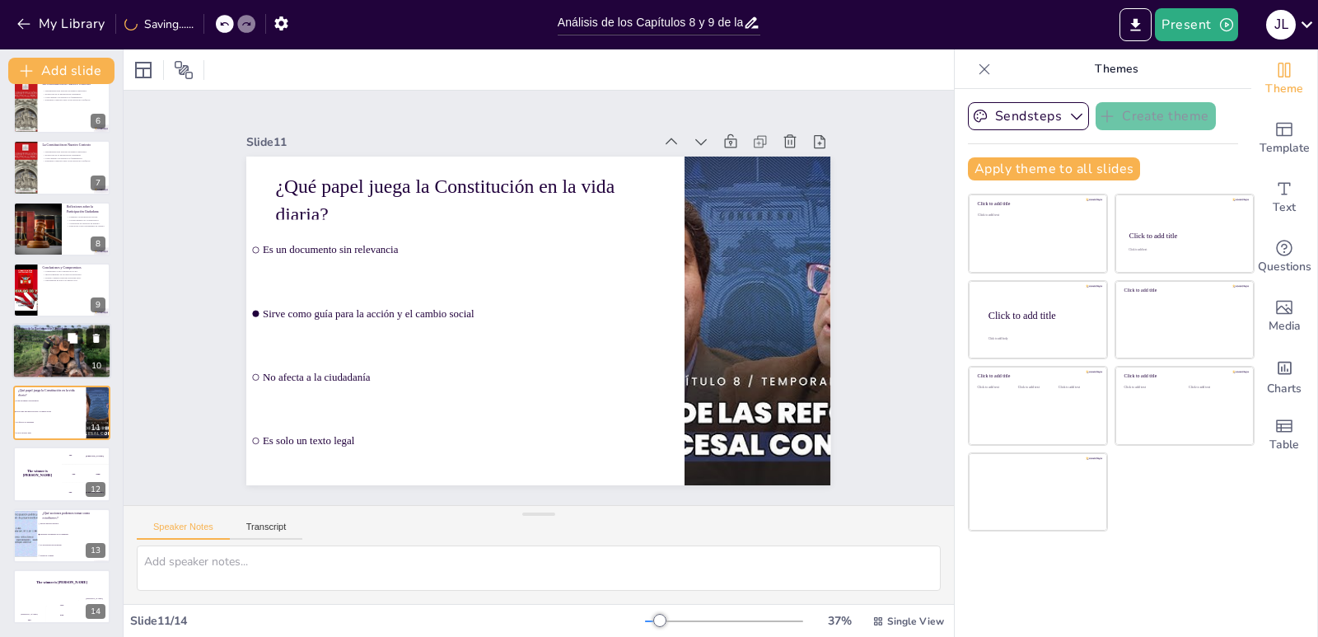
scroll to position [264, 0]
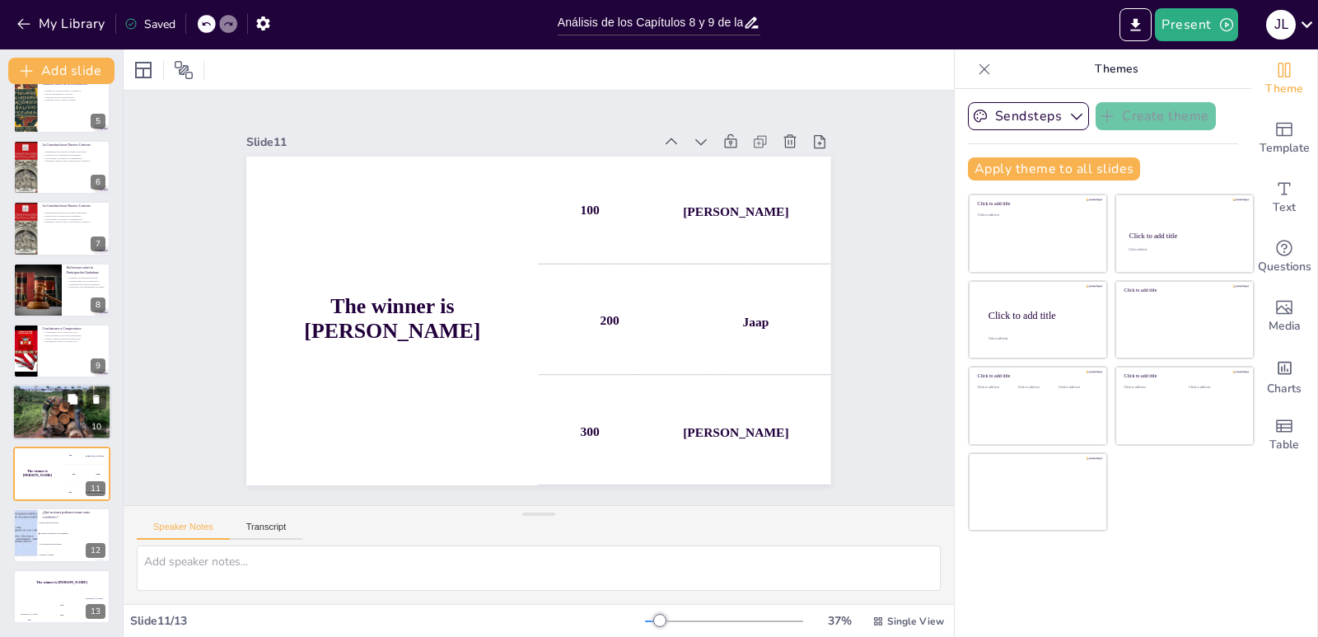
click at [42, 412] on div at bounding box center [61, 413] width 99 height 56
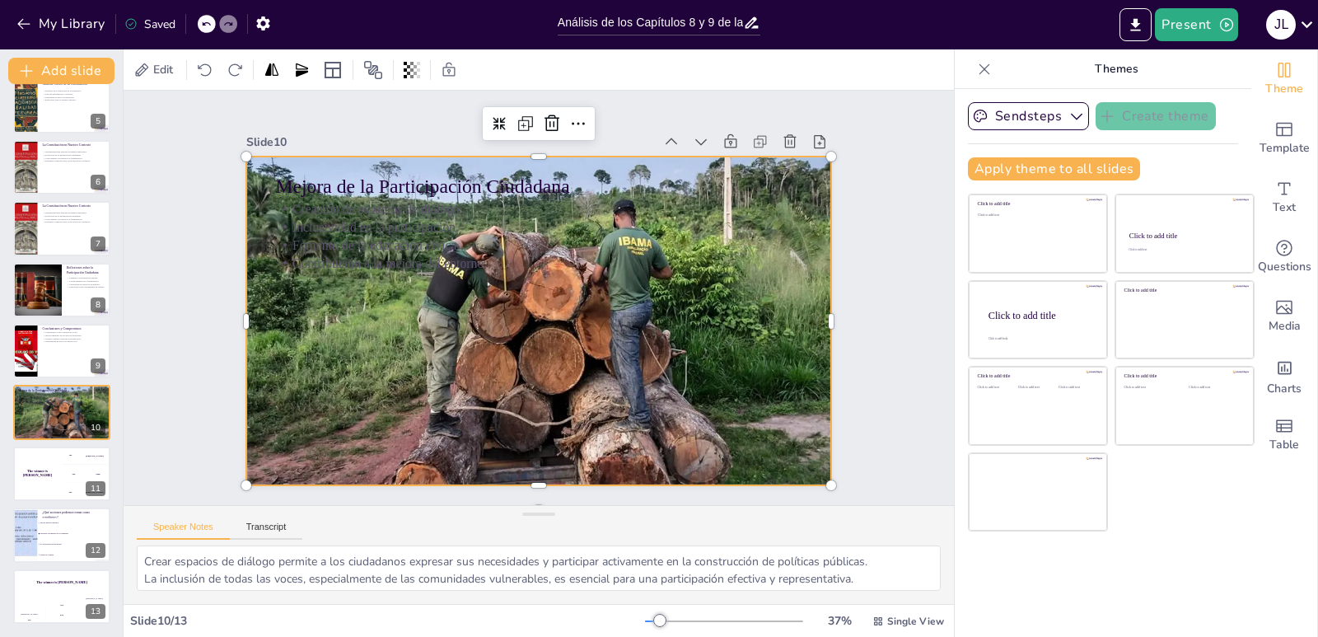
click at [509, 327] on div at bounding box center [525, 317] width 667 height 610
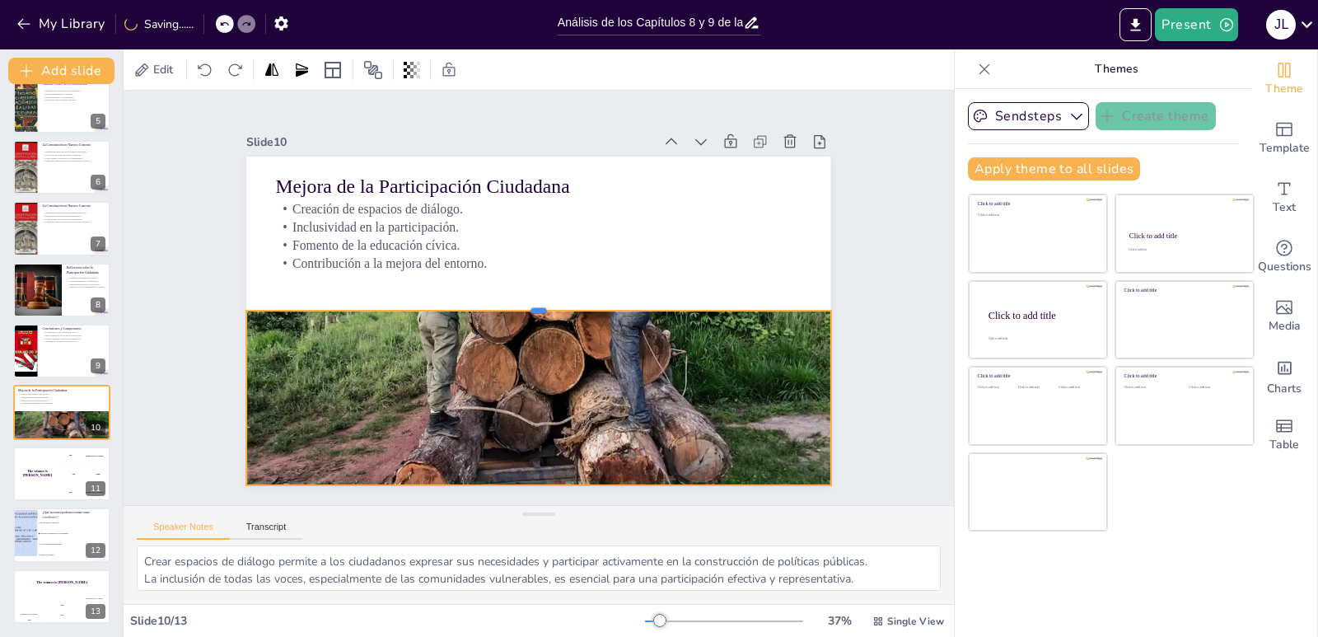
drag, startPoint x: 525, startPoint y: 172, endPoint x: 520, endPoint y: 304, distance: 131.9
click at [520, 304] on div at bounding box center [535, 304] width 513 height 304
click at [23, 471] on h4 "The winner is [PERSON_NAME]" at bounding box center [36, 473] width 49 height 8
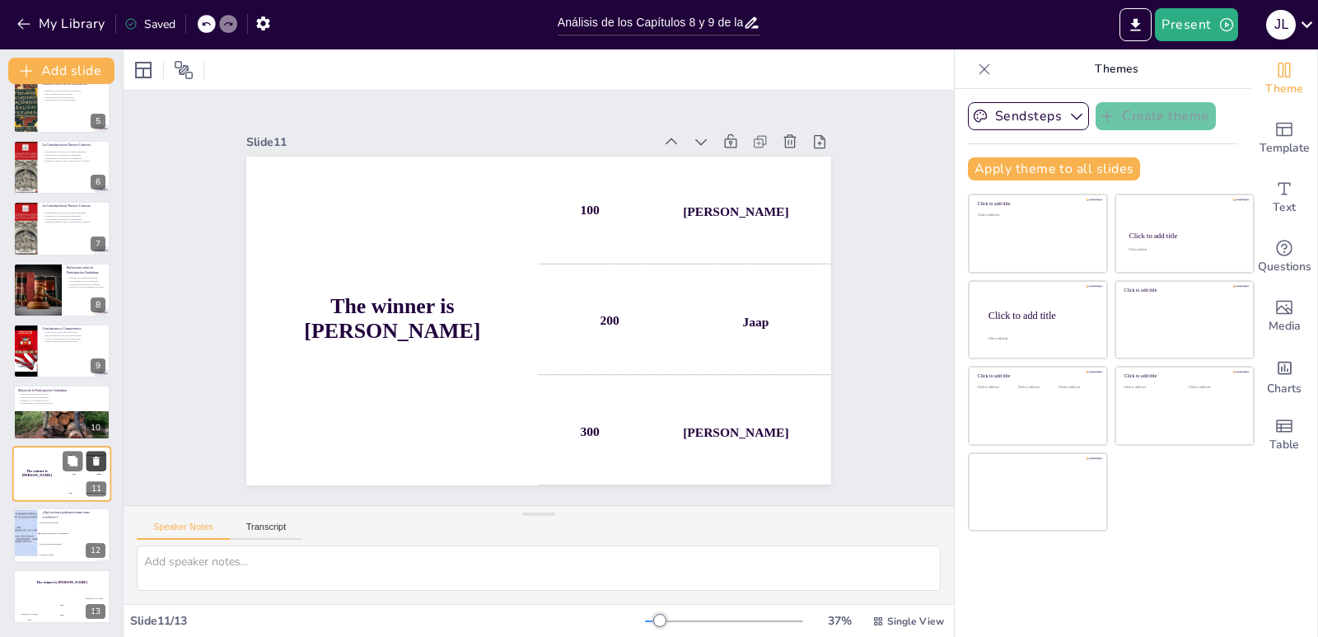
click at [96, 461] on icon at bounding box center [96, 460] width 7 height 9
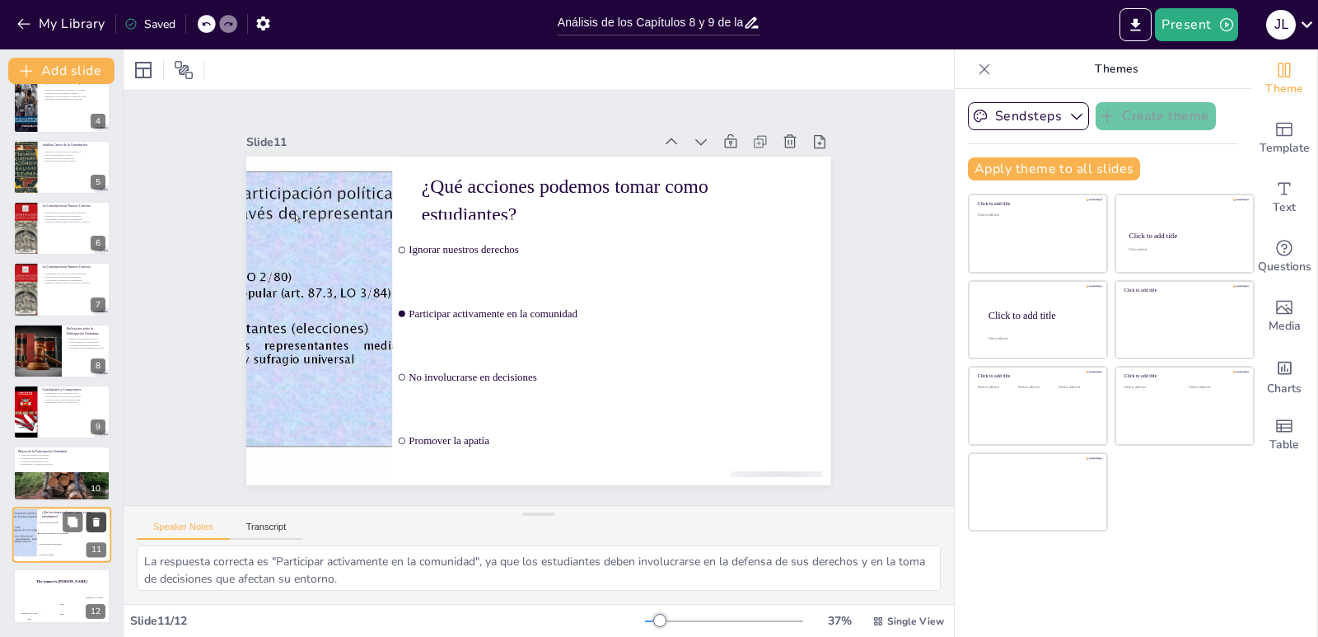
scroll to position [203, 0]
click at [102, 521] on button at bounding box center [97, 522] width 20 height 20
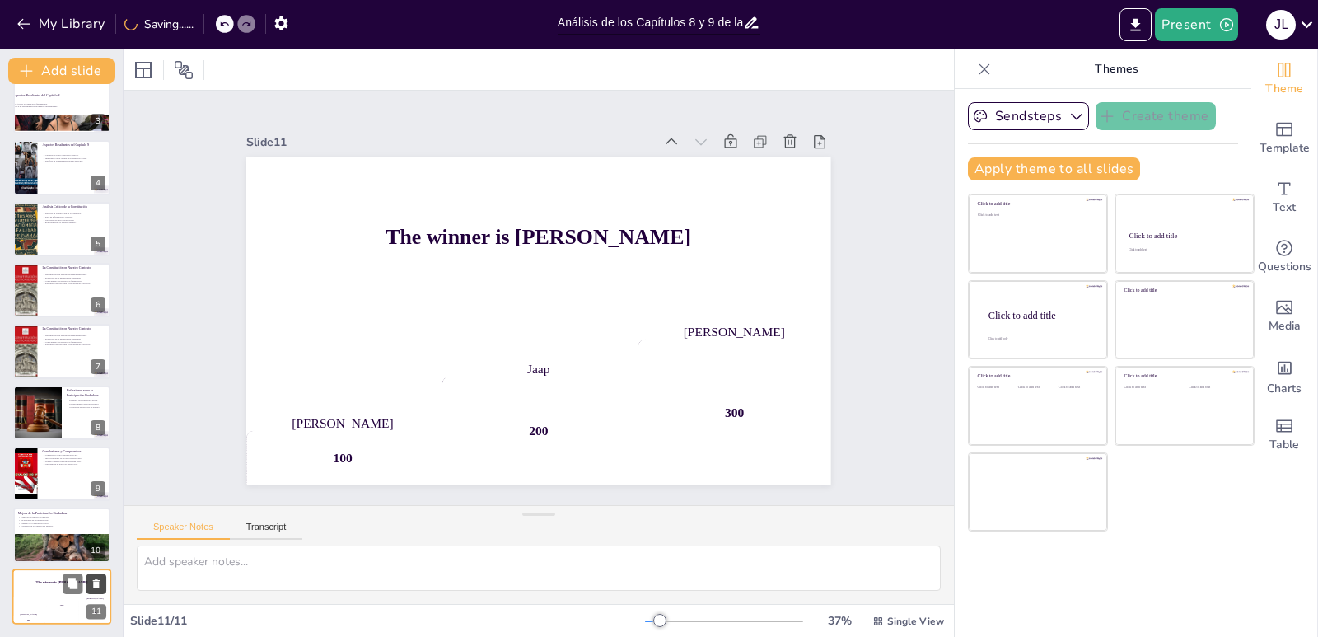
scroll to position [141, 0]
click at [102, 580] on button at bounding box center [97, 584] width 20 height 20
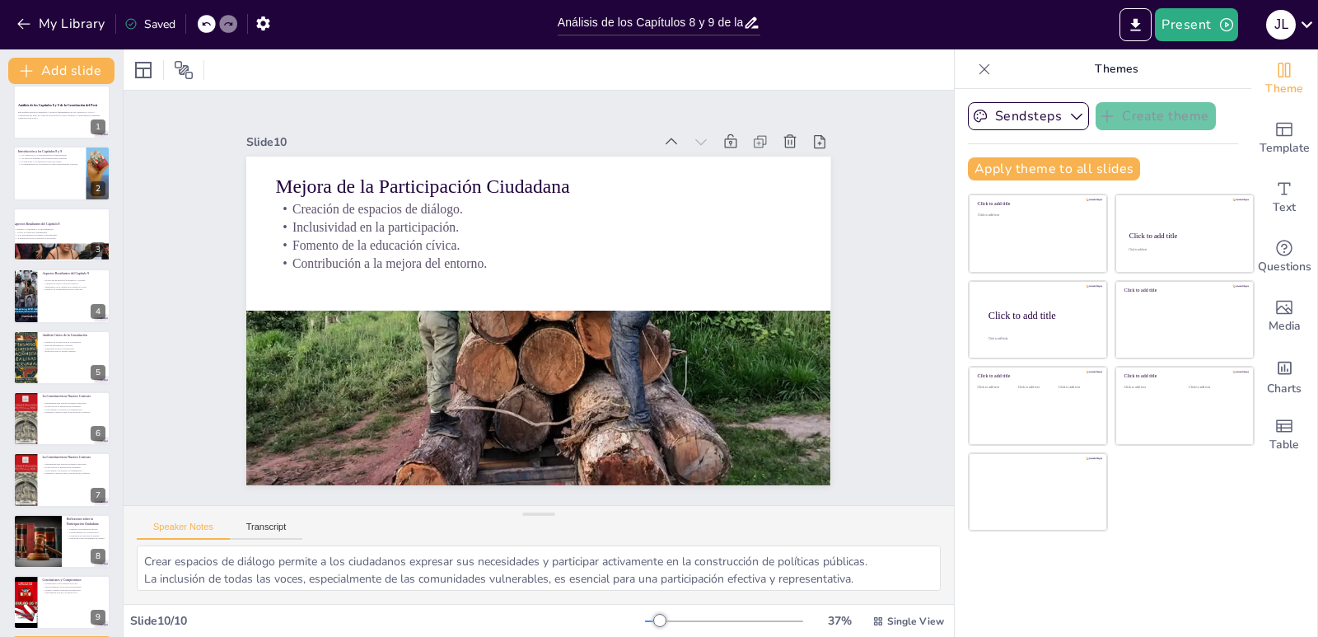
scroll to position [0, 0]
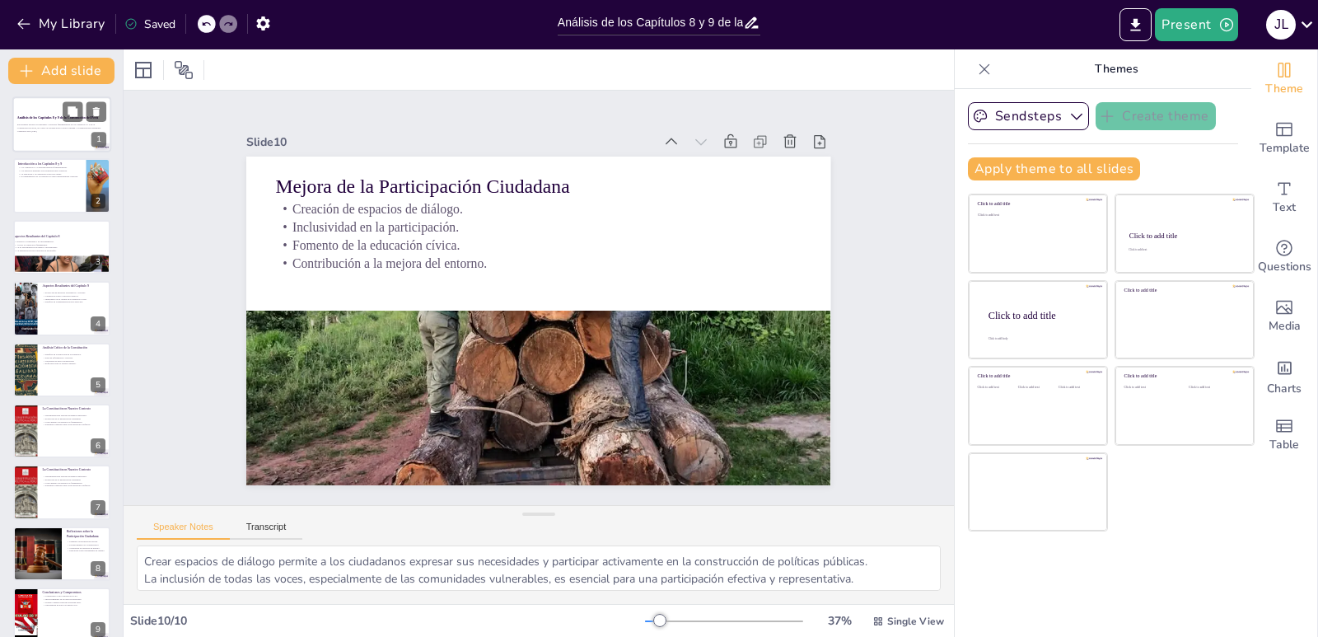
click at [66, 143] on div at bounding box center [61, 124] width 99 height 56
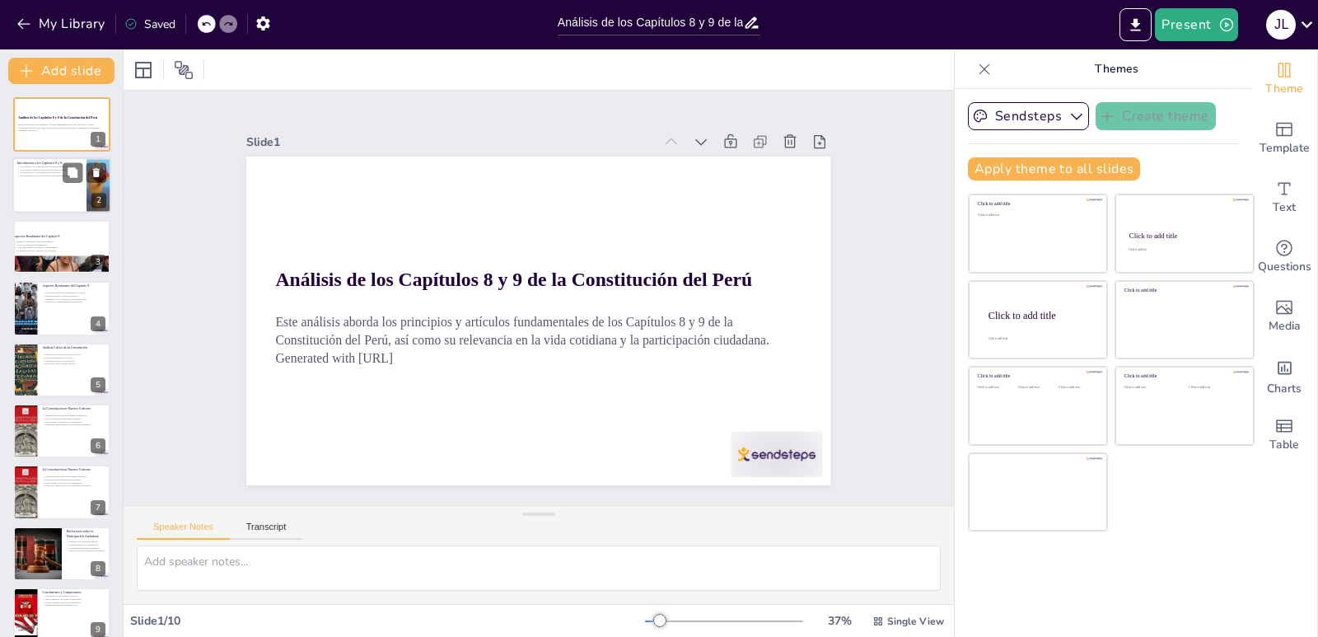
click at [87, 195] on div at bounding box center [99, 186] width 37 height 56
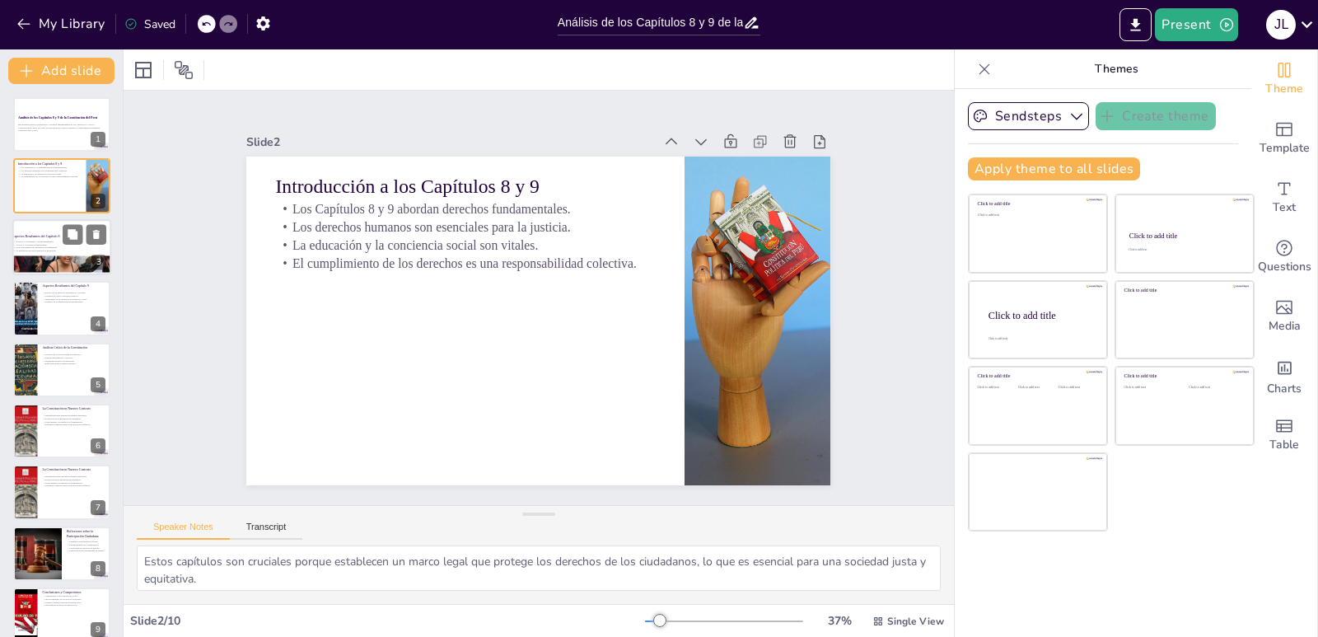
click at [90, 253] on div at bounding box center [61, 247] width 99 height 56
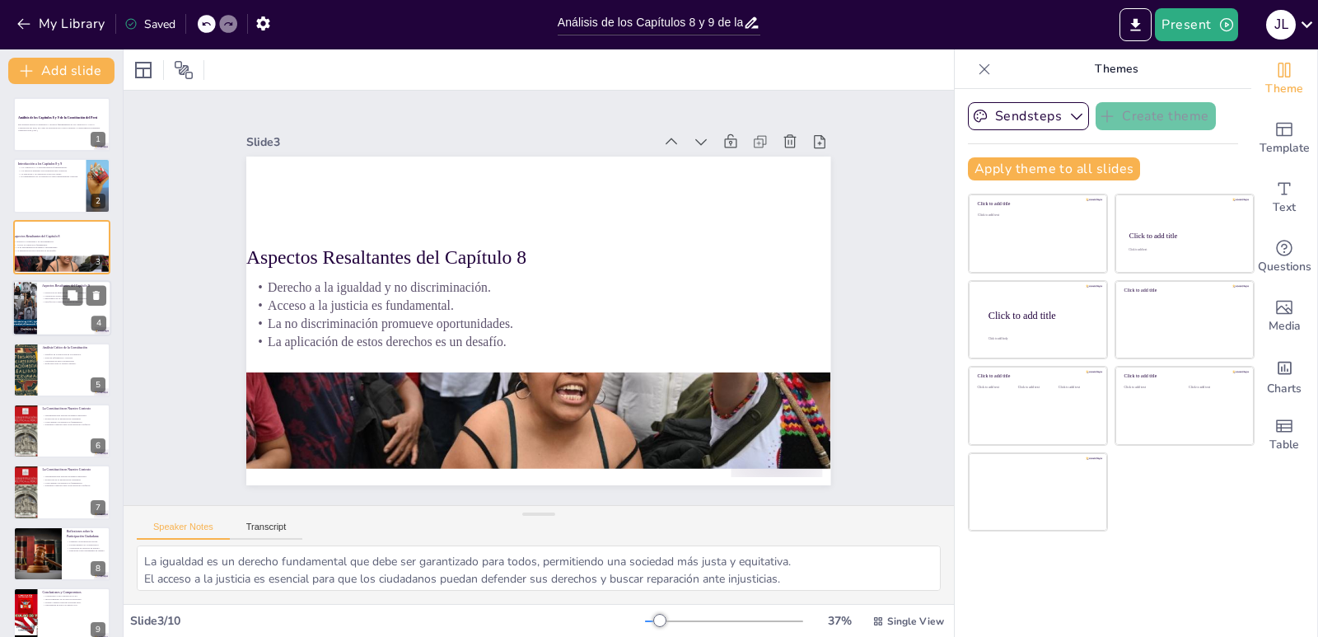
click at [61, 316] on div at bounding box center [61, 308] width 99 height 56
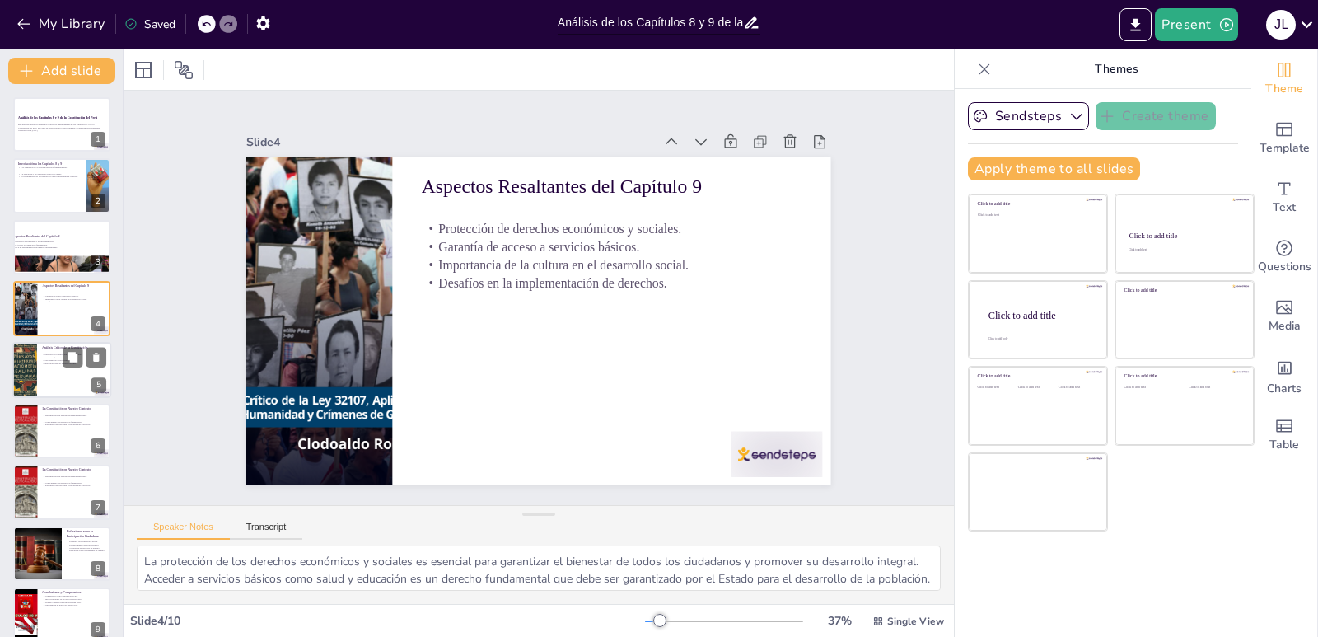
click at [82, 367] on div at bounding box center [85, 357] width 44 height 20
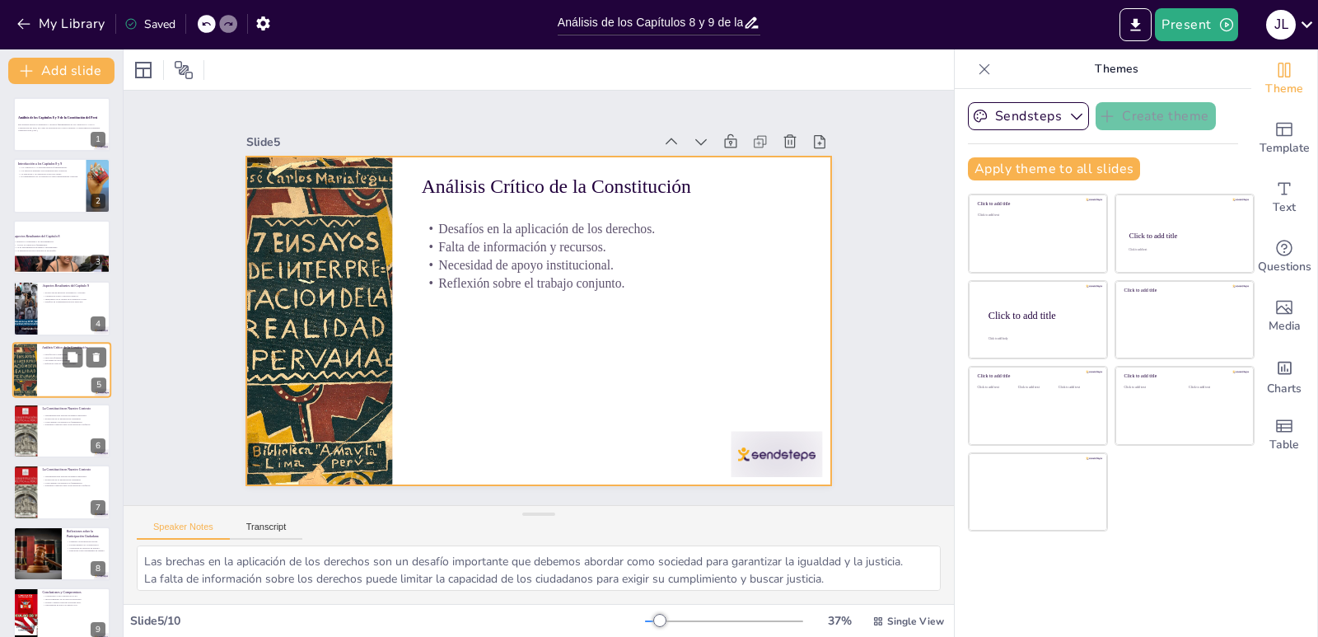
scroll to position [9, 0]
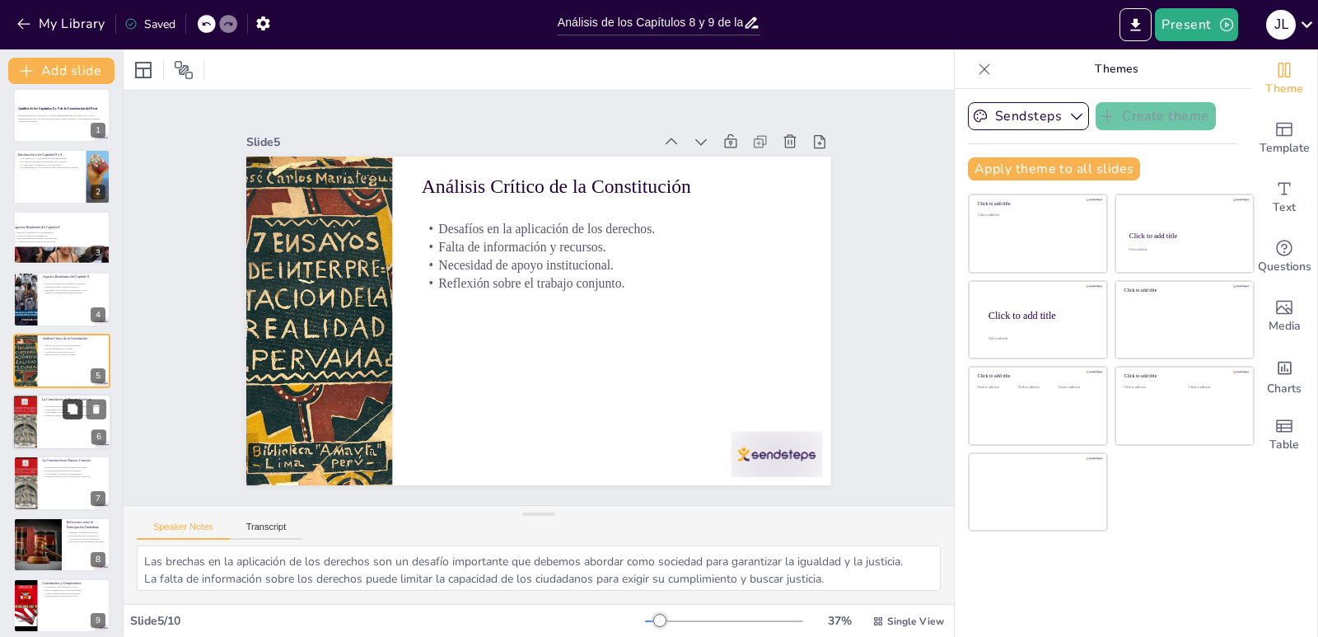
click at [77, 408] on icon at bounding box center [73, 409] width 10 height 10
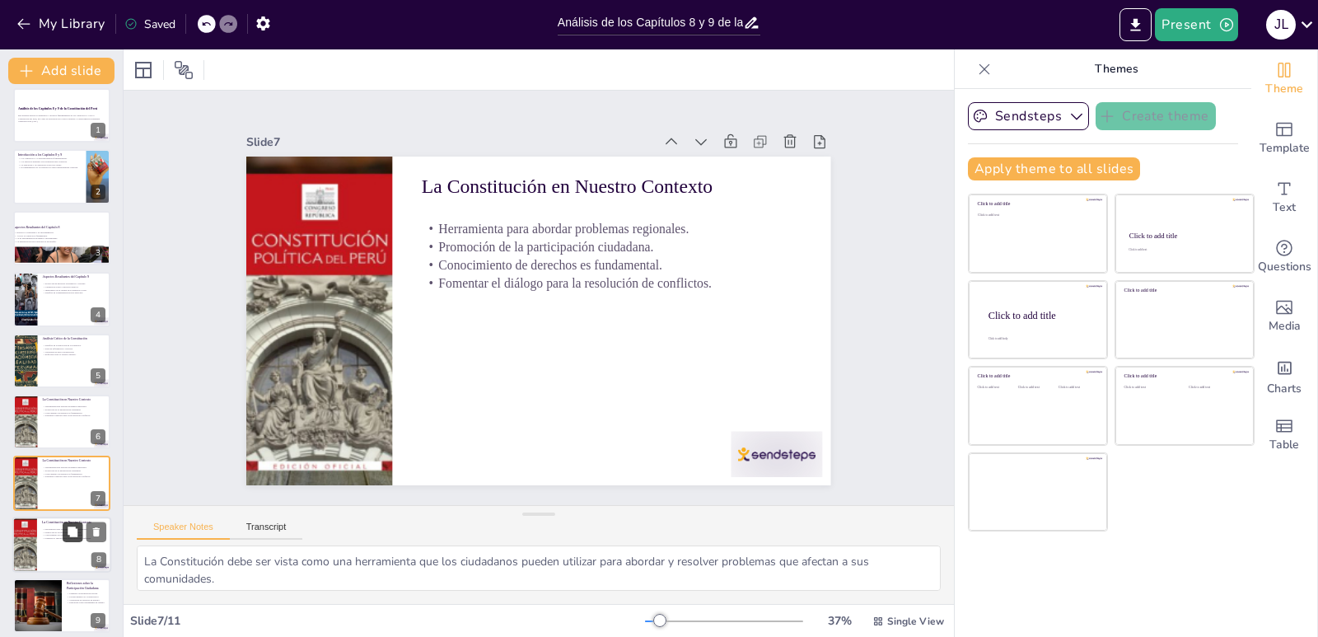
scroll to position [132, 0]
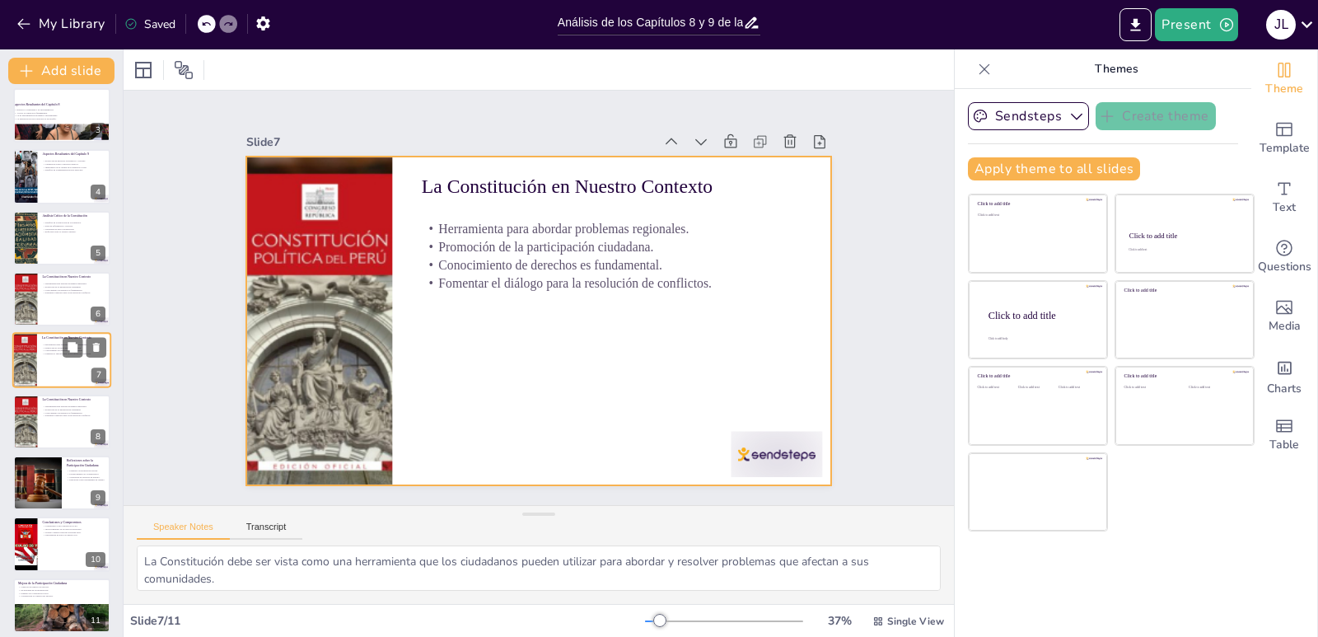
click at [49, 370] on div at bounding box center [61, 361] width 99 height 56
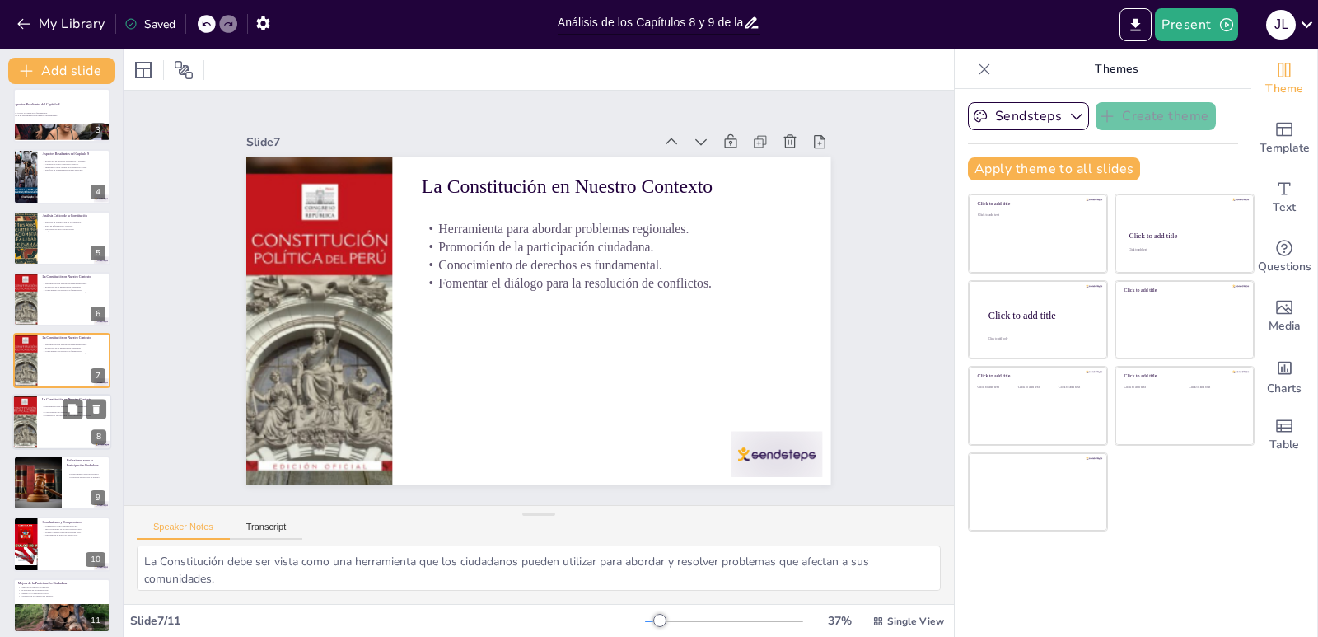
click at [54, 399] on p "La Constitución en Nuestro Contexto" at bounding box center [74, 398] width 64 height 5
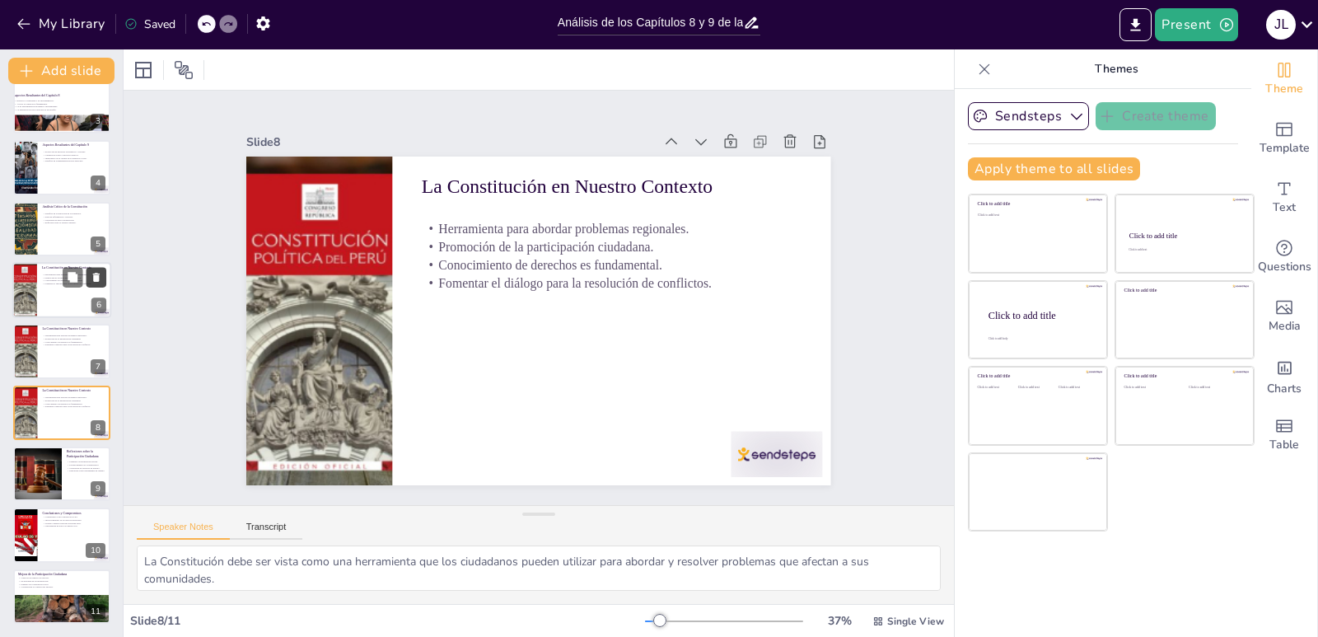
click at [97, 281] on icon at bounding box center [96, 277] width 7 height 9
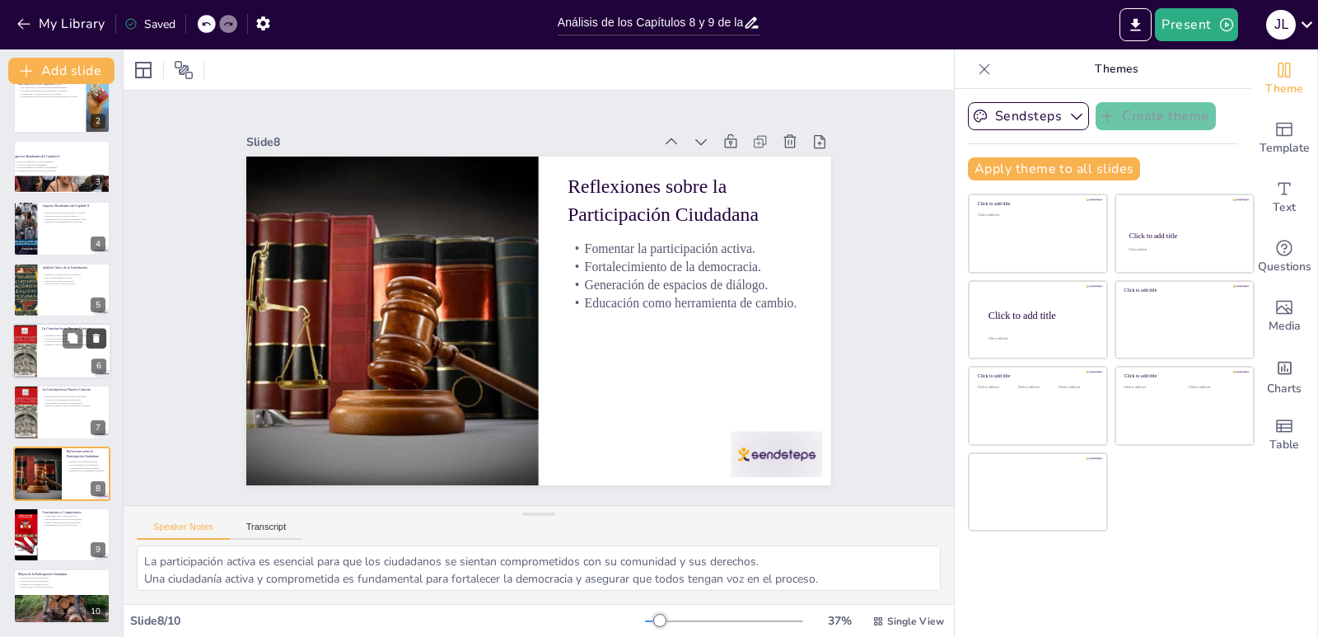
scroll to position [80, 0]
click at [98, 337] on icon at bounding box center [96, 338] width 7 height 9
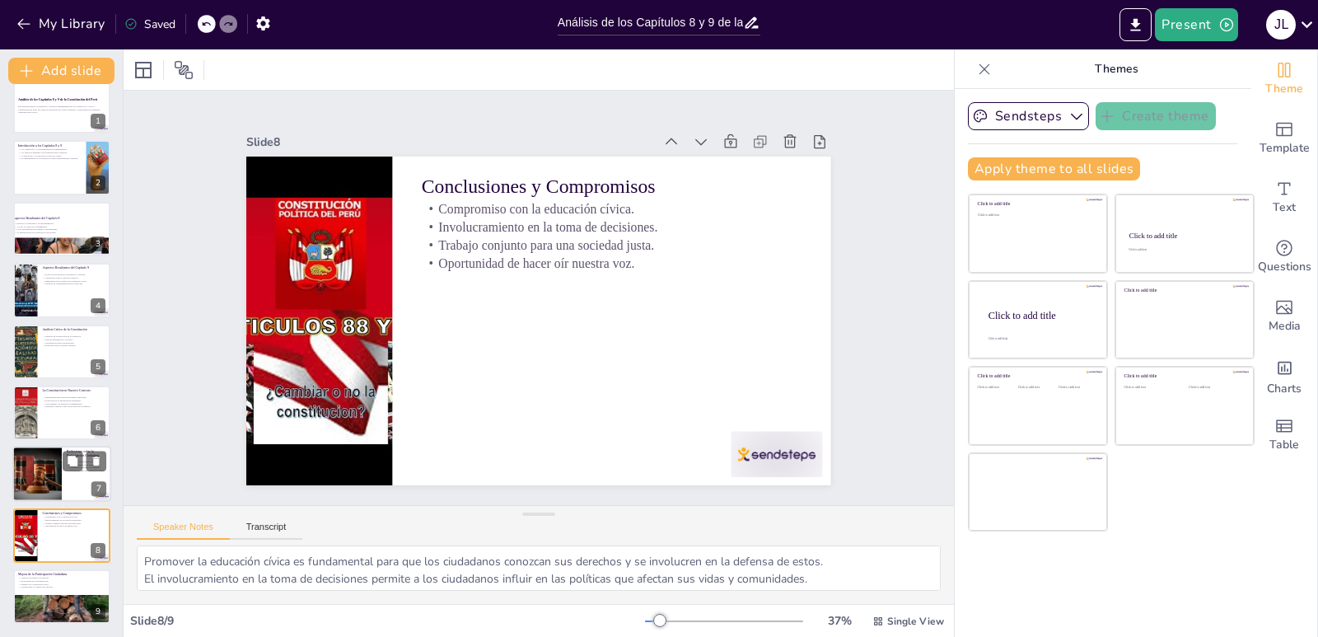
scroll to position [0, 0]
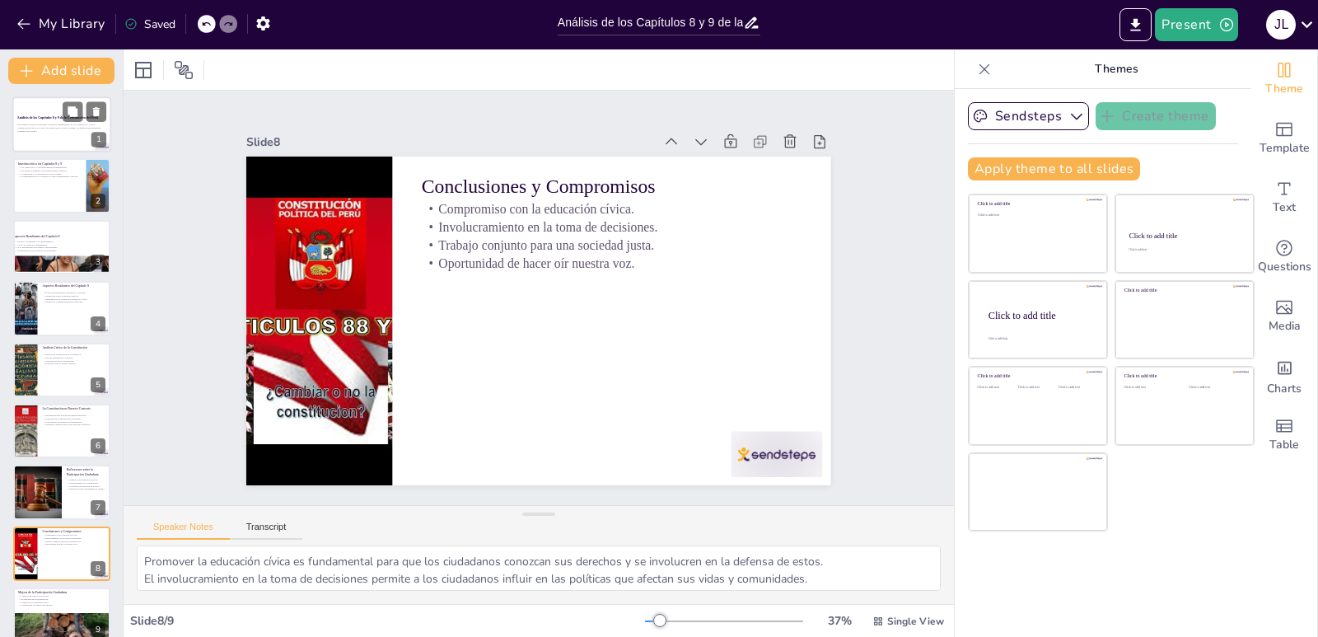
click at [30, 129] on p "Generated with [URL]" at bounding box center [61, 130] width 89 height 3
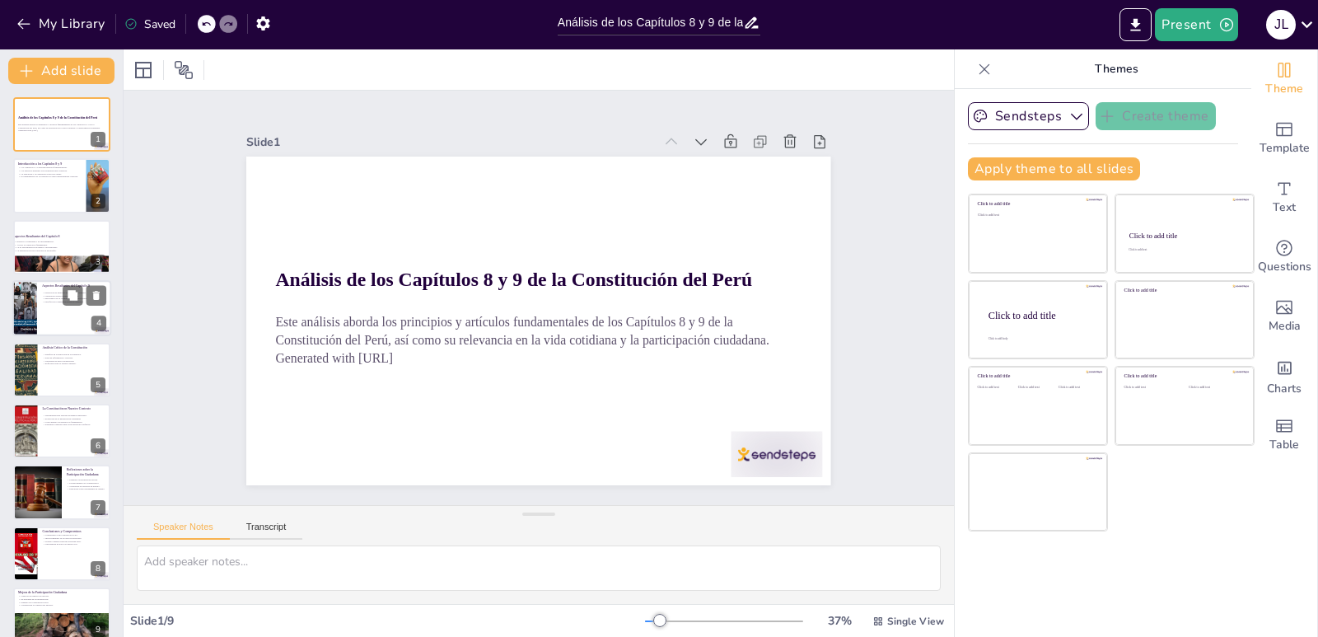
scroll to position [18, 0]
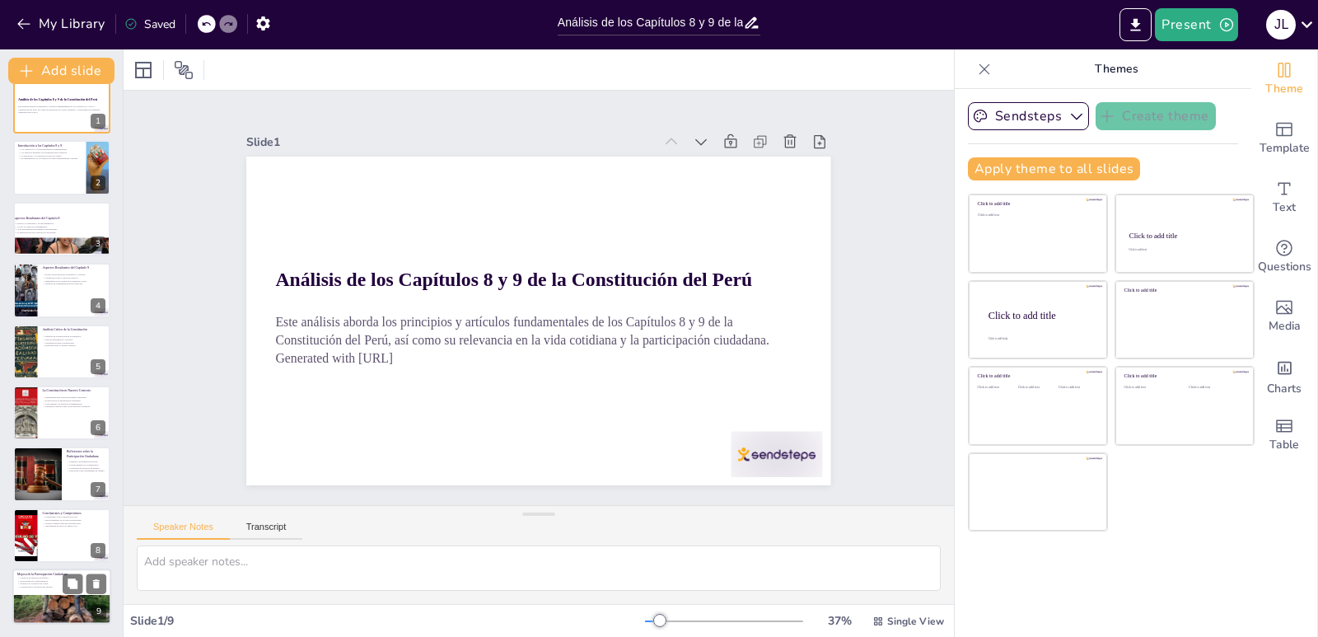
click at [77, 596] on div at bounding box center [61, 597] width 99 height 56
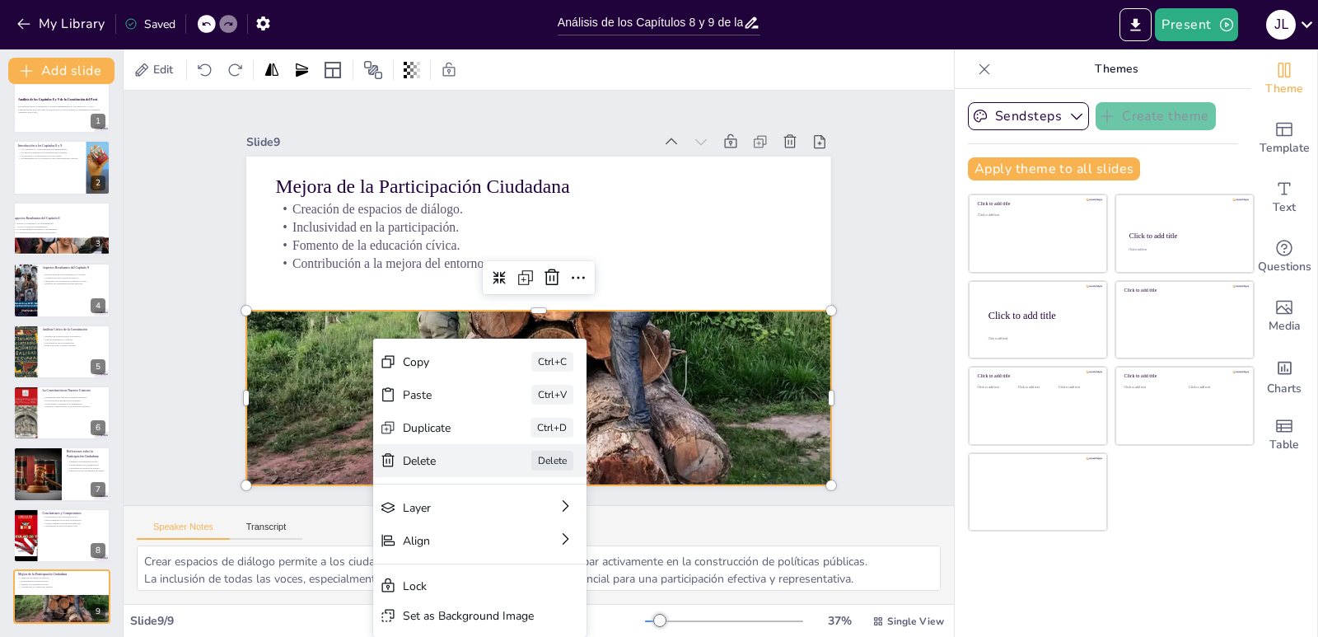
click at [452, 521] on div "[PERSON_NAME]" at bounding box center [550, 559] width 216 height 77
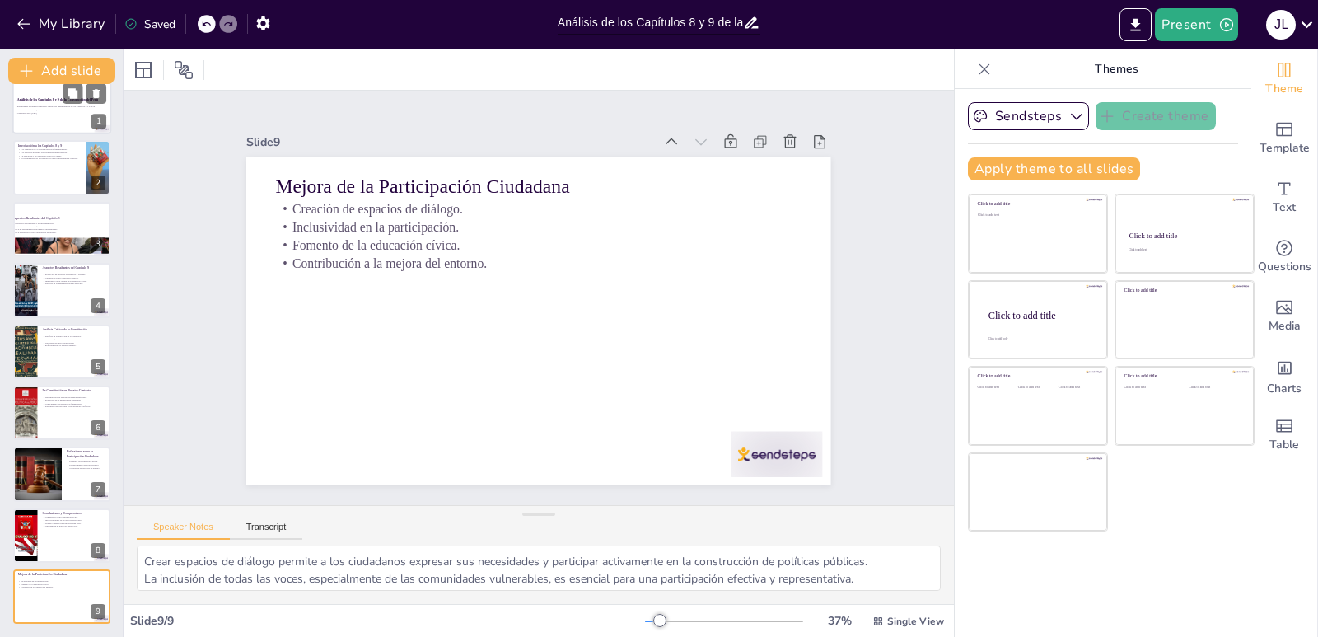
click at [34, 111] on p "Generated with [URL]" at bounding box center [61, 112] width 89 height 3
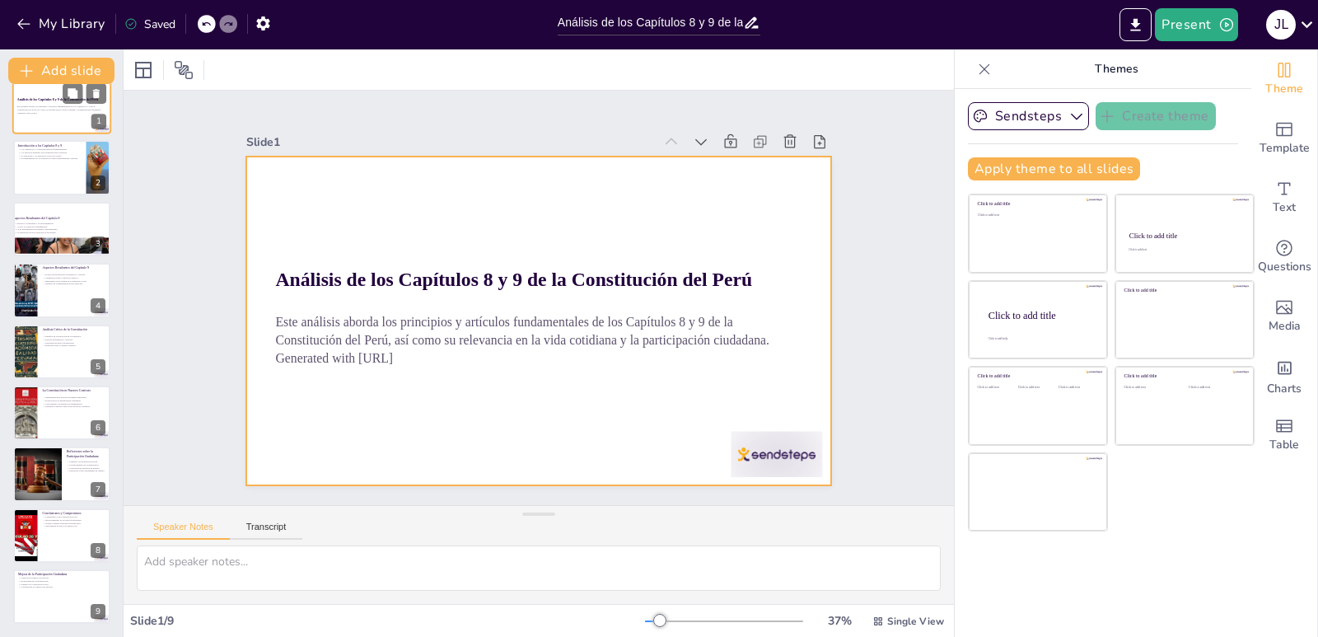
scroll to position [0, 0]
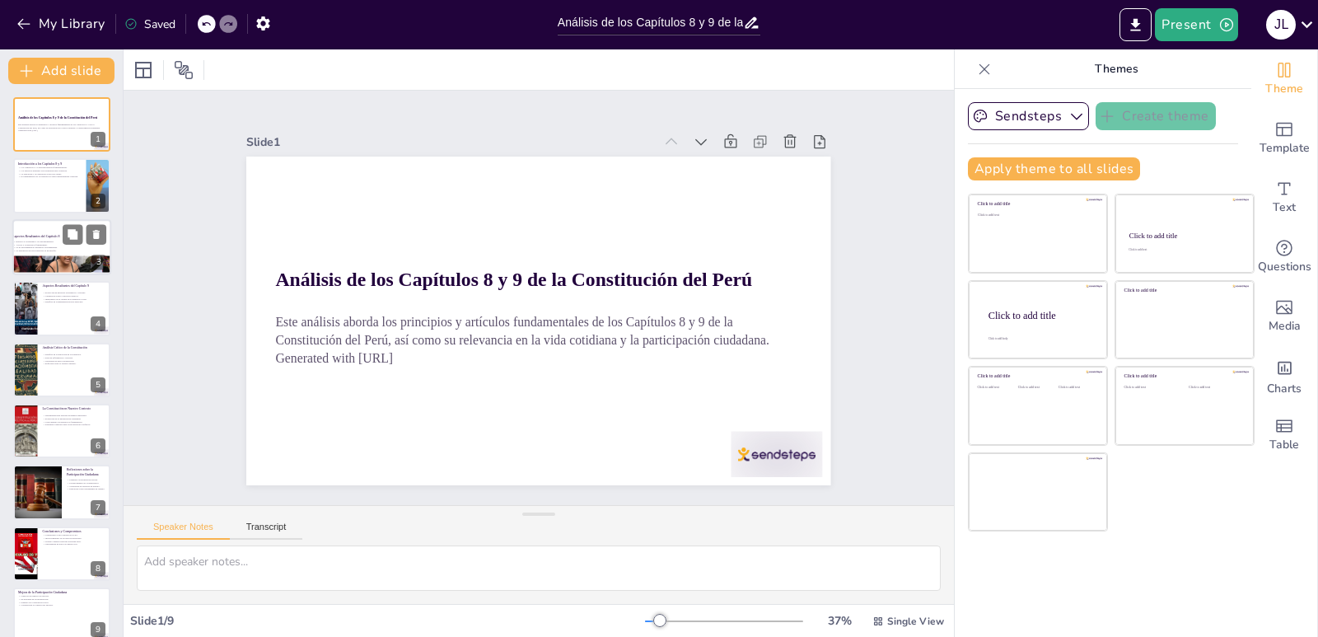
click at [42, 248] on p "La no discriminación promueve oportunidades." at bounding box center [57, 247] width 89 height 3
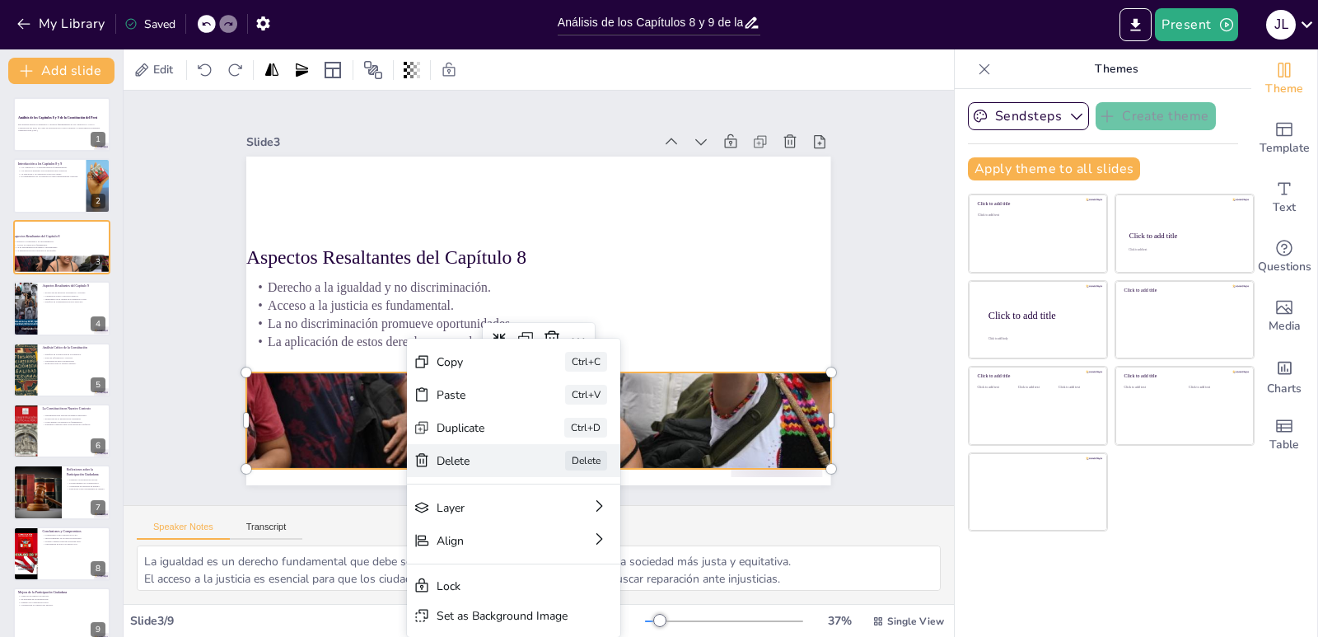
click at [293, 402] on div "Delete" at bounding box center [286, 361] width 16 height 82
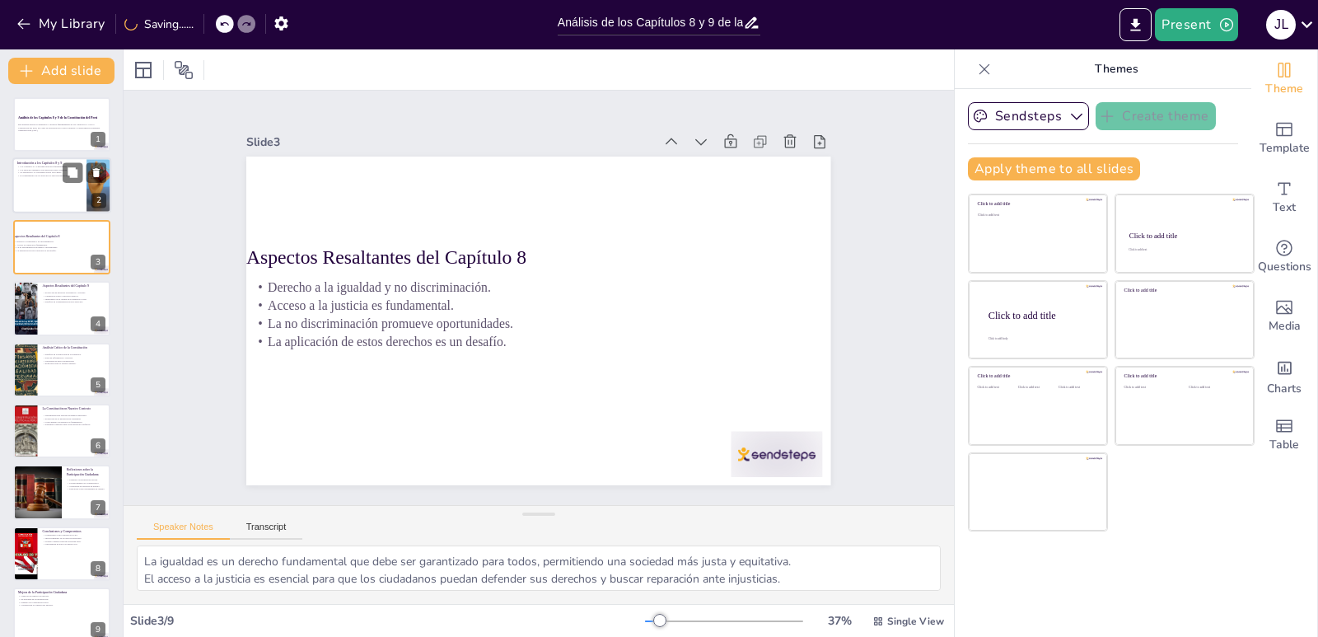
click at [64, 194] on div at bounding box center [61, 186] width 99 height 56
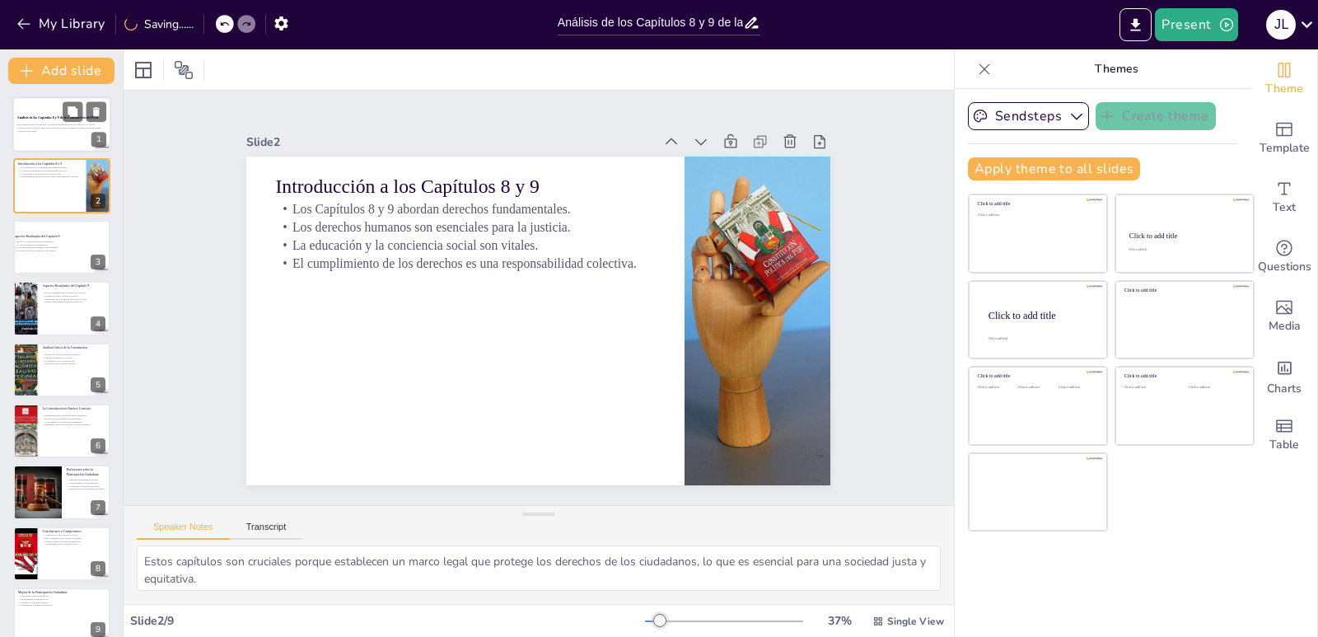
click at [37, 138] on div at bounding box center [61, 124] width 99 height 56
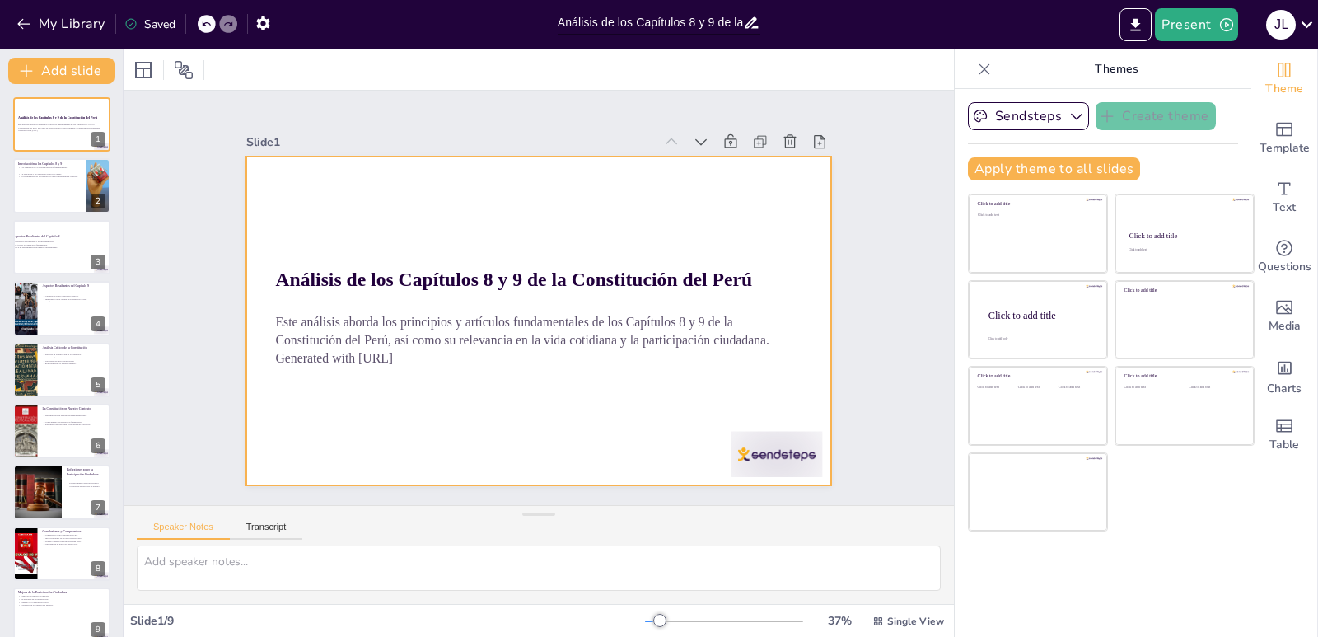
click at [327, 207] on div at bounding box center [527, 318] width 671 height 577
click at [446, 190] on div at bounding box center [517, 291] width 494 height 658
click at [393, 222] on div at bounding box center [536, 321] width 616 height 388
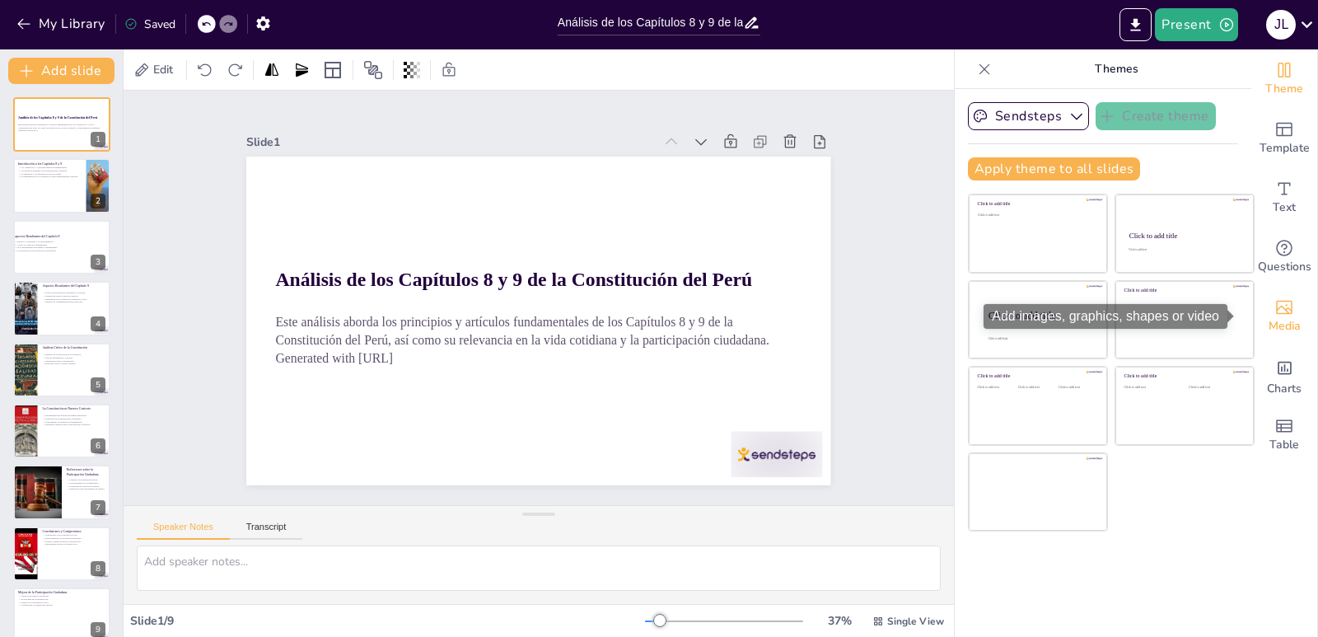
click at [1285, 321] on span "Media" at bounding box center [1285, 326] width 32 height 18
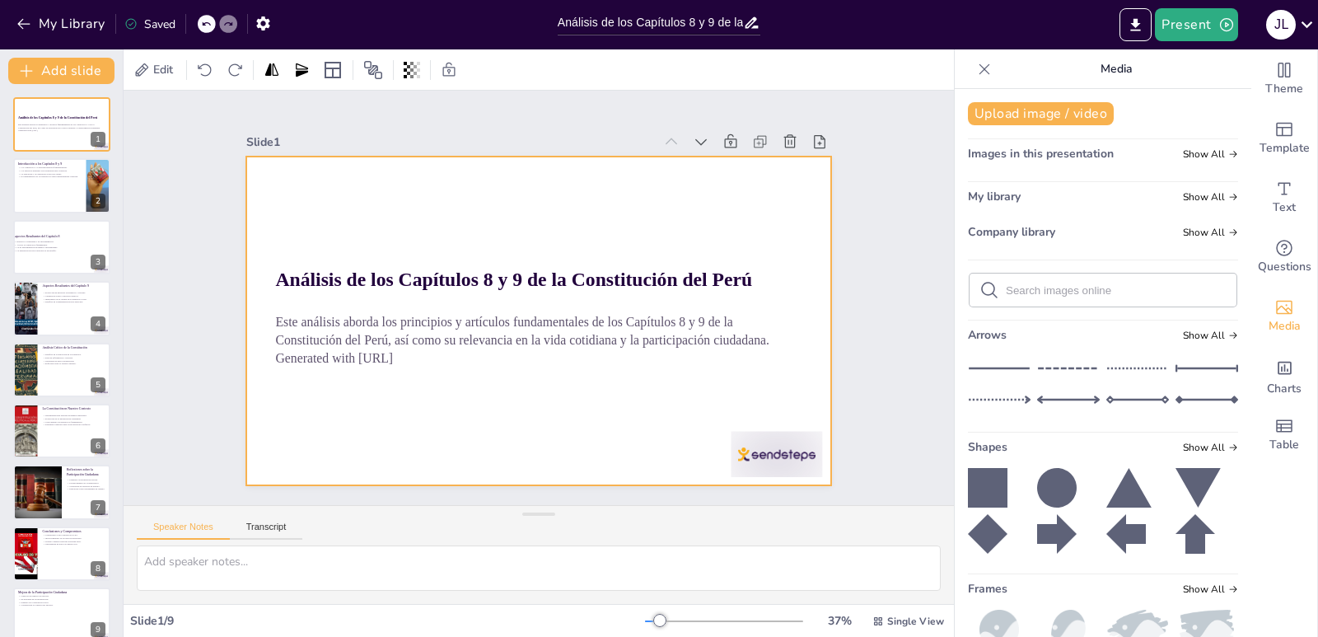
click at [508, 379] on div at bounding box center [527, 318] width 671 height 577
click at [508, 379] on div at bounding box center [537, 321] width 616 height 388
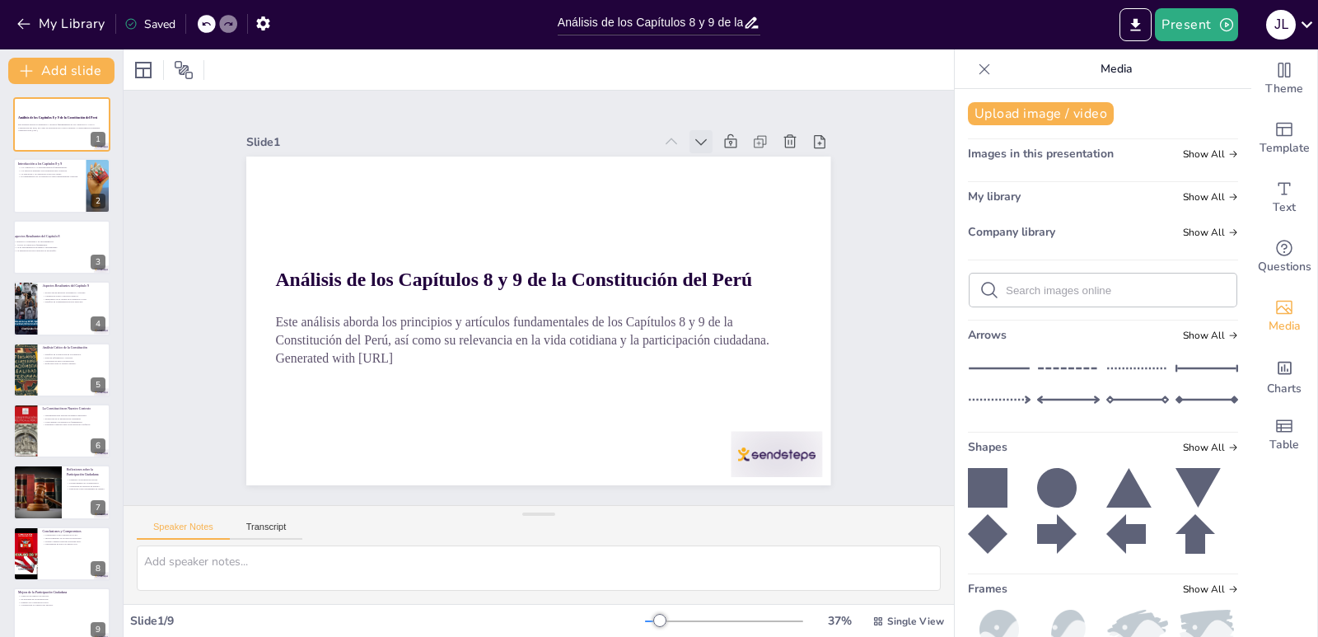
click at [723, 176] on icon at bounding box center [729, 180] width 12 height 8
click at [703, 180] on icon at bounding box center [713, 190] width 21 height 21
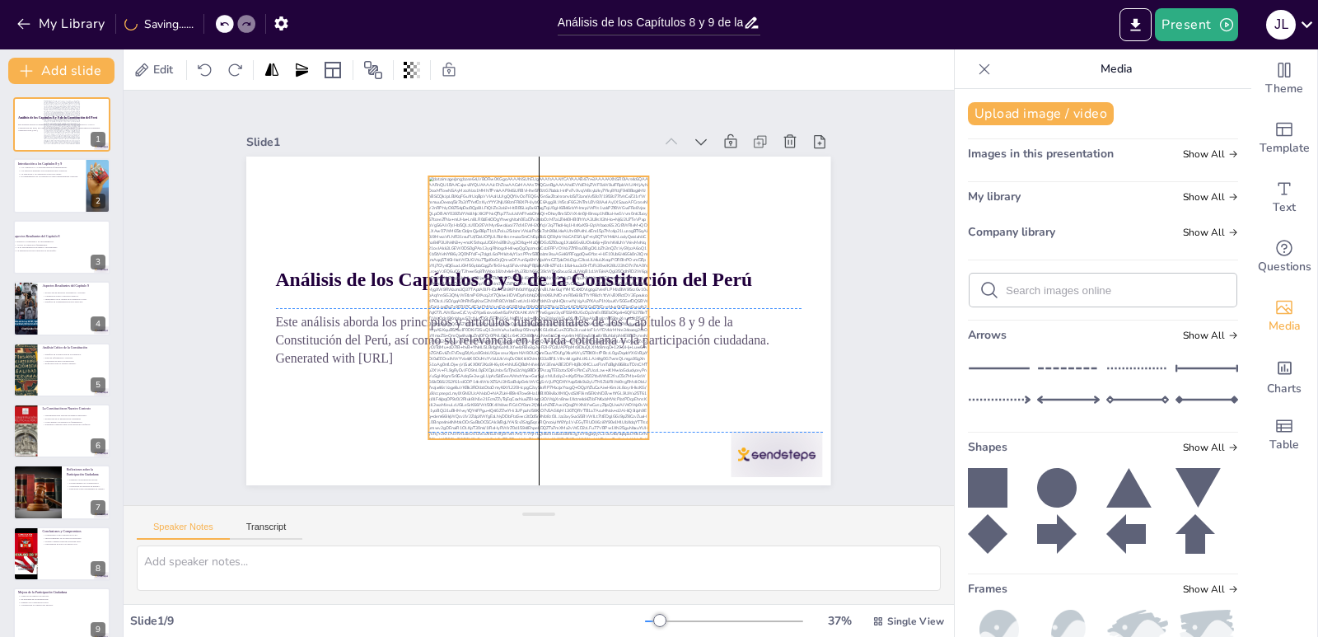
drag, startPoint x: 541, startPoint y: 373, endPoint x: 524, endPoint y: 268, distance: 106.8
click at [524, 268] on div at bounding box center [533, 307] width 321 height 338
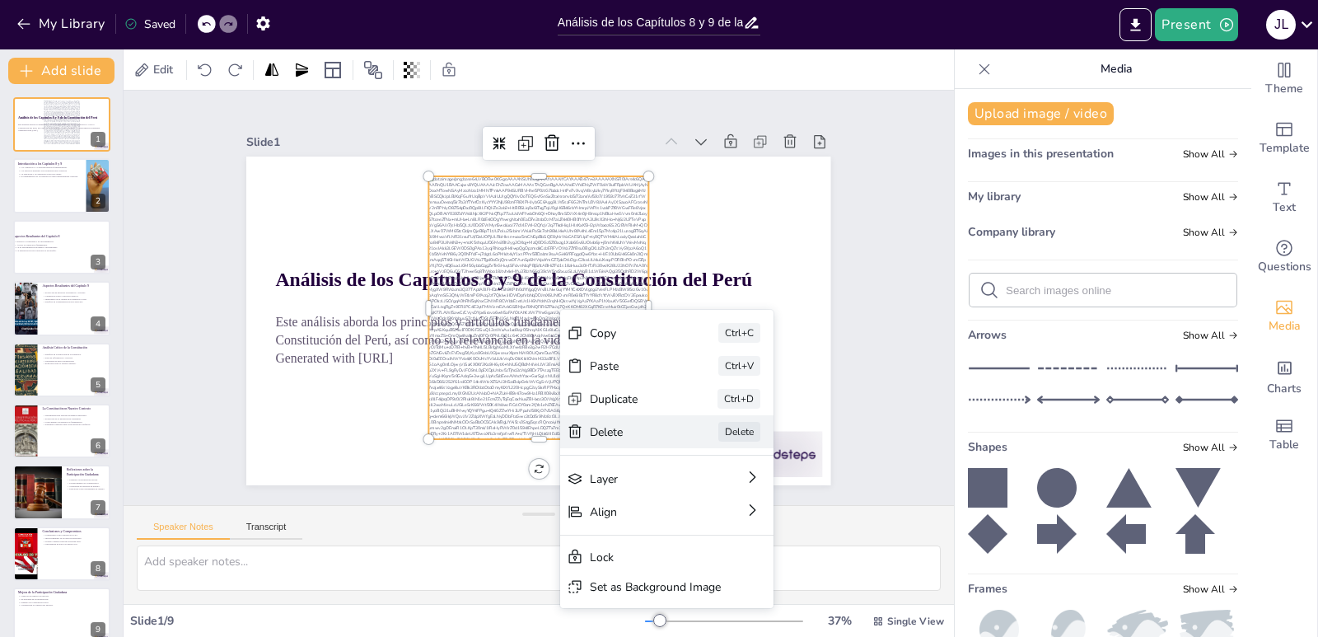
click at [630, 541] on div "[PERSON_NAME]" at bounding box center [708, 589] width 213 height 97
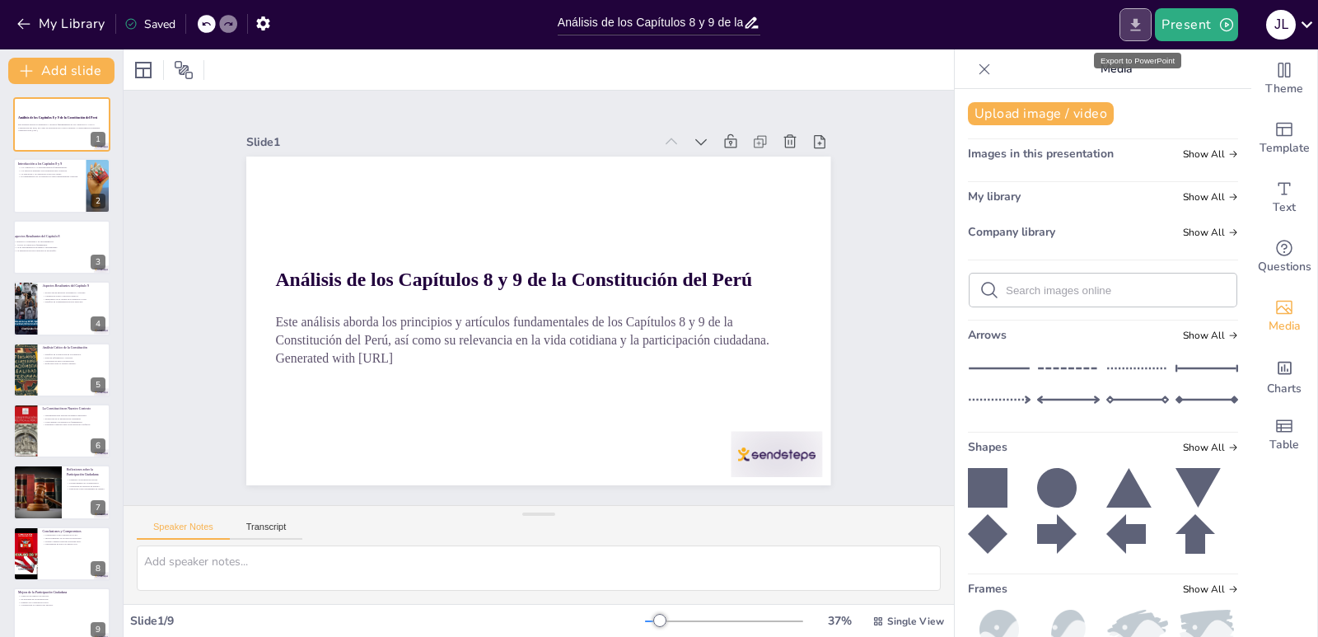
click at [1148, 21] on button "Export to PowerPoint" at bounding box center [1136, 24] width 32 height 33
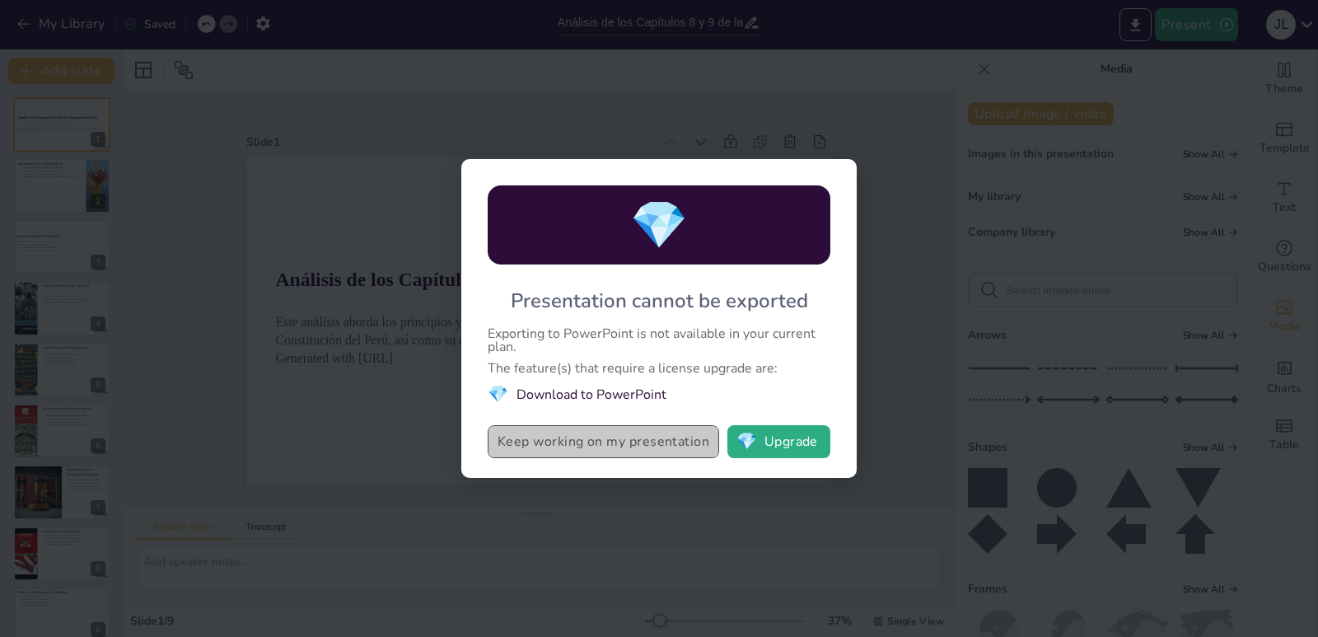
click at [590, 447] on button "Keep working on my presentation" at bounding box center [604, 441] width 232 height 33
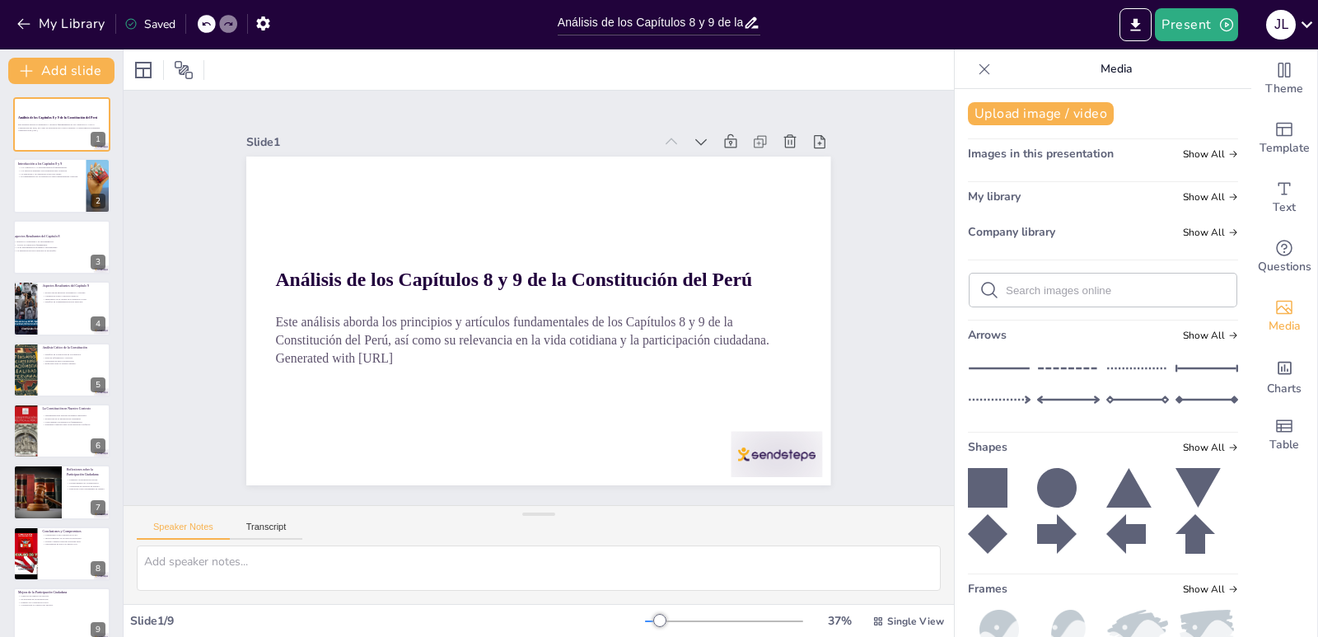
click at [1239, 31] on div "Present j l" at bounding box center [1044, 24] width 550 height 33
click at [1231, 30] on icon "button" at bounding box center [1227, 24] width 16 height 16
click at [1231, 59] on li "Preview presentation" at bounding box center [1222, 61] width 131 height 26
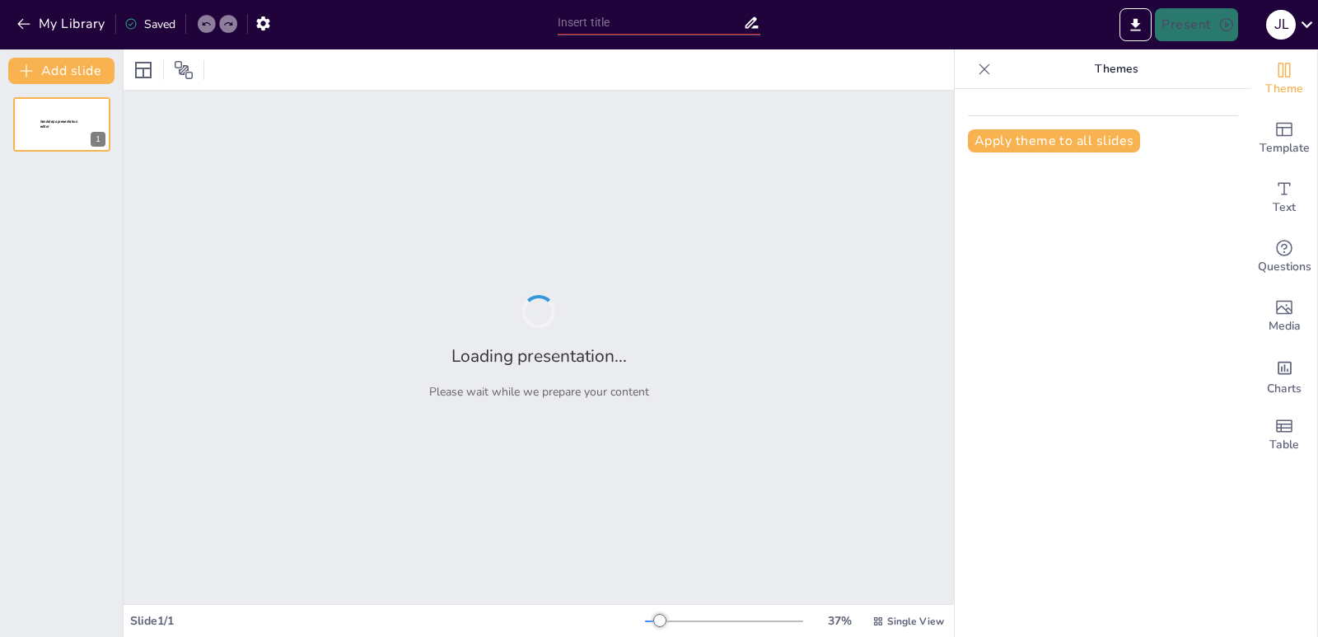
type input "Análisis de los Capítulos 8 y 9 de la Constitución del Perú"
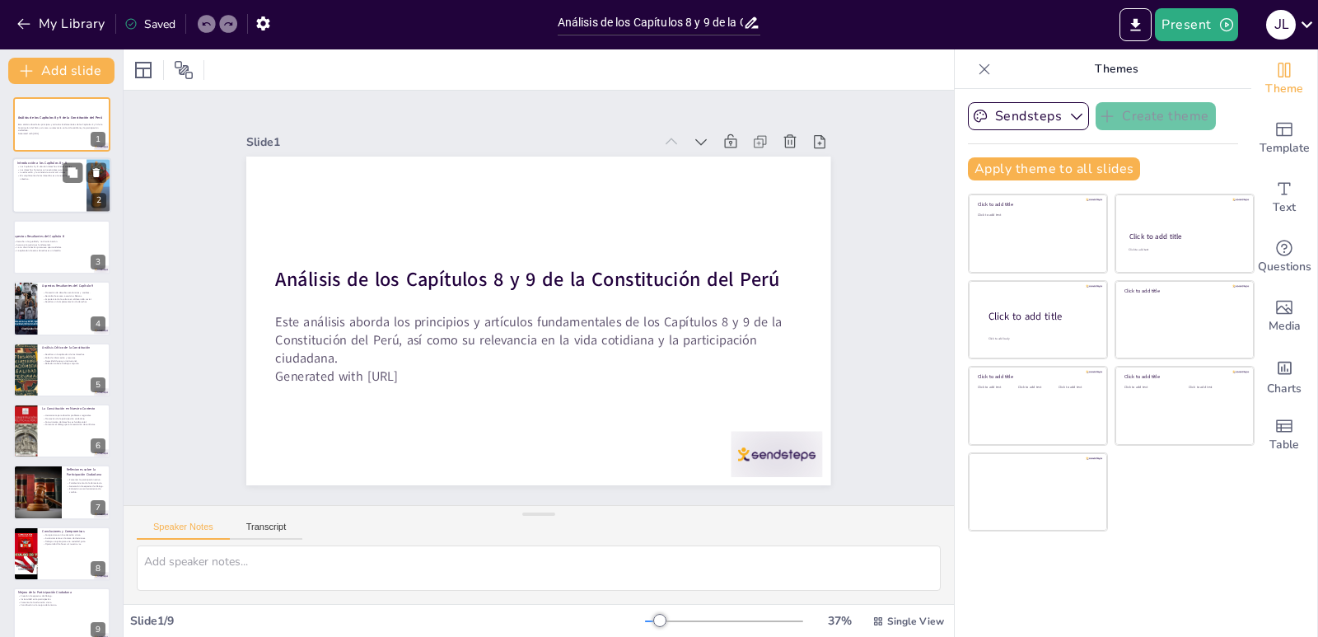
click at [46, 188] on div at bounding box center [61, 186] width 99 height 56
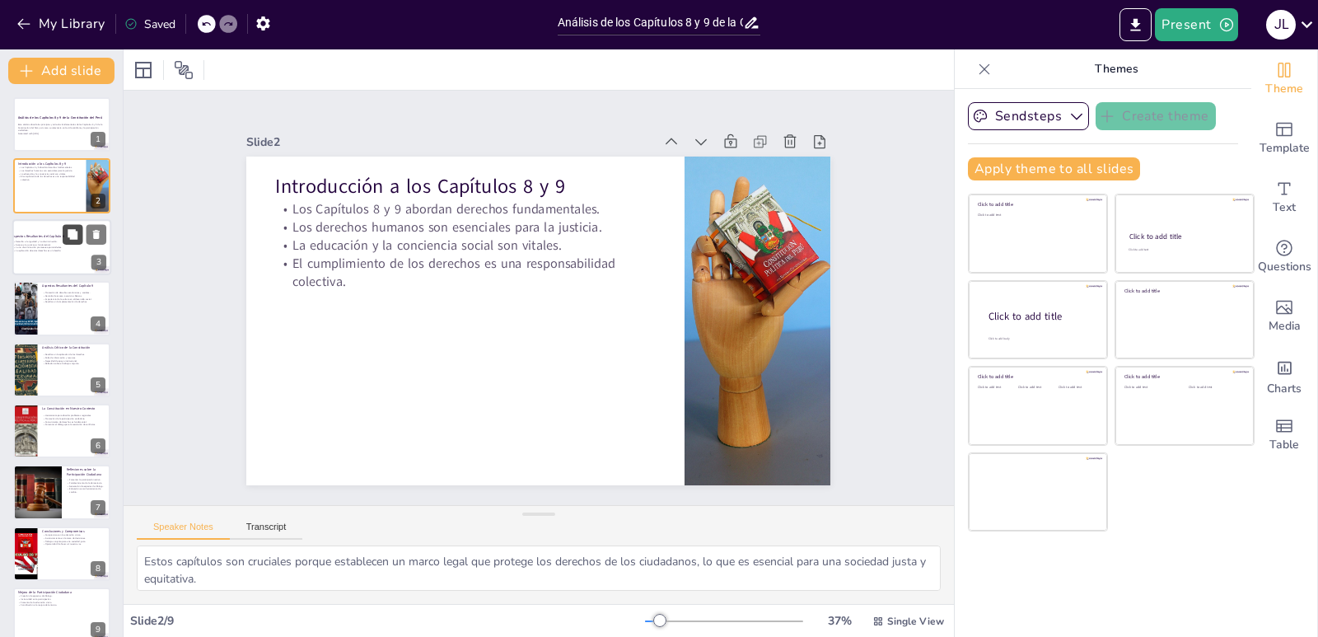
click at [80, 240] on button at bounding box center [73, 234] width 20 height 20
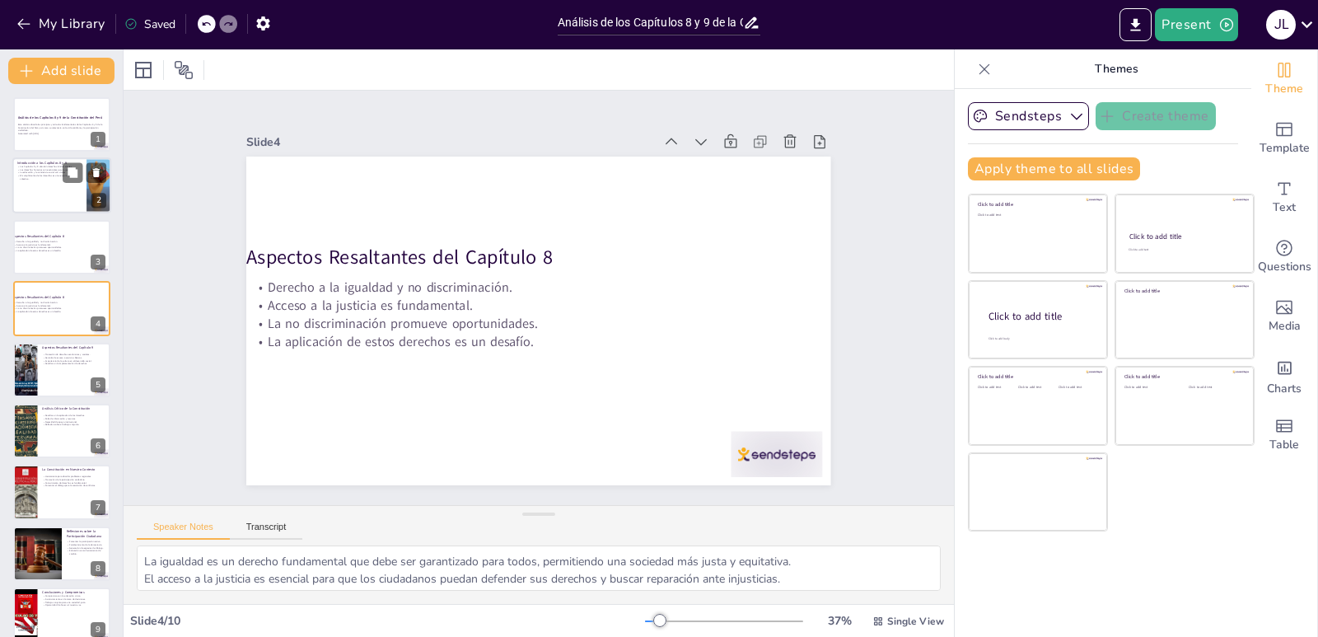
click at [37, 172] on p "La educación y la conciencia social son vitales." at bounding box center [49, 172] width 64 height 3
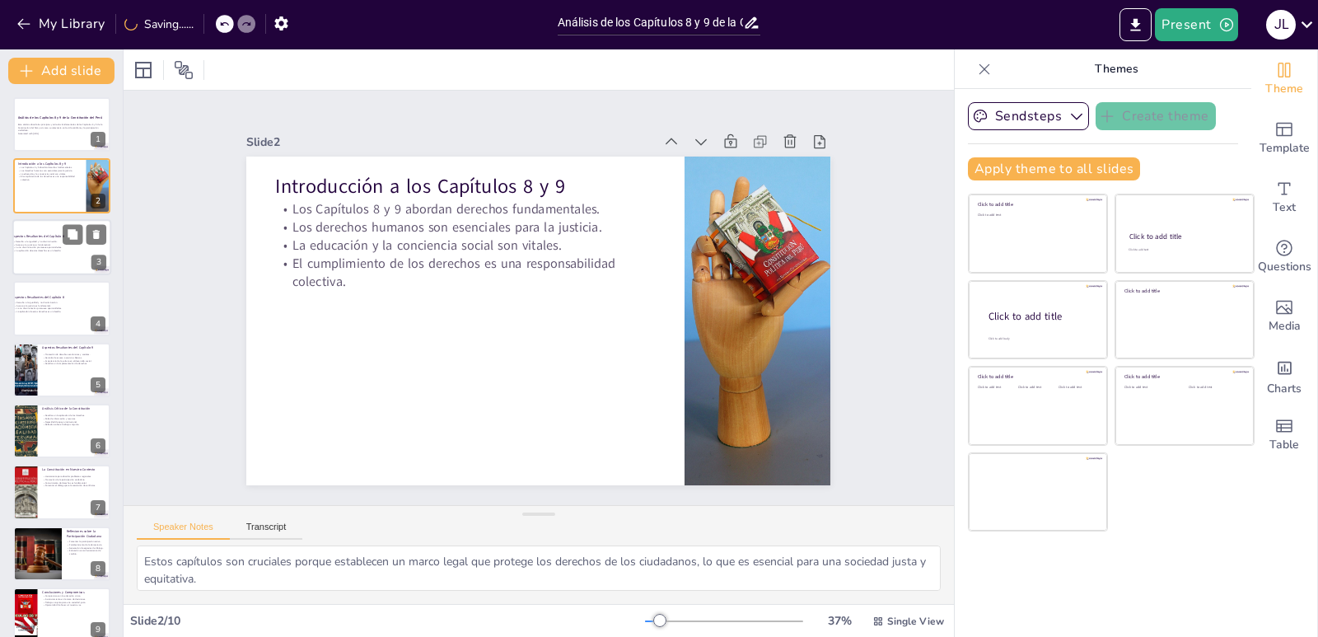
click at [71, 264] on div at bounding box center [61, 247] width 99 height 56
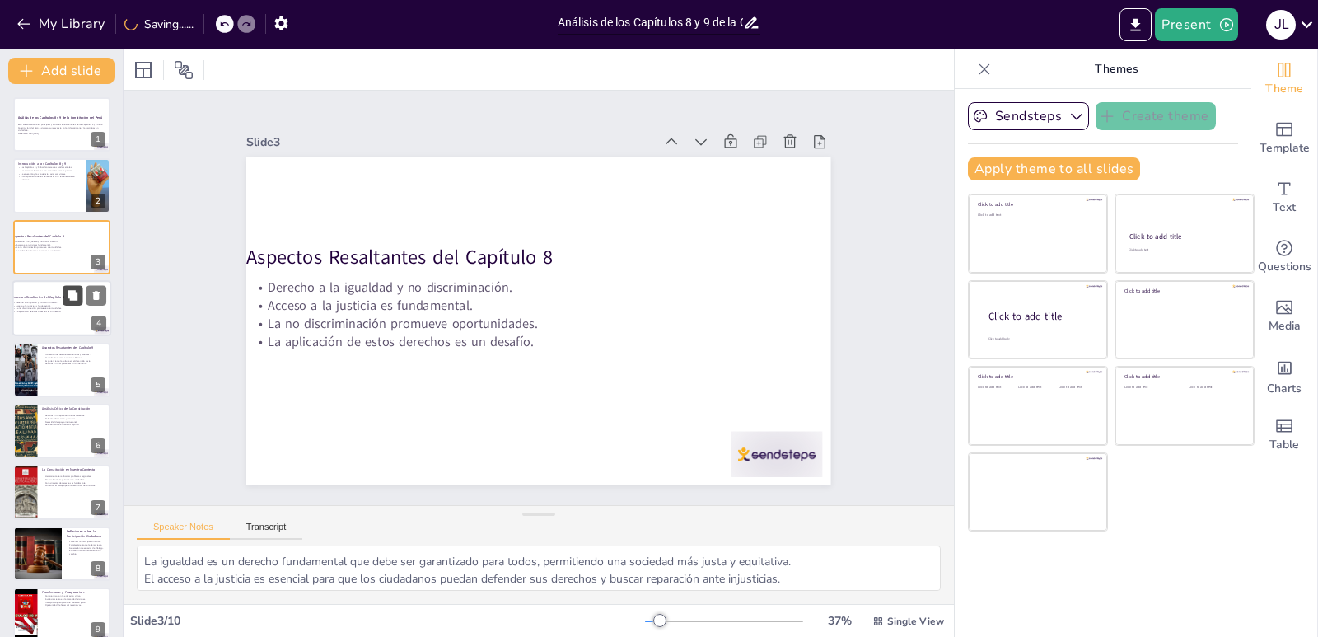
click at [76, 297] on icon at bounding box center [73, 295] width 10 height 10
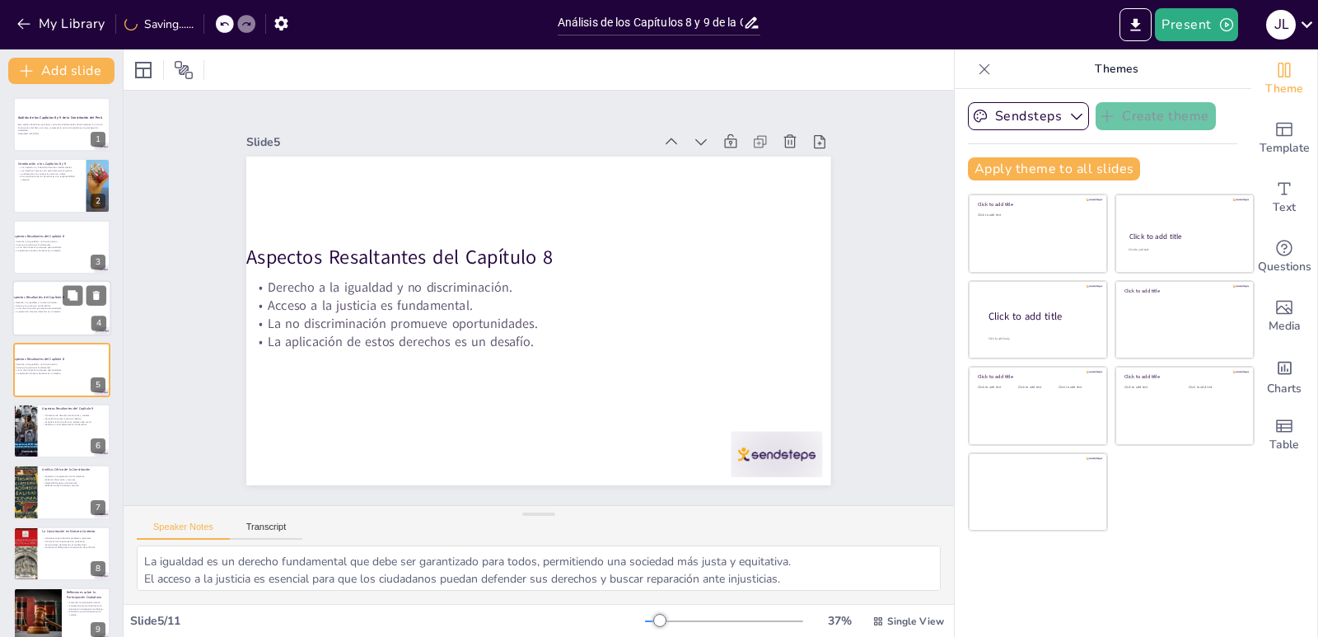
scroll to position [9, 0]
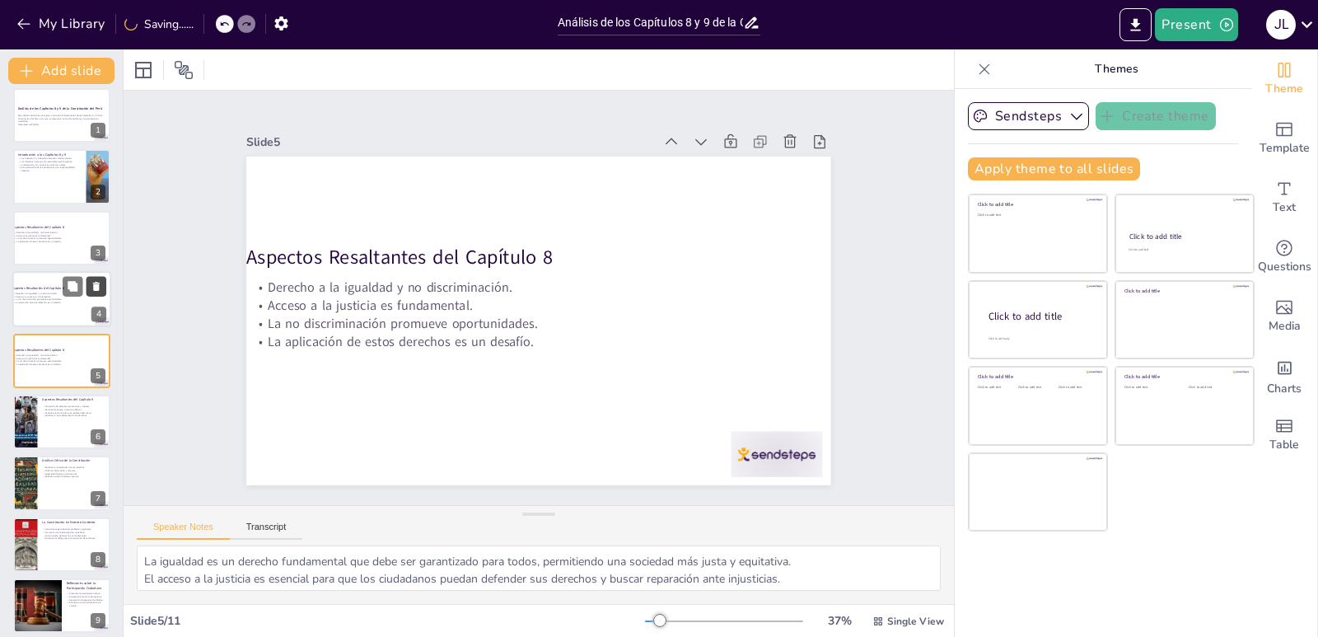
click at [97, 283] on icon at bounding box center [96, 286] width 7 height 9
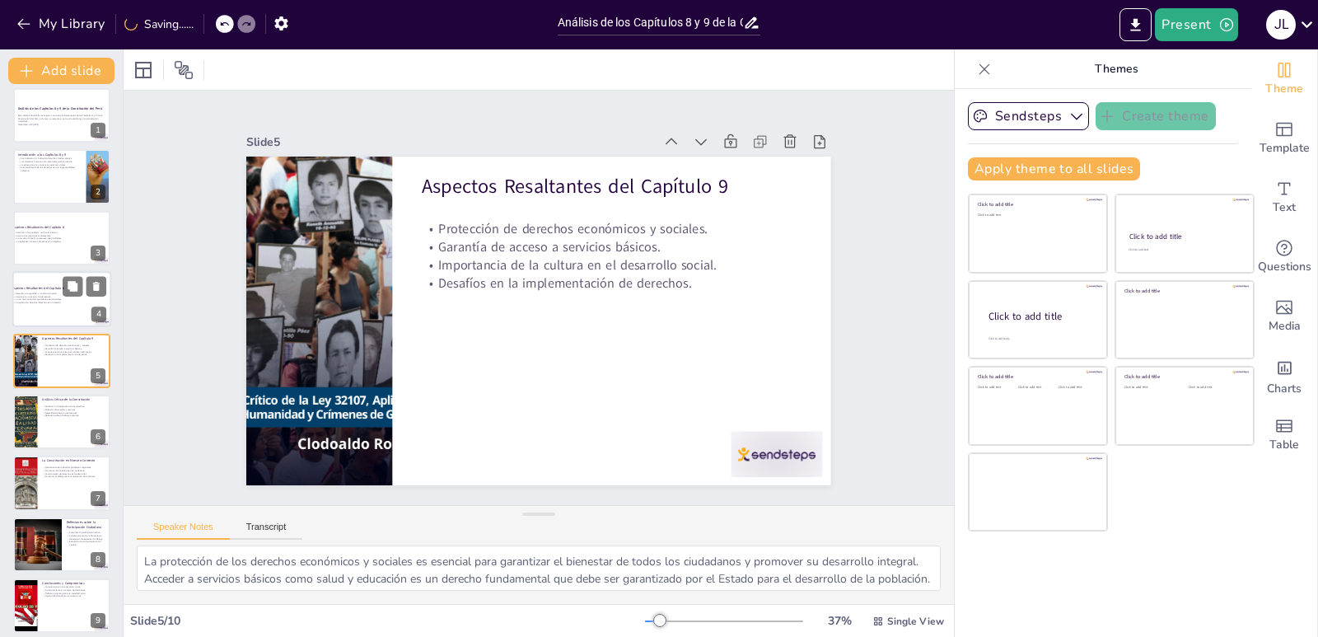
click at [20, 298] on p "La no discriminación promueve oportunidades." at bounding box center [57, 299] width 89 height 3
type textarea "La igualdad es un derecho fundamental que debe ser garantizado para todos, perm…"
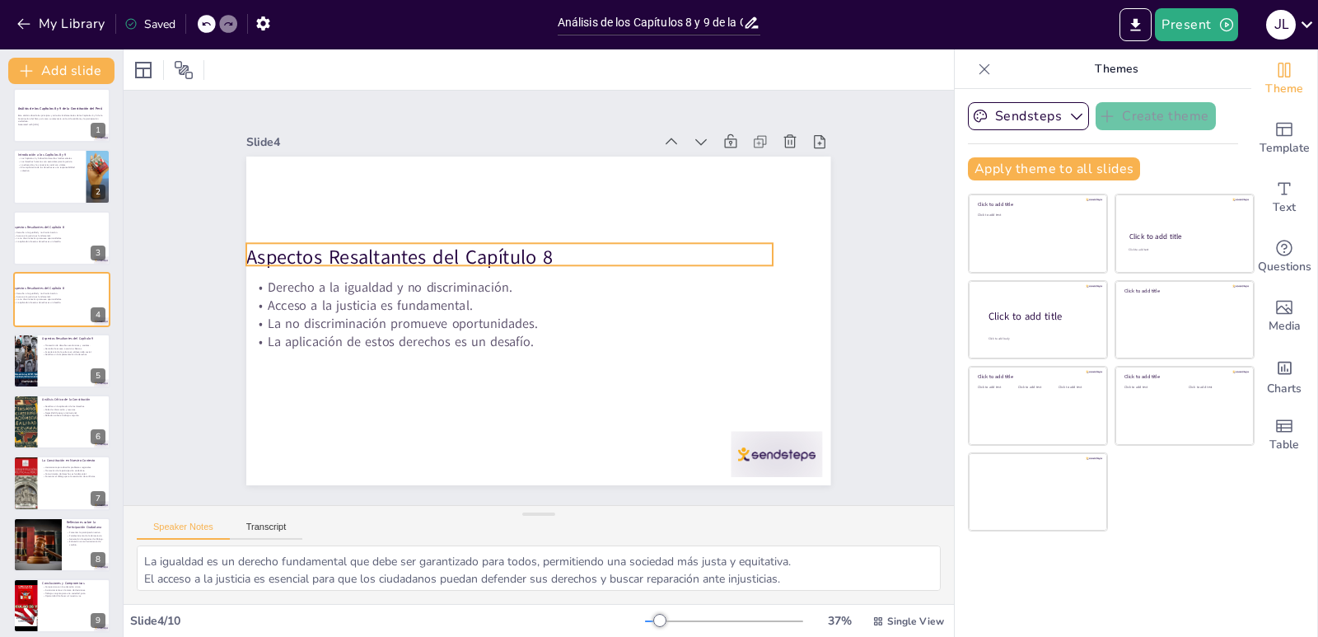
scroll to position [0, 0]
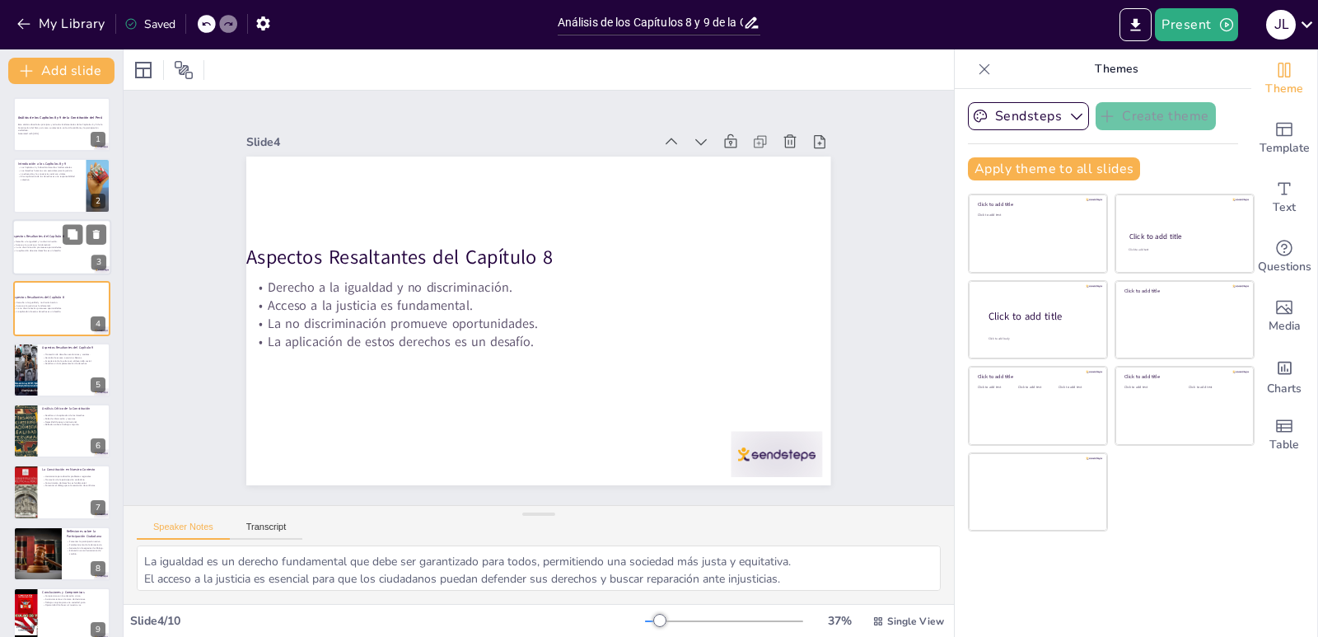
click at [29, 255] on div at bounding box center [61, 247] width 99 height 56
click at [92, 241] on button at bounding box center [97, 234] width 20 height 20
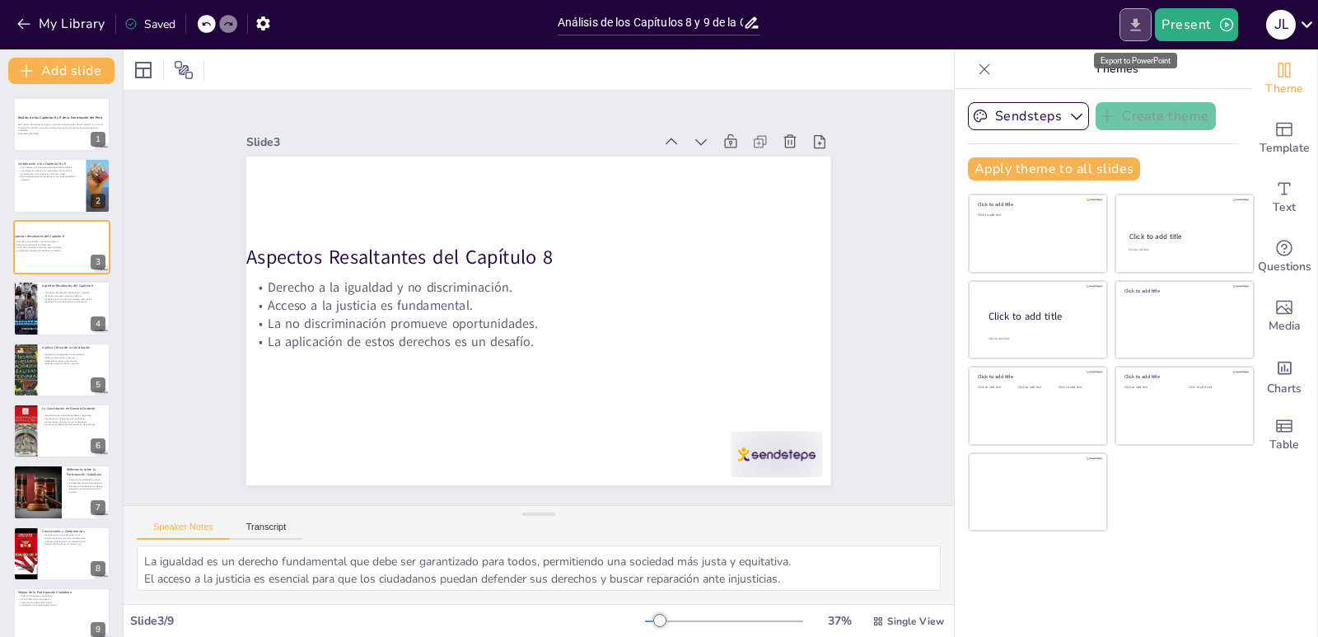
click at [1126, 28] on button "Export to PowerPoint" at bounding box center [1136, 24] width 32 height 33
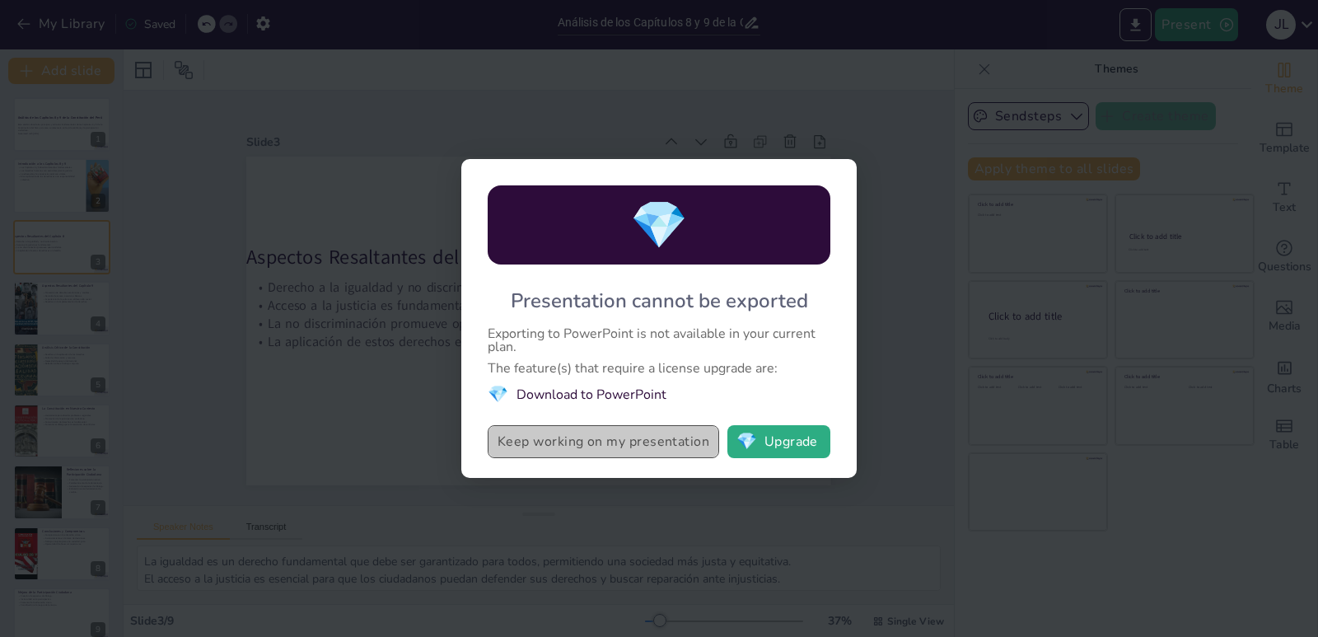
click at [689, 447] on button "Keep working on my presentation" at bounding box center [604, 441] width 232 height 33
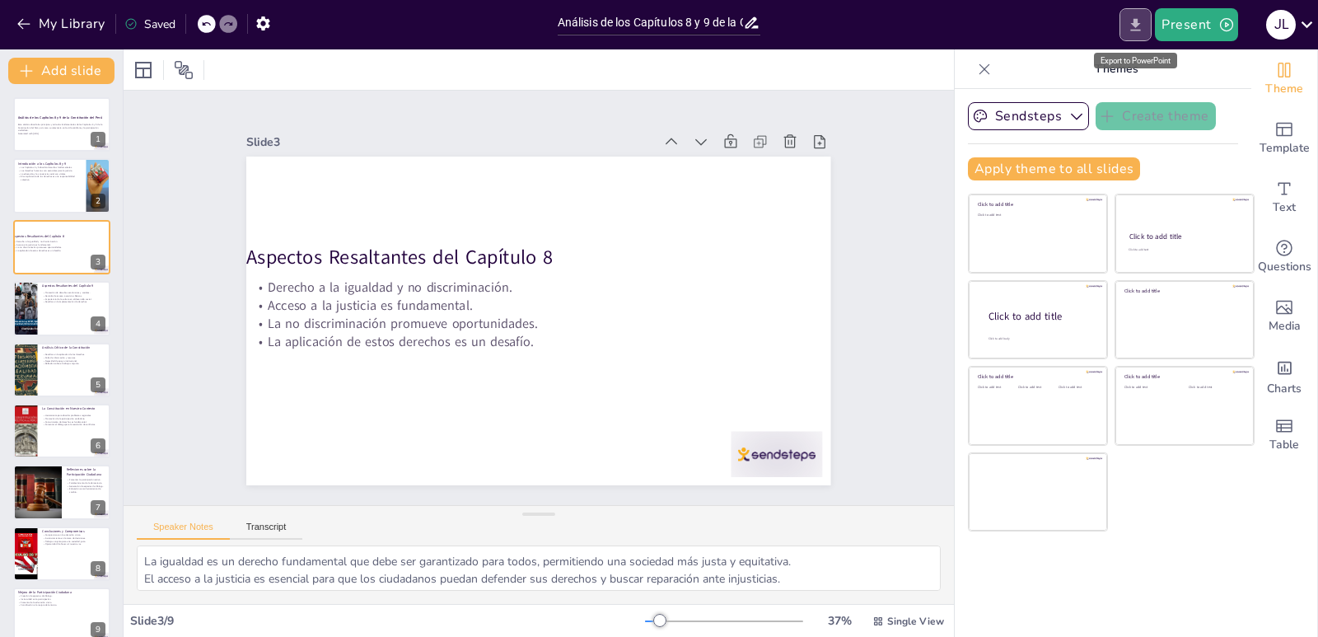
click at [1129, 31] on icon "Export to PowerPoint" at bounding box center [1135, 24] width 17 height 17
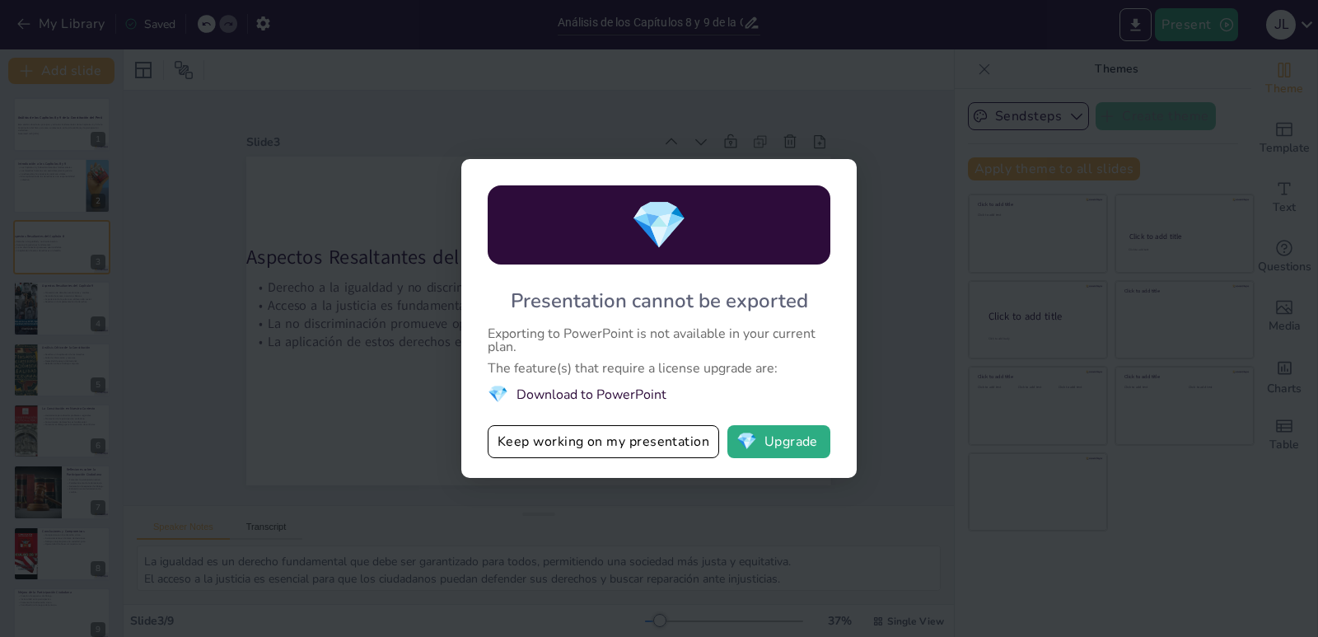
click at [773, 459] on div "💎 Presentation cannot be exported Exporting to PowerPoint is not available in y…" at bounding box center [659, 318] width 396 height 319
click at [774, 450] on button "💎 Upgrade" at bounding box center [779, 441] width 103 height 33
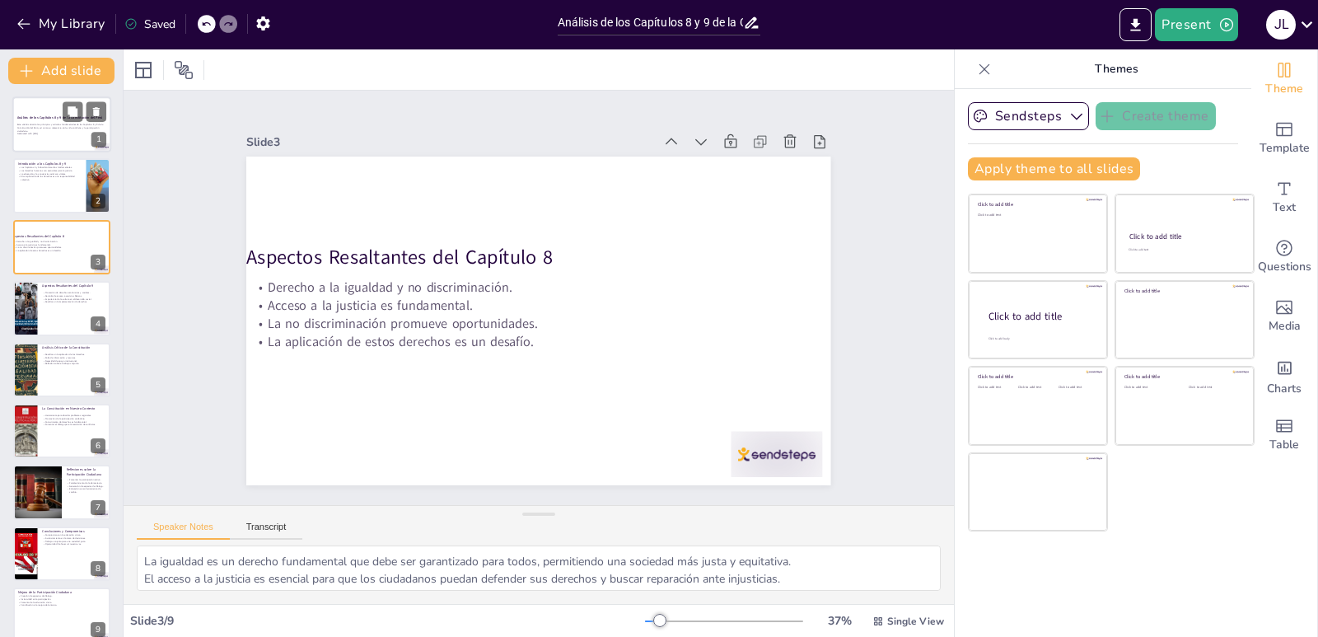
click at [35, 138] on div at bounding box center [61, 124] width 99 height 56
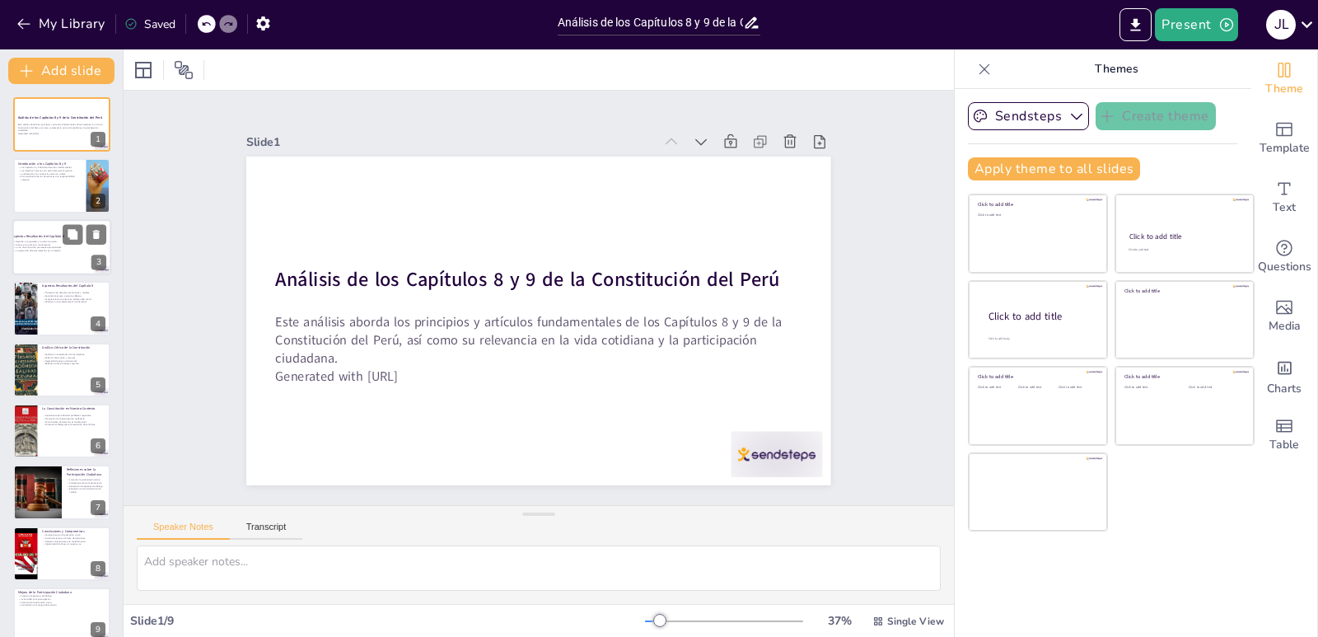
click at [50, 250] on p "La aplicación de estos derechos es un desafío." at bounding box center [57, 250] width 89 height 3
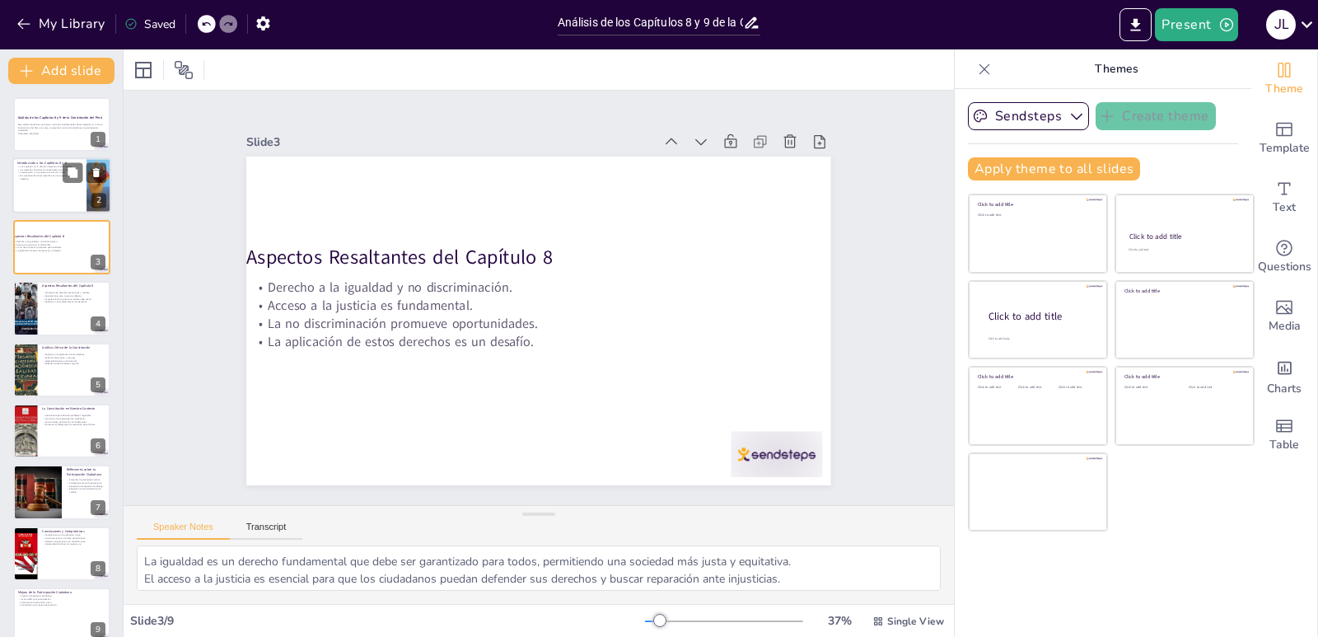
click at [39, 205] on div at bounding box center [61, 186] width 99 height 56
type textarea "Estos capítulos son cruciales porque establecen un marco legal que protege los …"
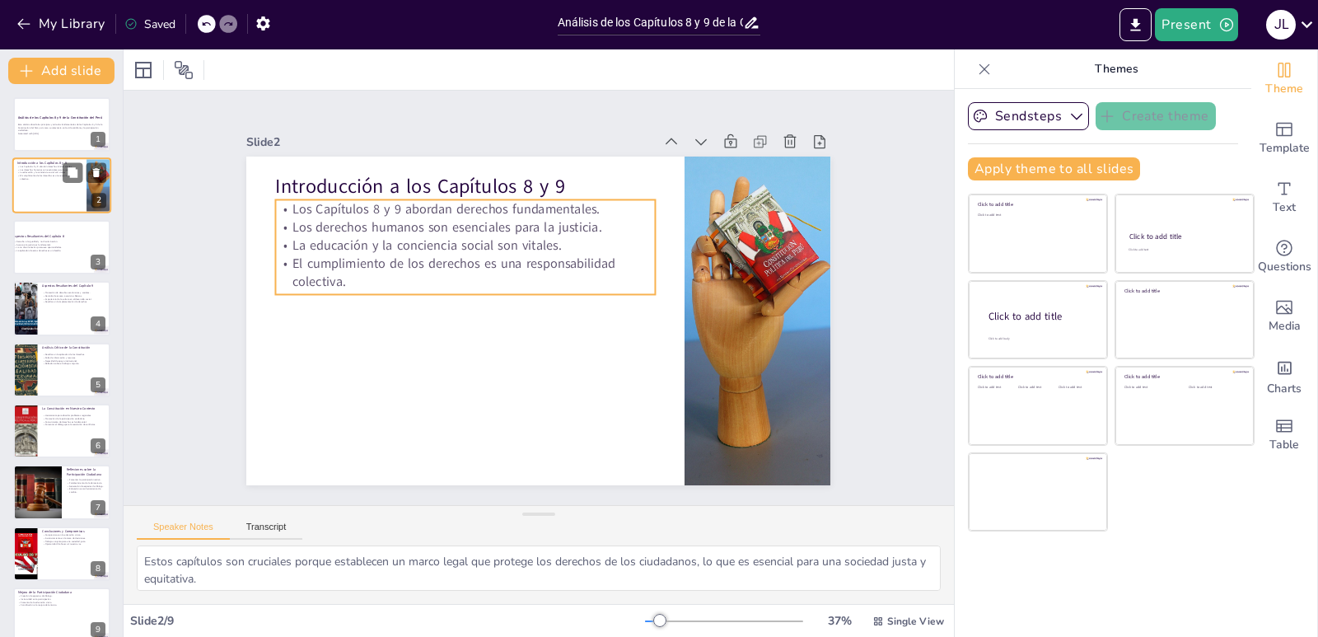
click at [39, 170] on p "Los derechos humanos son esenciales para la justicia." at bounding box center [49, 169] width 64 height 3
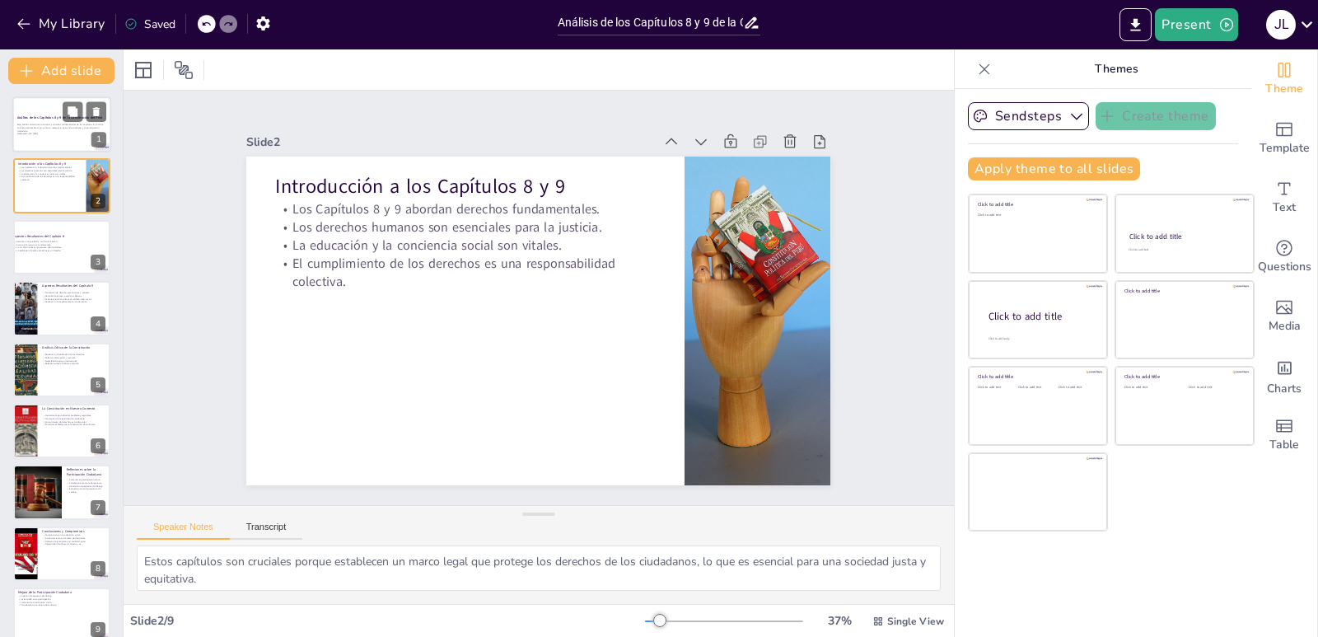
click at [36, 137] on div at bounding box center [61, 124] width 99 height 56
